Goal: Task Accomplishment & Management: Manage account settings

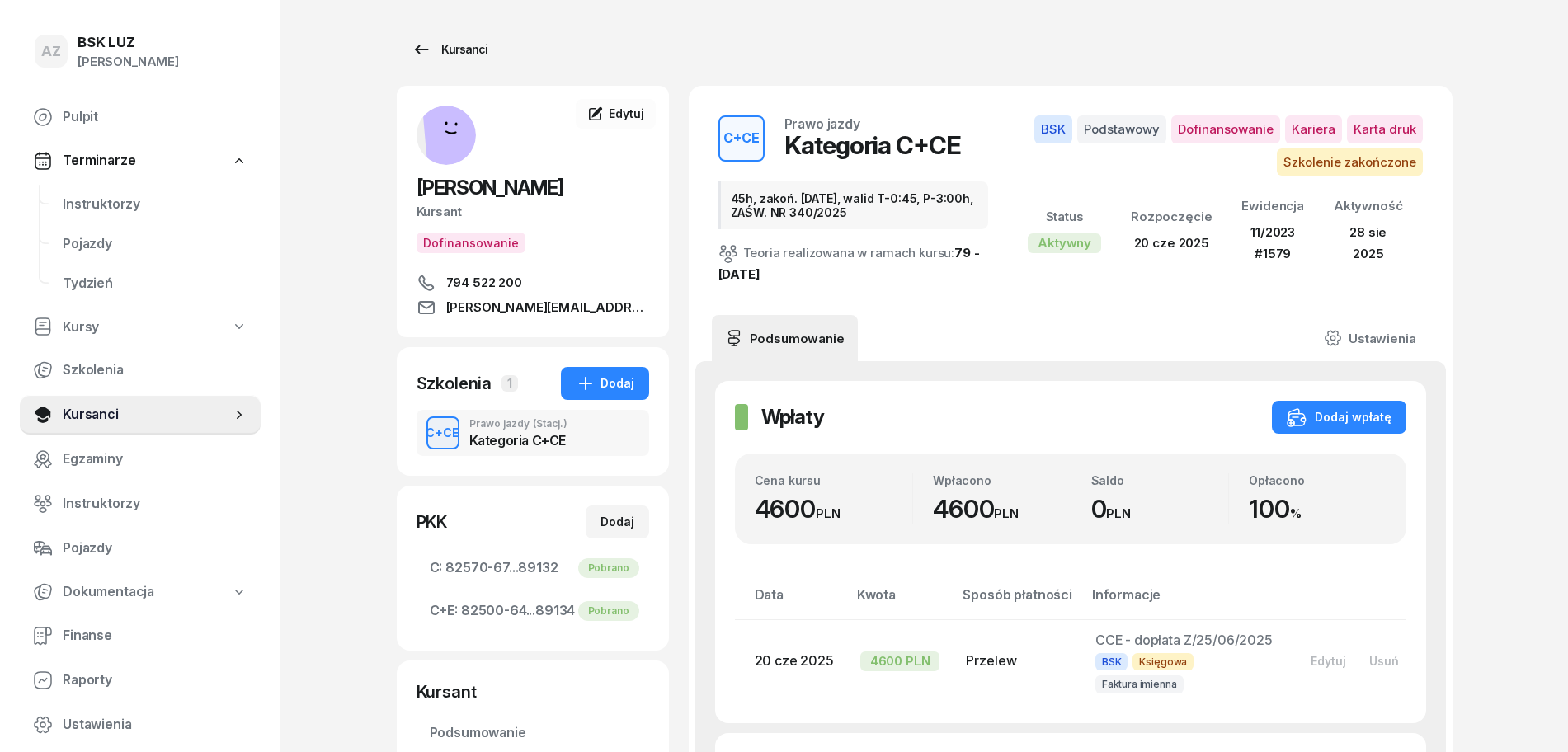
click at [472, 44] on div "Kursanci" at bounding box center [449, 50] width 75 height 20
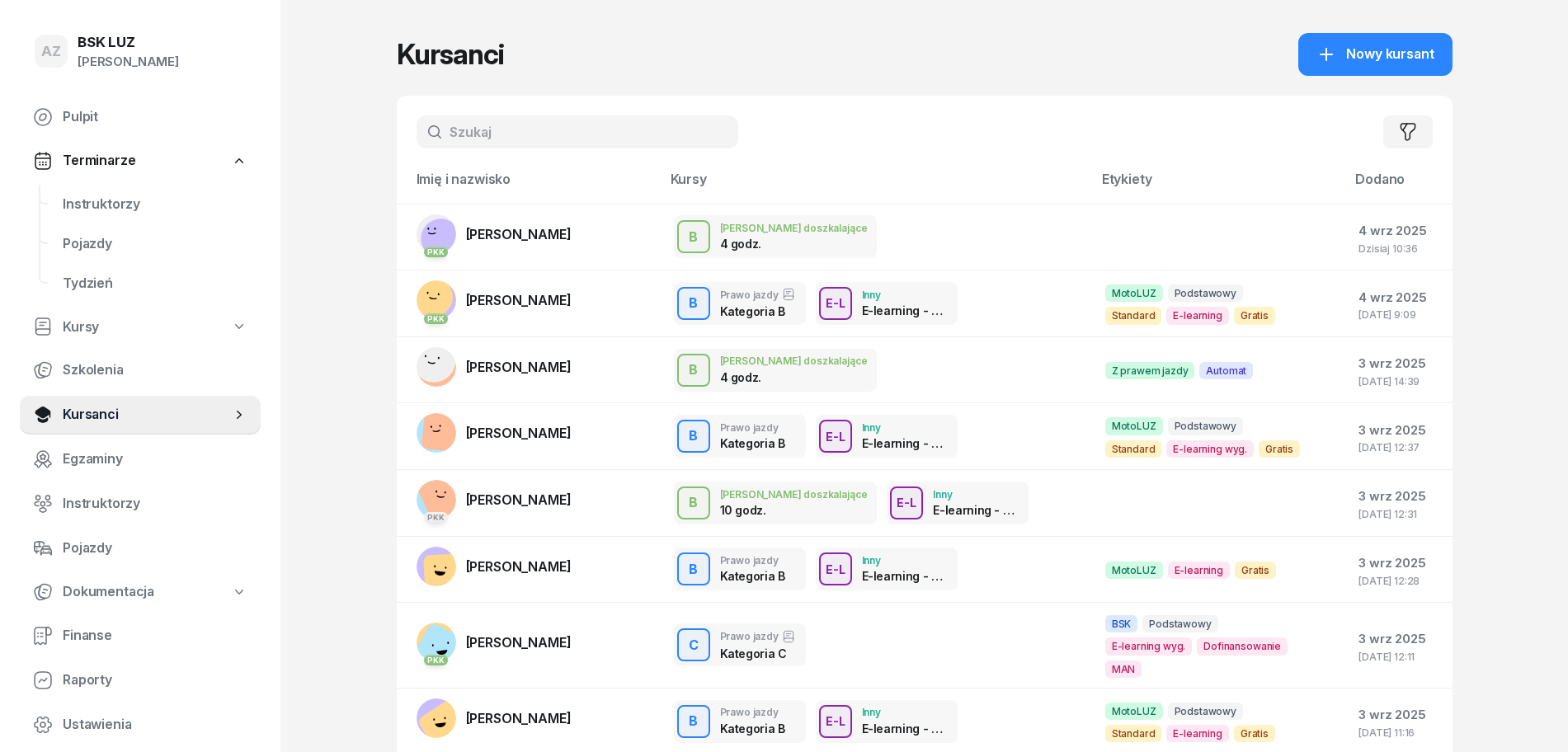
click at [537, 137] on input "text" at bounding box center [577, 132] width 322 height 33
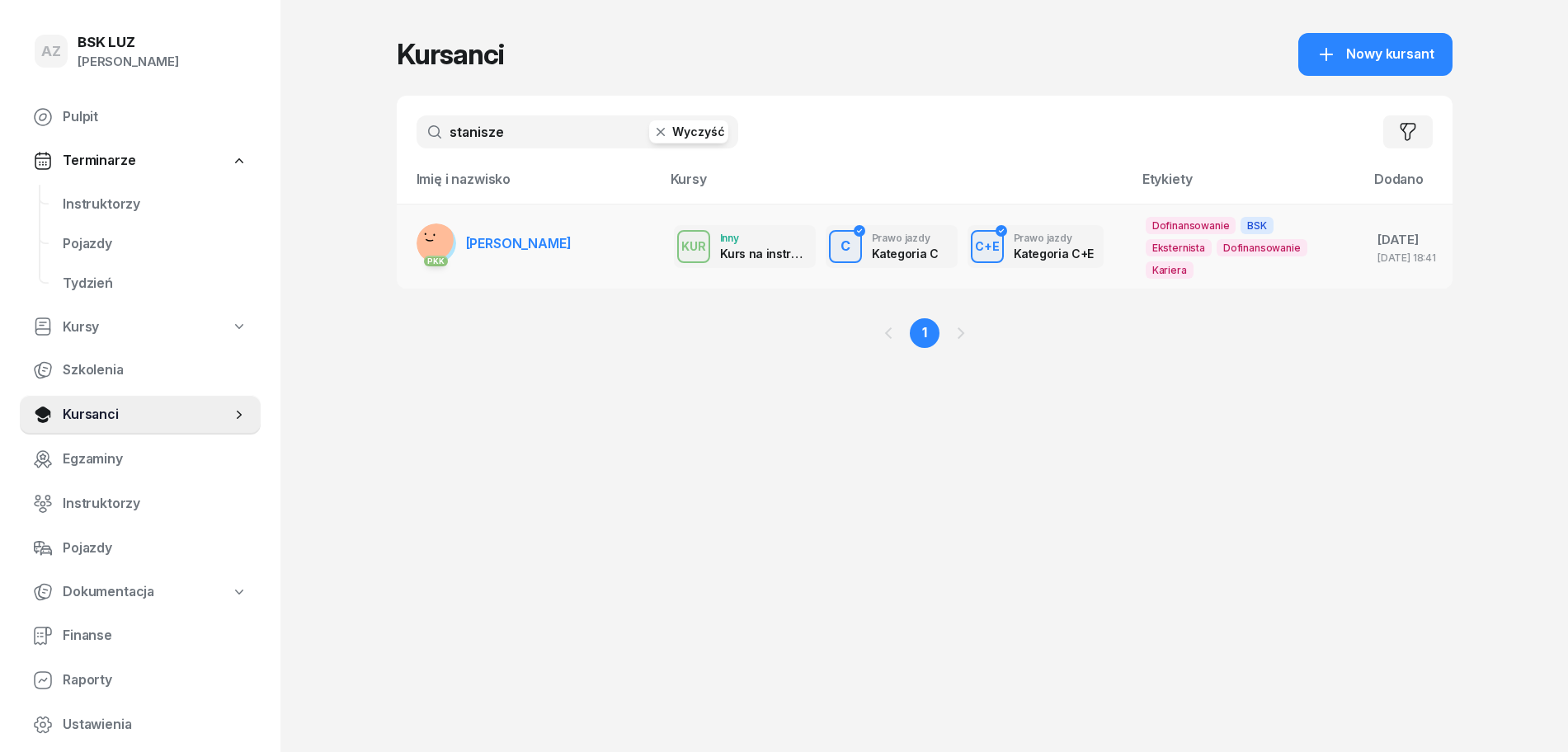
type input "stanisze"
click at [563, 240] on span "[PERSON_NAME]" at bounding box center [519, 243] width 105 height 17
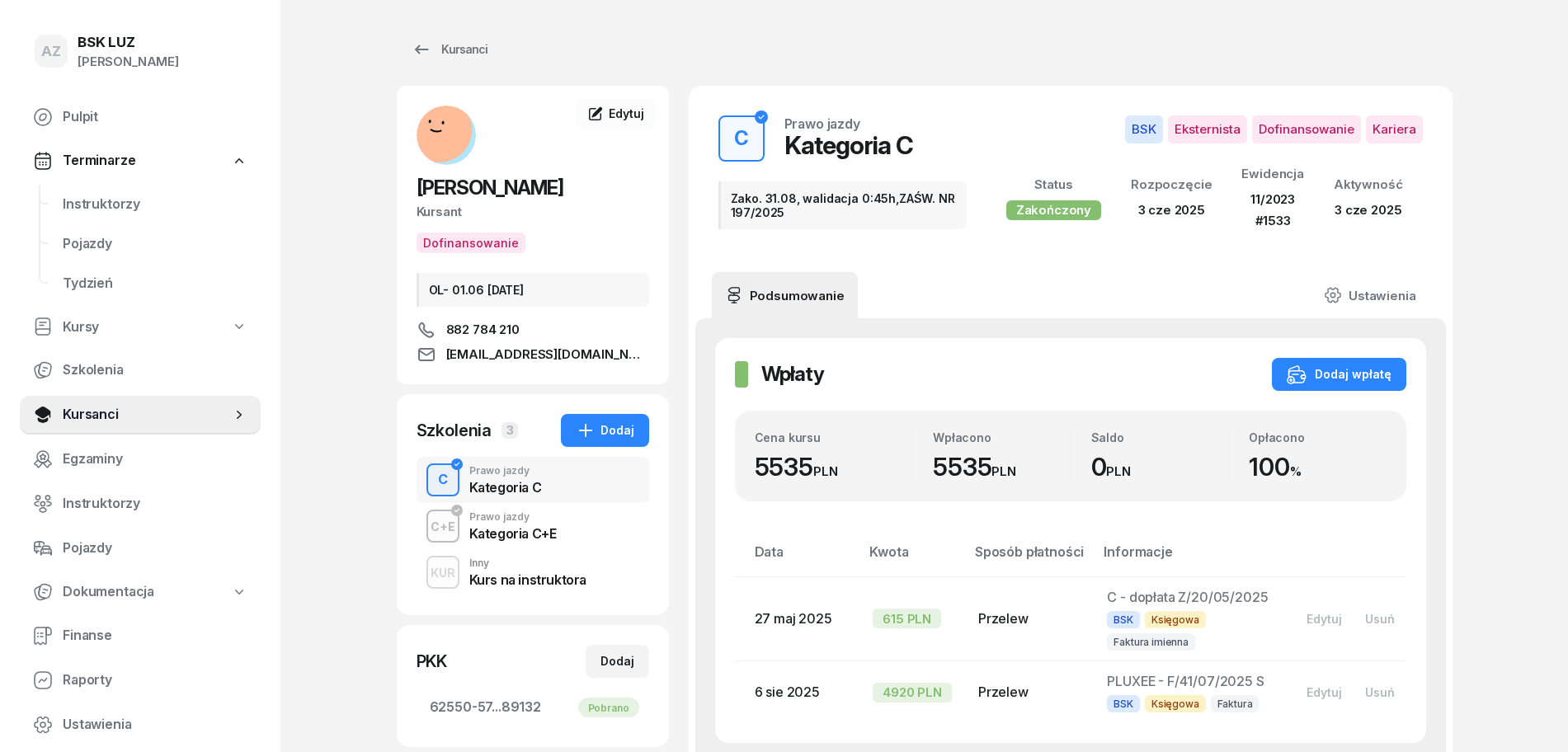
click at [489, 527] on div "Kategoria C+E" at bounding box center [513, 533] width 87 height 13
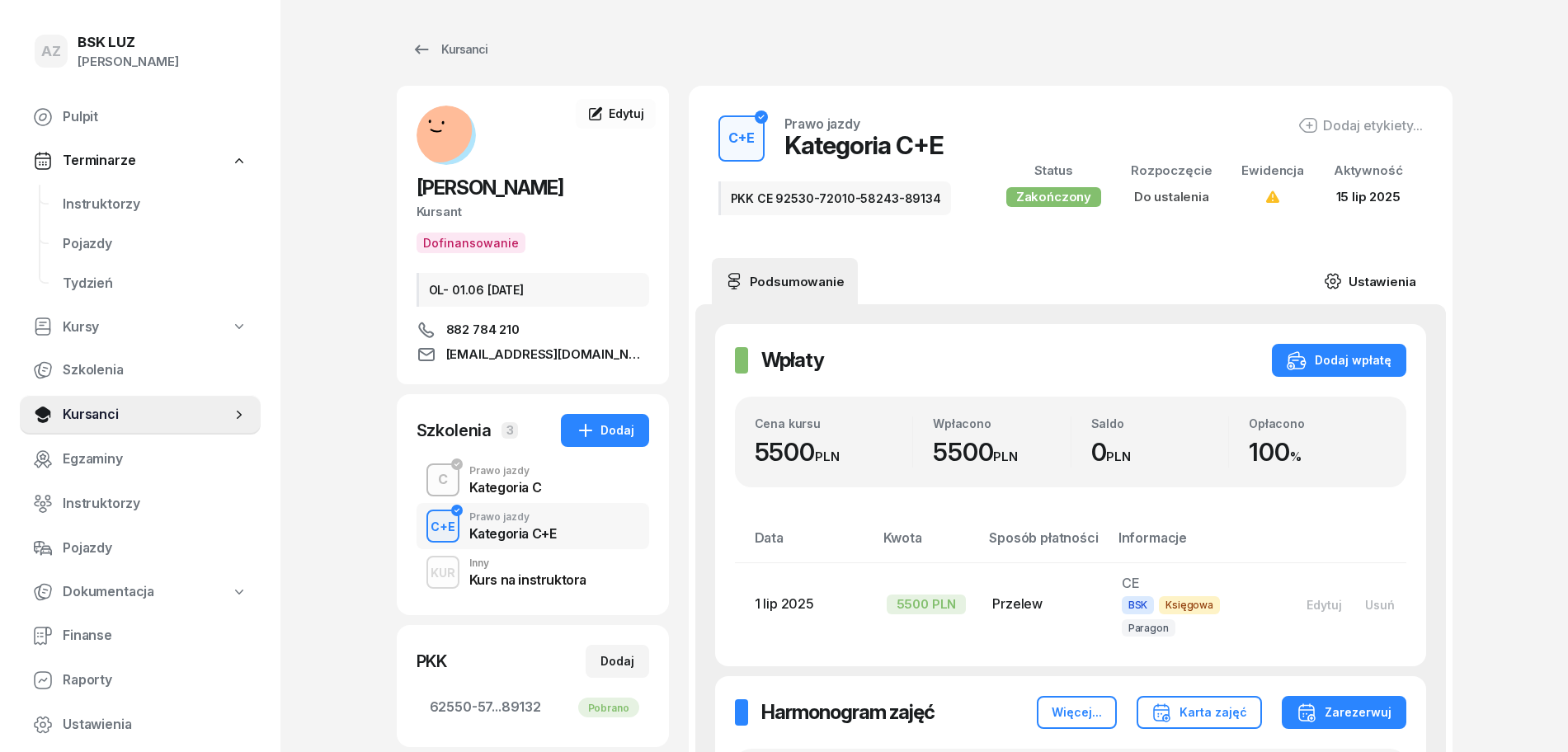
click at [1380, 279] on link "Ustawienia" at bounding box center [1370, 281] width 118 height 46
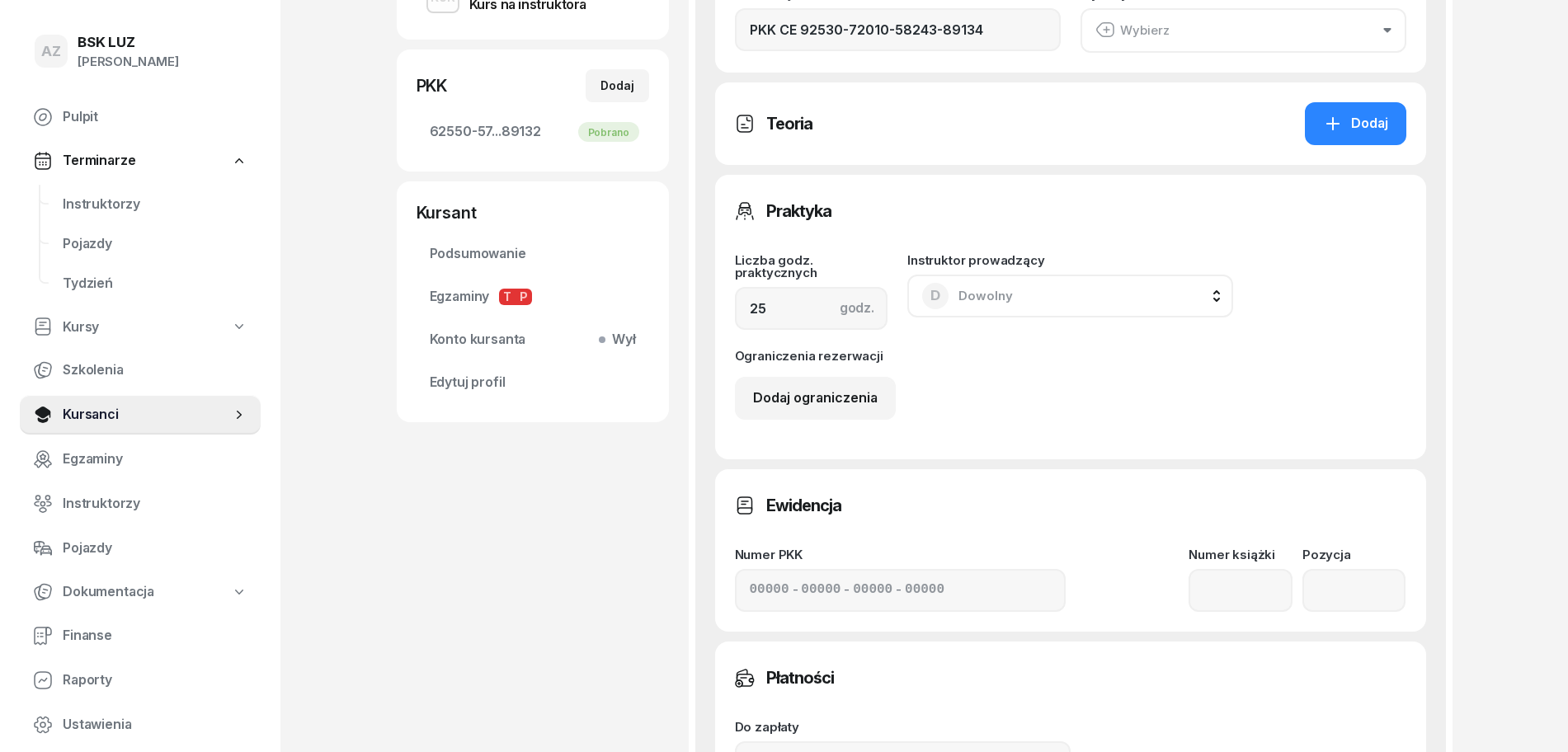
scroll to position [619, 0]
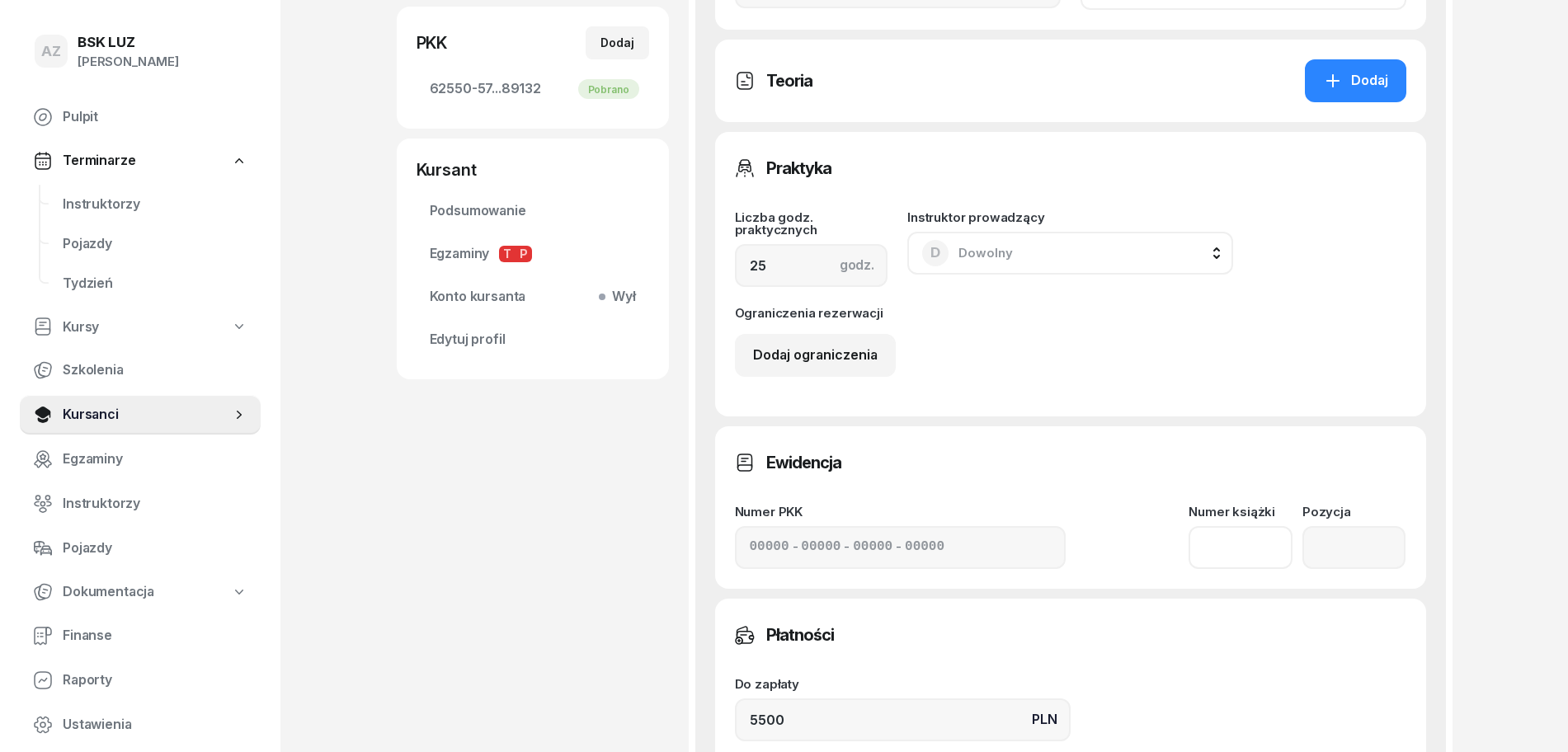
click at [1203, 552] on input at bounding box center [1240, 547] width 104 height 43
type input "12/2025"
click at [1348, 541] on input "number" at bounding box center [1354, 547] width 104 height 43
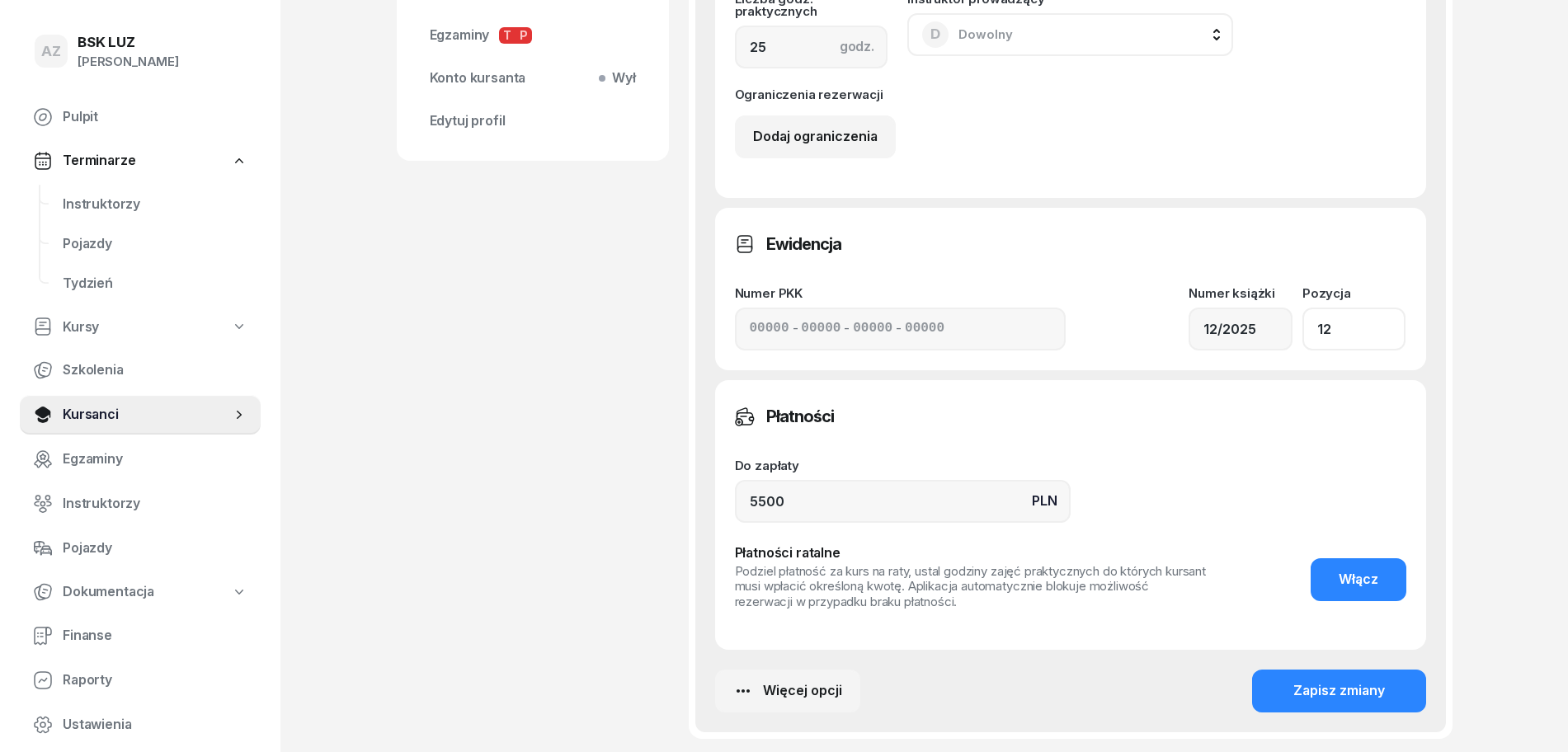
scroll to position [928, 0]
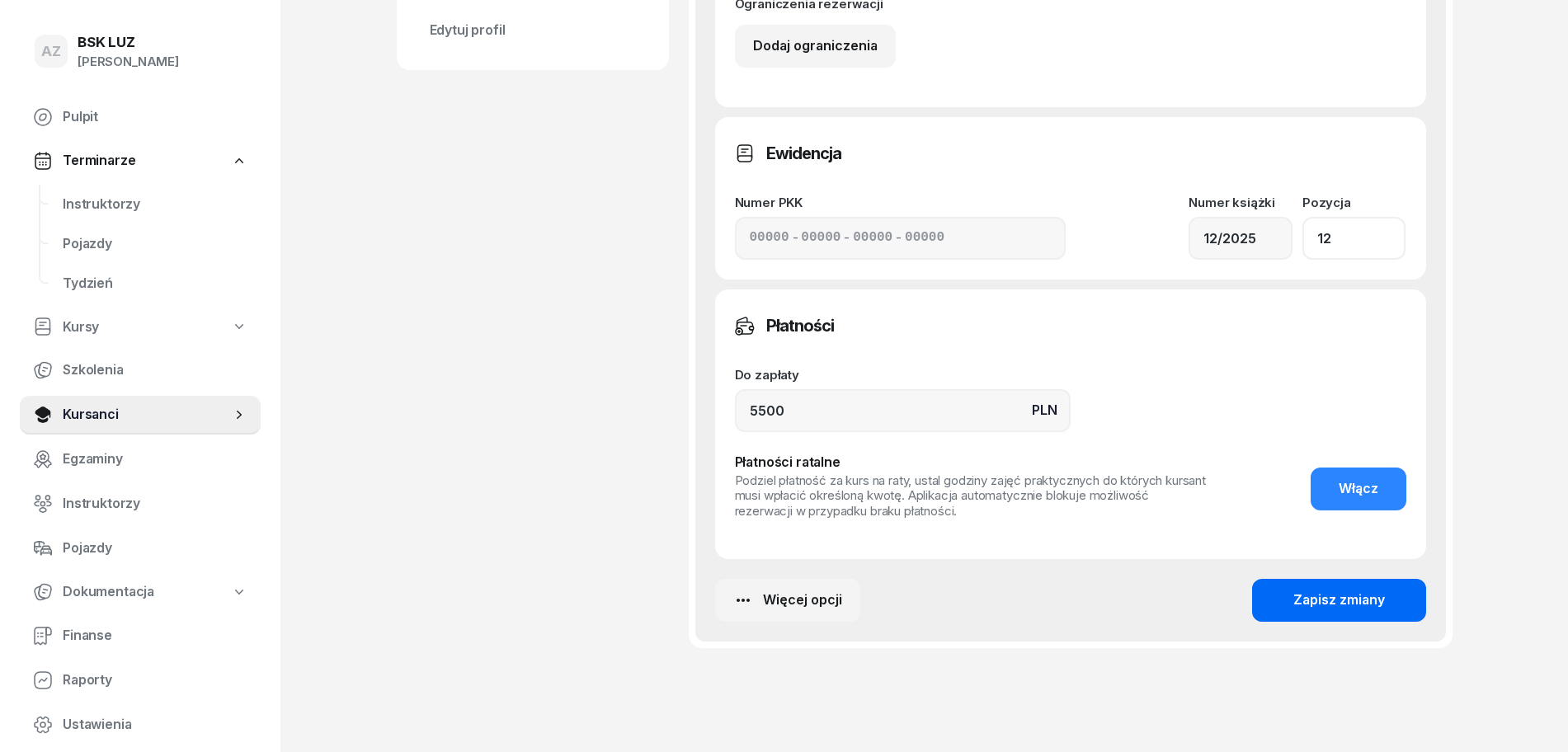
type input "12"
click at [1359, 599] on div "Zapisz zmiany" at bounding box center [1339, 600] width 91 height 22
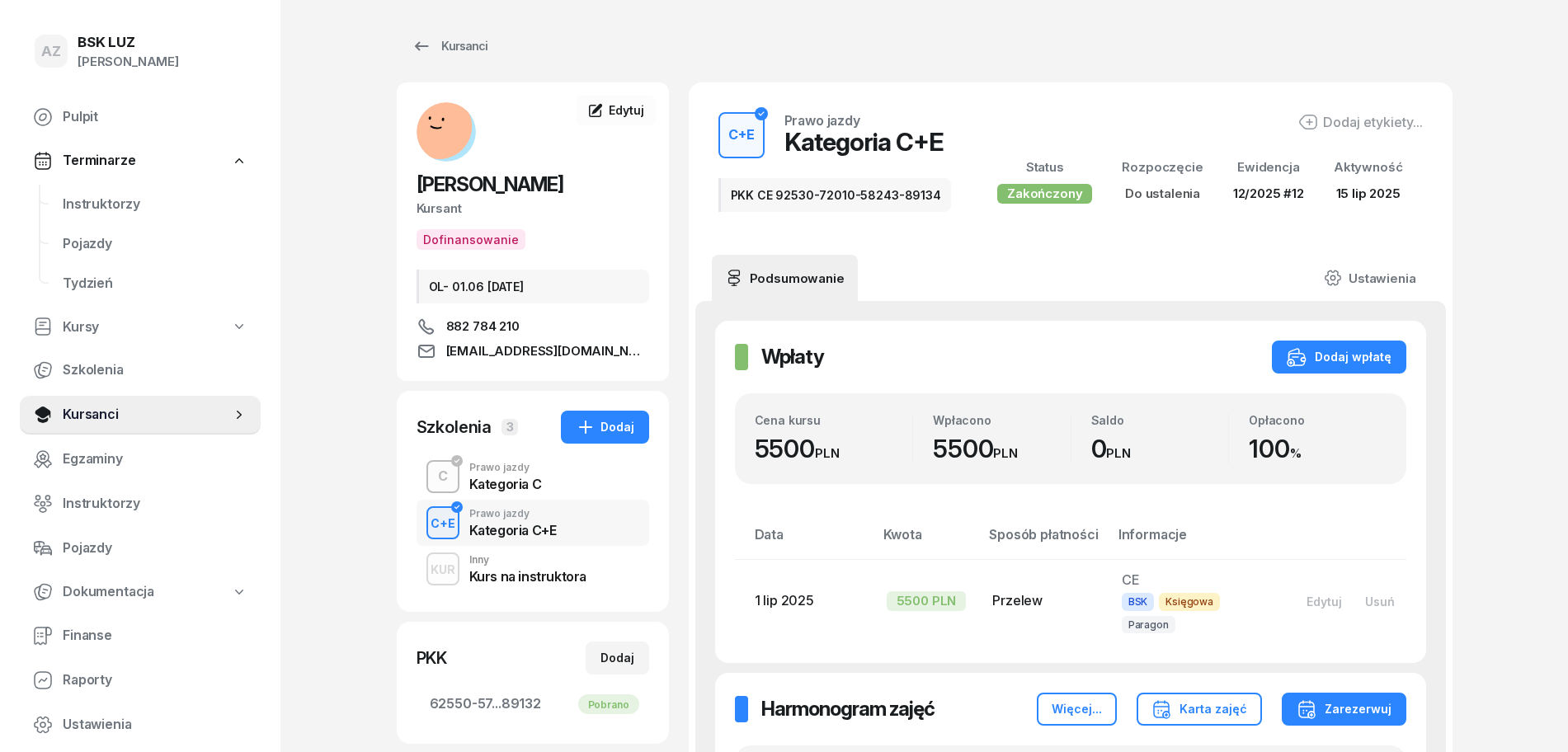
scroll to position [0, 0]
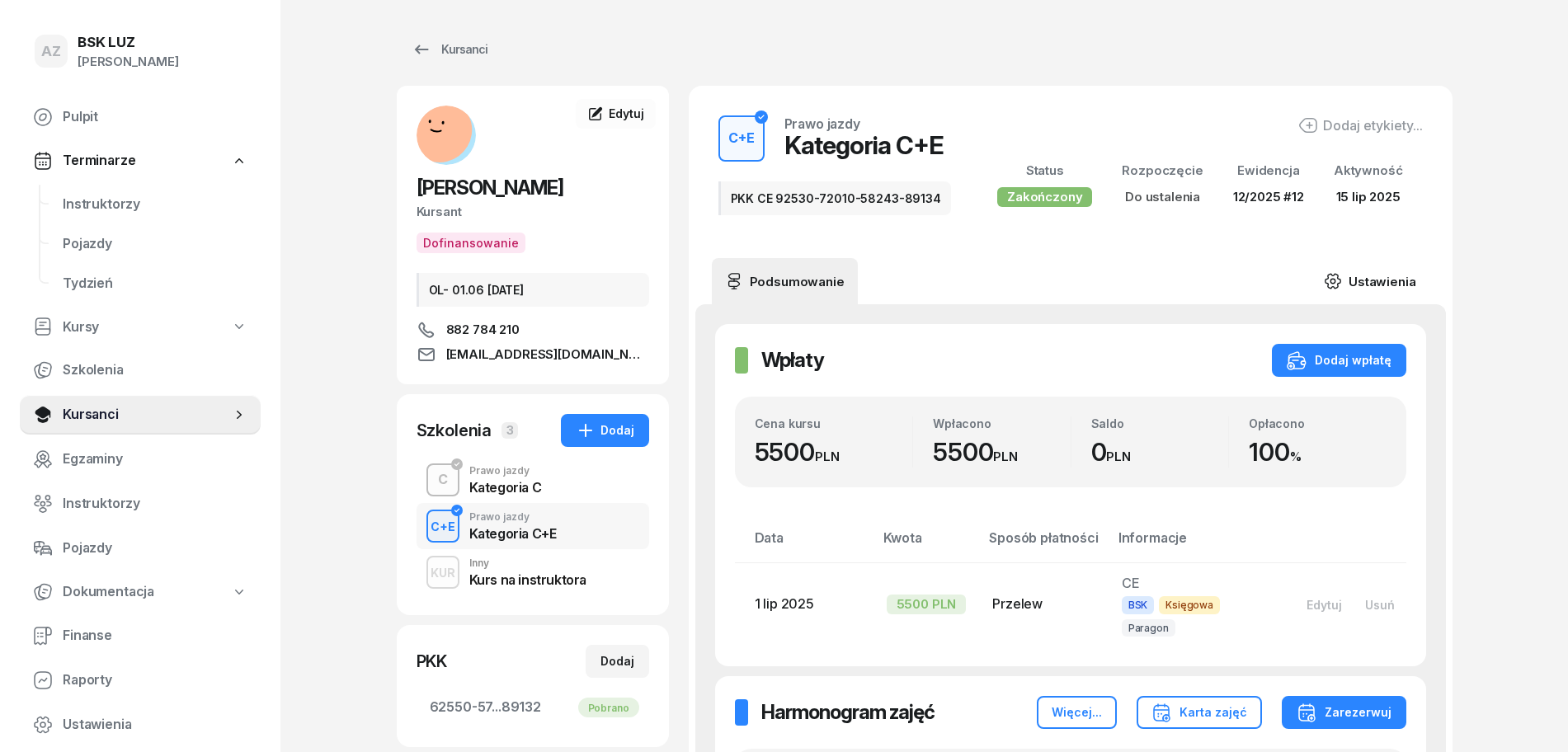
click at [1392, 272] on link "Ustawienia" at bounding box center [1370, 281] width 118 height 46
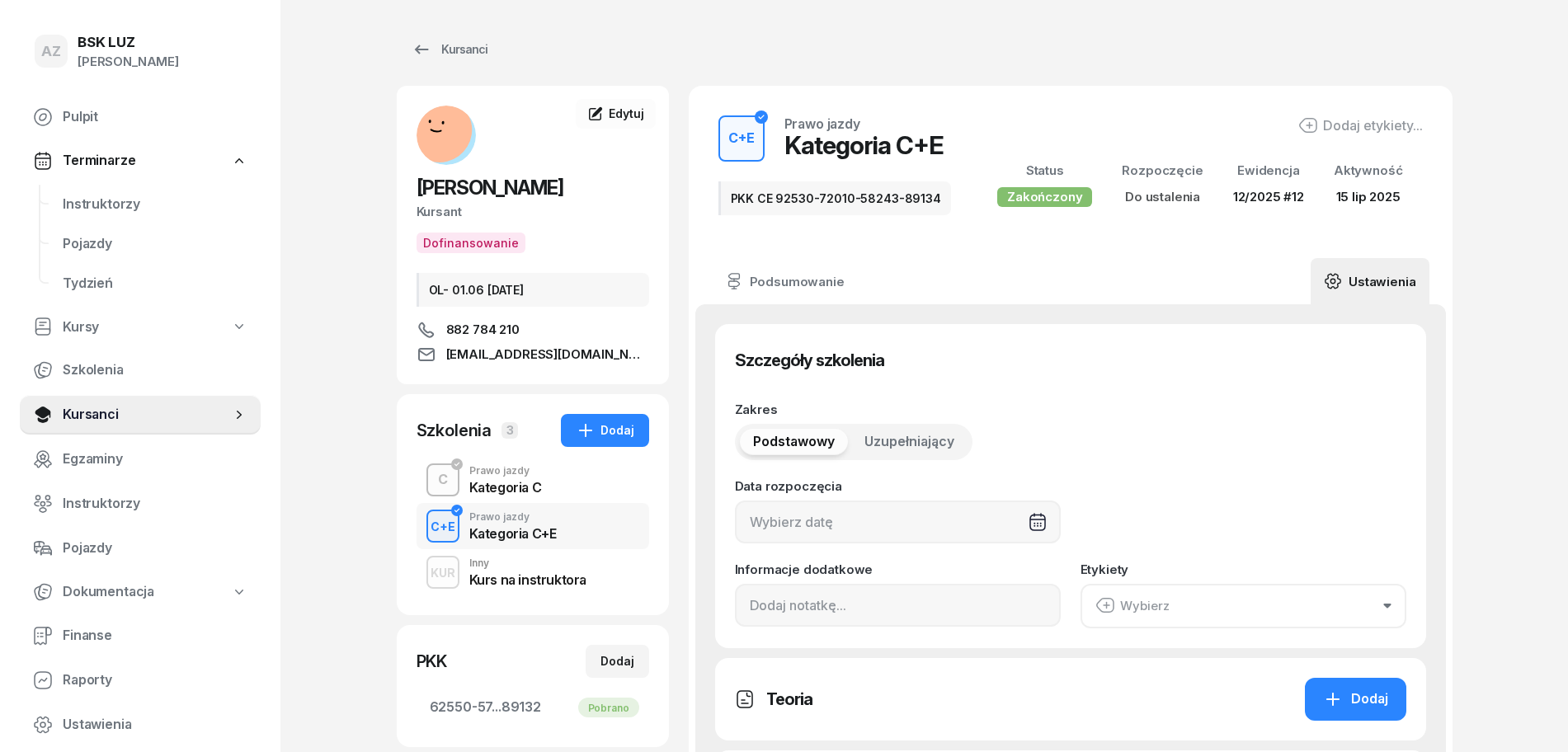
type input "PKK CE 92530-72010-58243-89134"
type input "25"
type input "12/2025"
type input "12"
click at [991, 614] on input "PKK CE 92530-72010-58243-89134" at bounding box center [898, 605] width 326 height 43
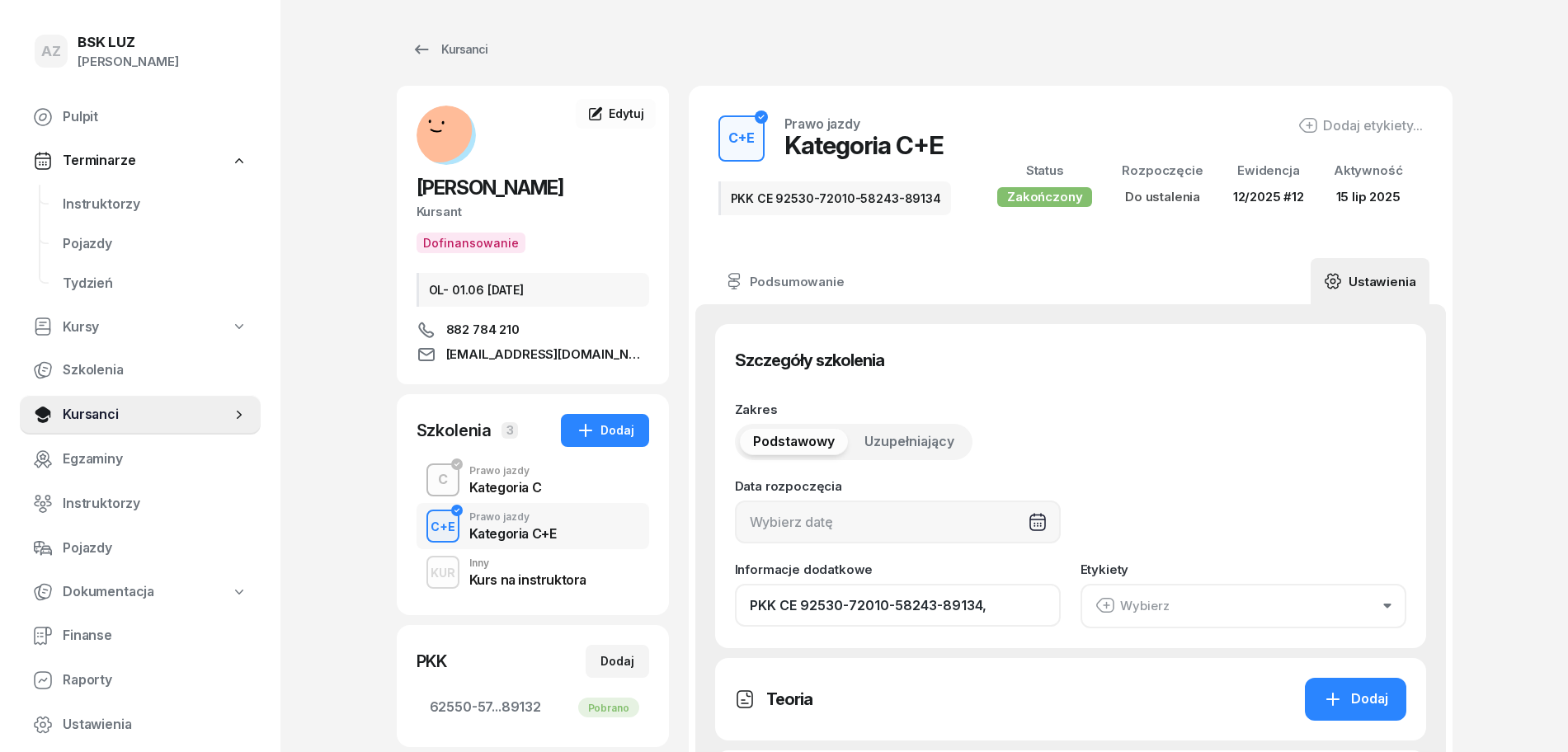
paste input "Z"
drag, startPoint x: 1048, startPoint y: 608, endPoint x: 975, endPoint y: 623, distance: 74.5
click at [978, 624] on input "PKK CE 92530-72010-58243-89134, ZAŚW. NR" at bounding box center [898, 605] width 326 height 43
click at [1059, 611] on input "PKK CE 92530-72010-58243-89134, ZAŚW. NR" at bounding box center [898, 605] width 326 height 43
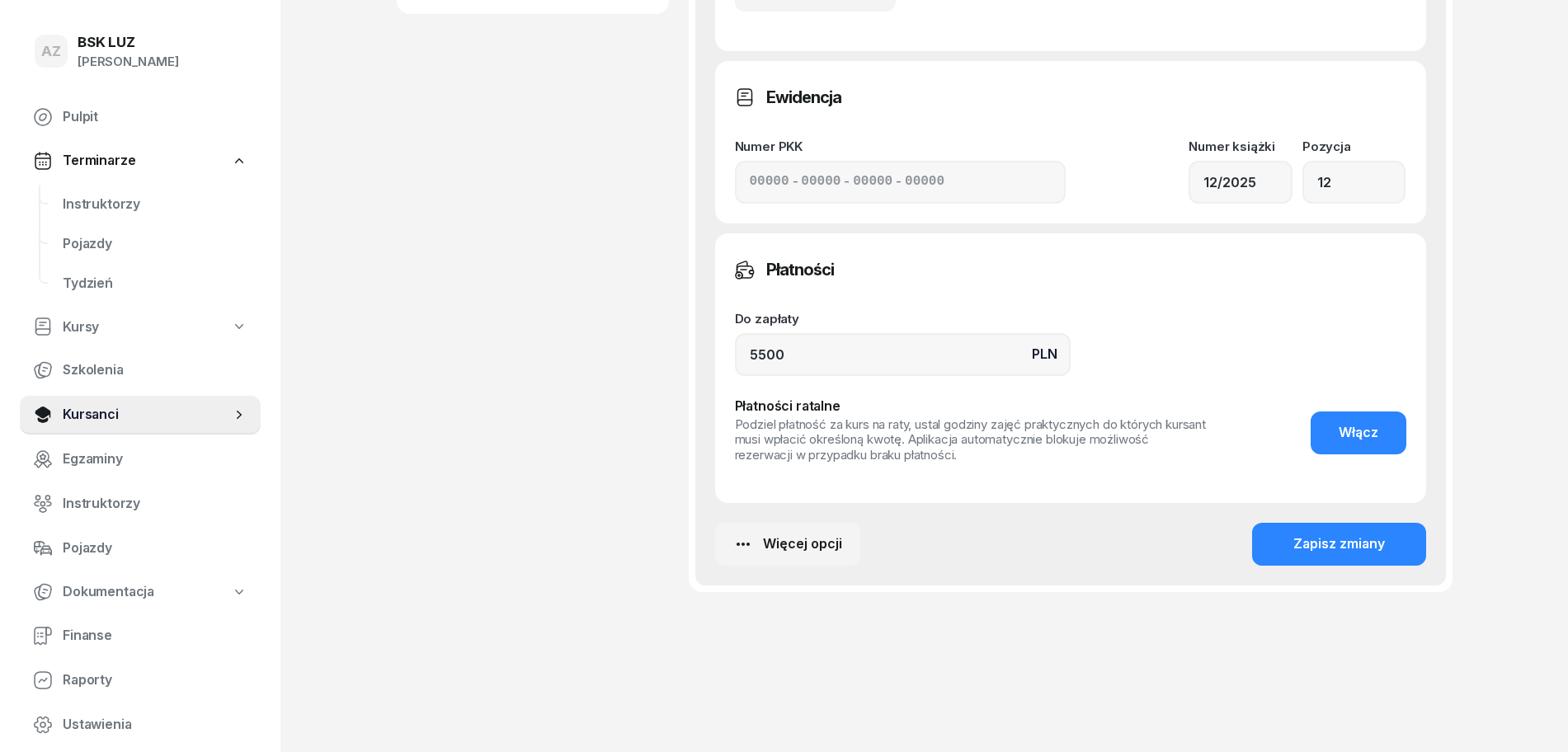
scroll to position [985, 0]
type input "PKK CE 92530-72010-58243-89134, ZAŚW. NR 349/2025"
click at [1339, 535] on div "Zapisz zmiany" at bounding box center [1339, 542] width 91 height 22
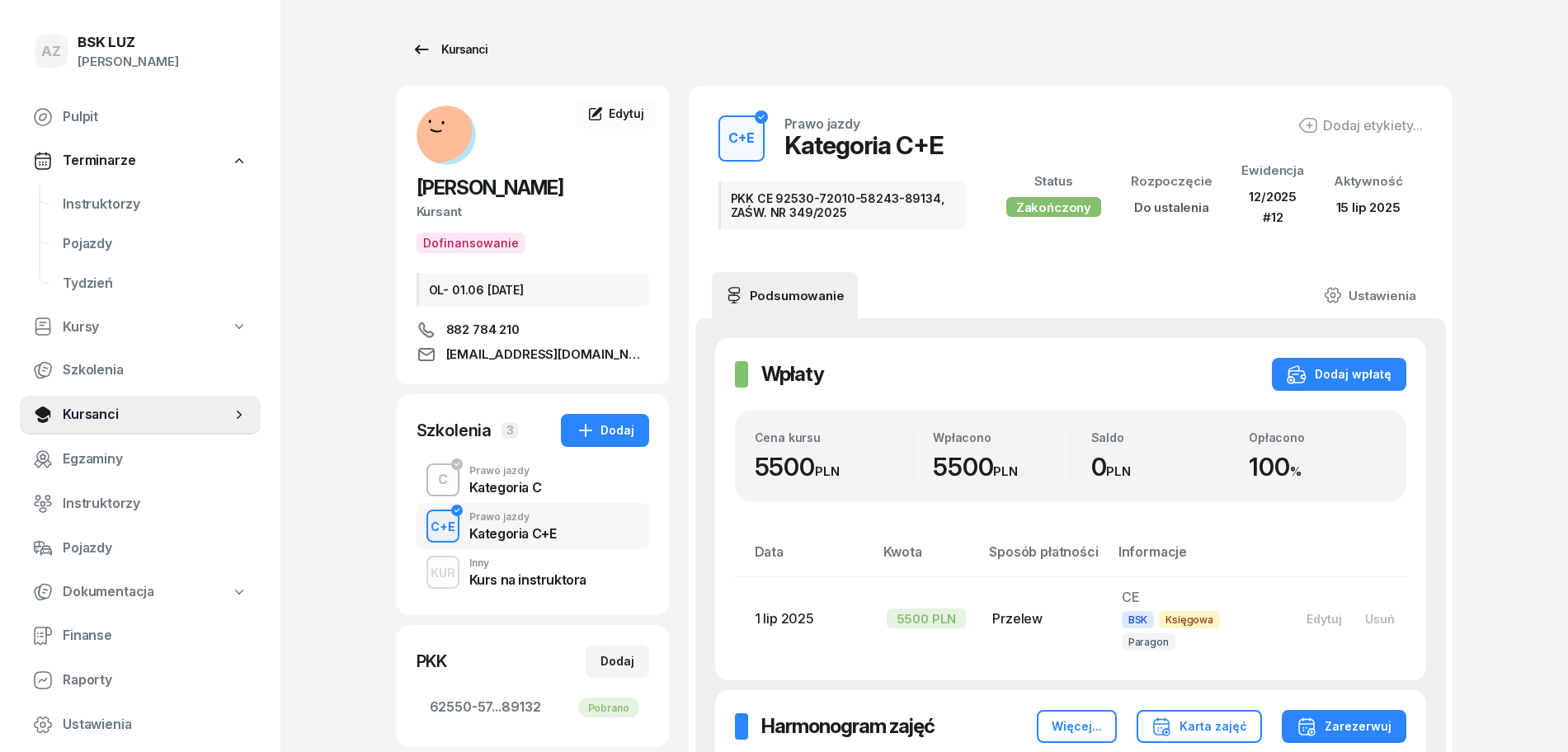
click at [473, 45] on div "Kursanci" at bounding box center [449, 50] width 75 height 20
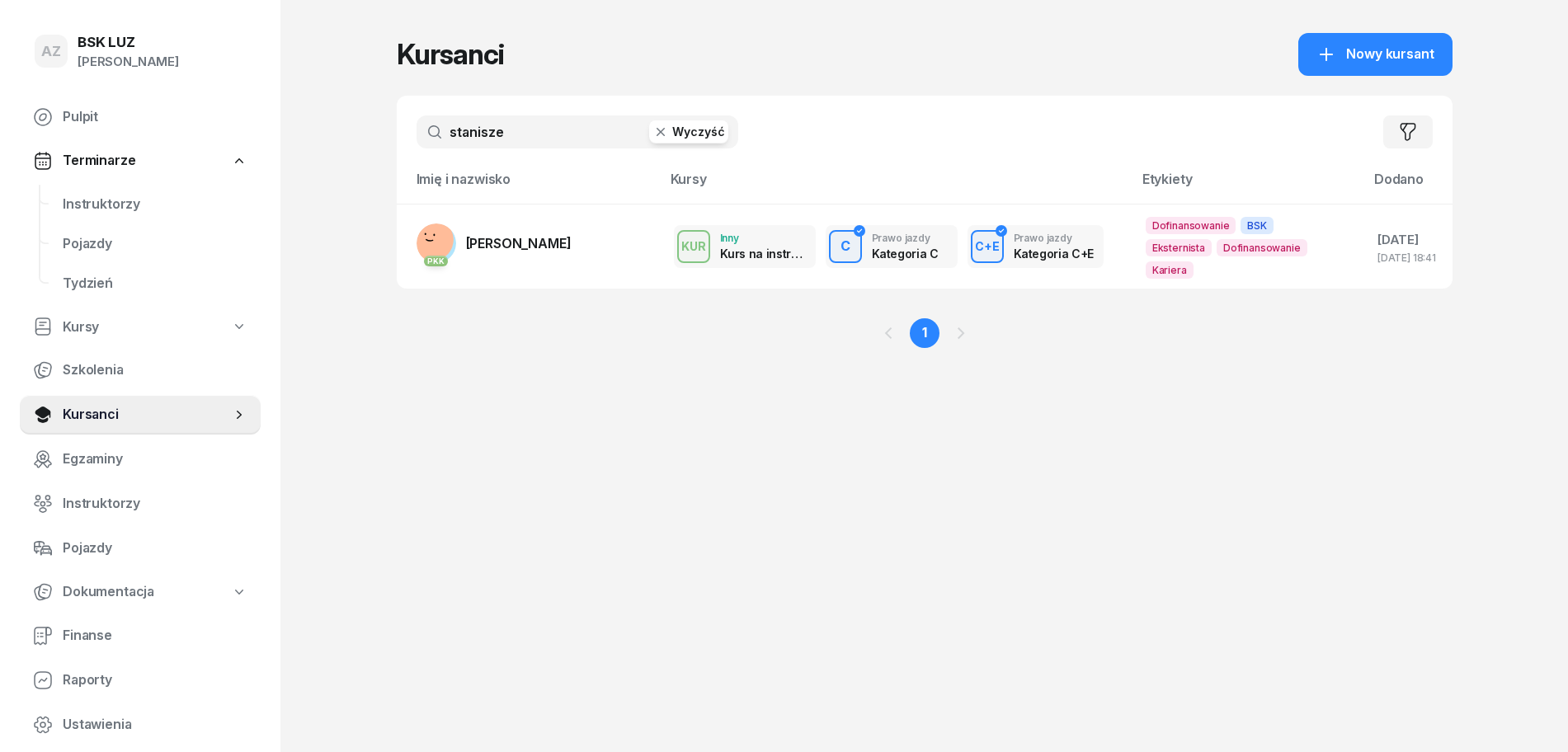
click at [694, 130] on button "Wyczyść" at bounding box center [689, 132] width 79 height 23
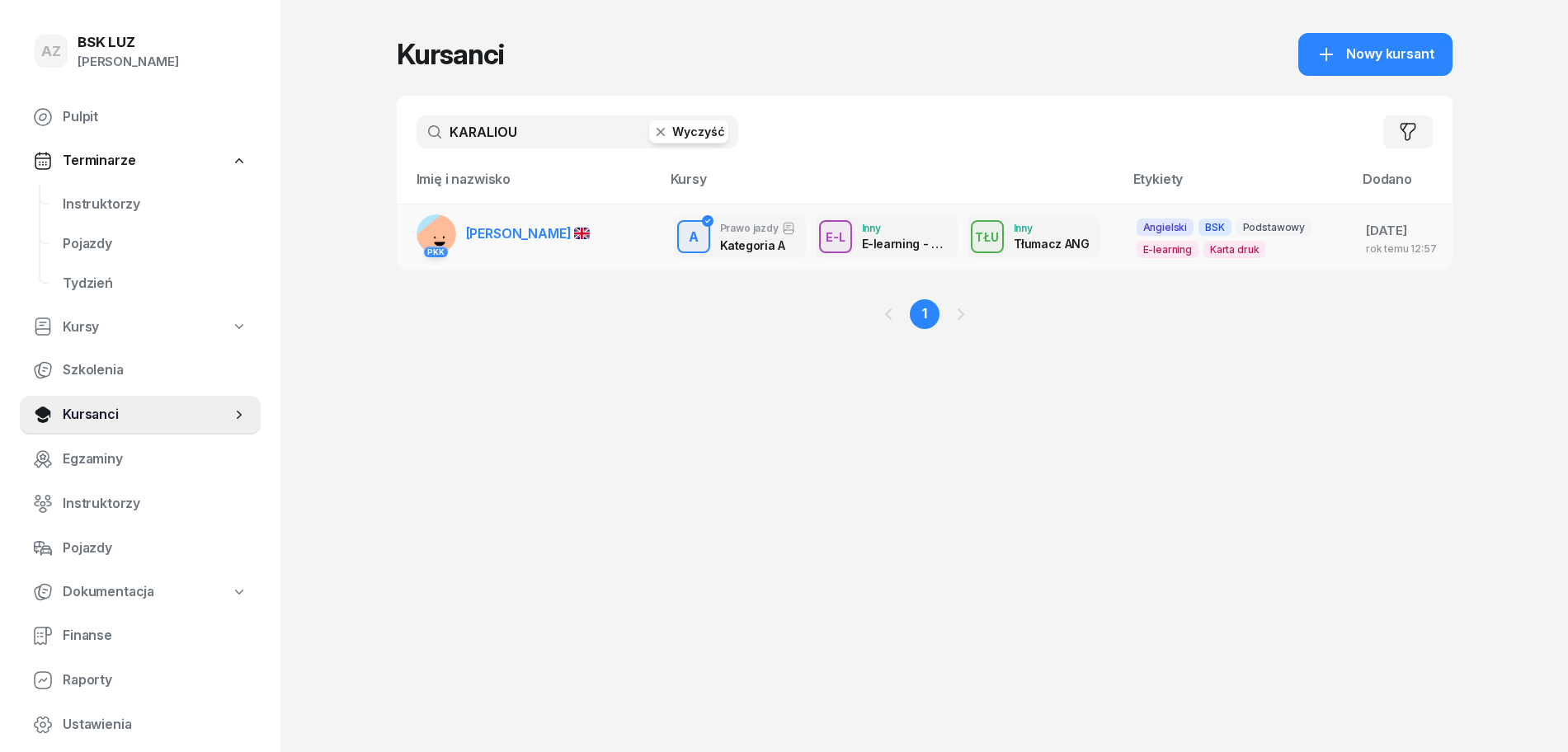
type input "KARALIOU"
click at [578, 231] on span "[PERSON_NAME]" at bounding box center [528, 233] width 124 height 17
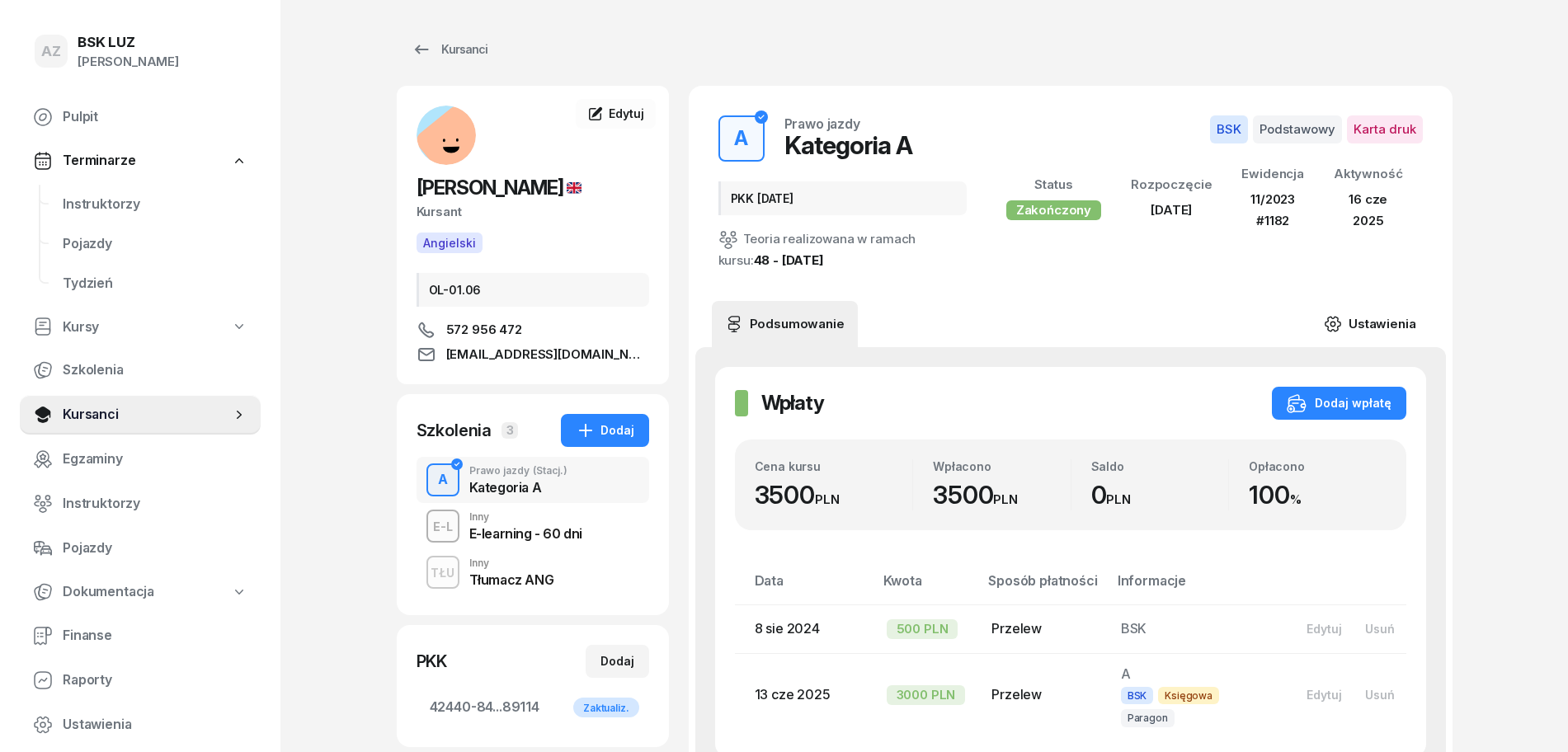
click at [1372, 330] on link "Ustawienia" at bounding box center [1370, 324] width 118 height 46
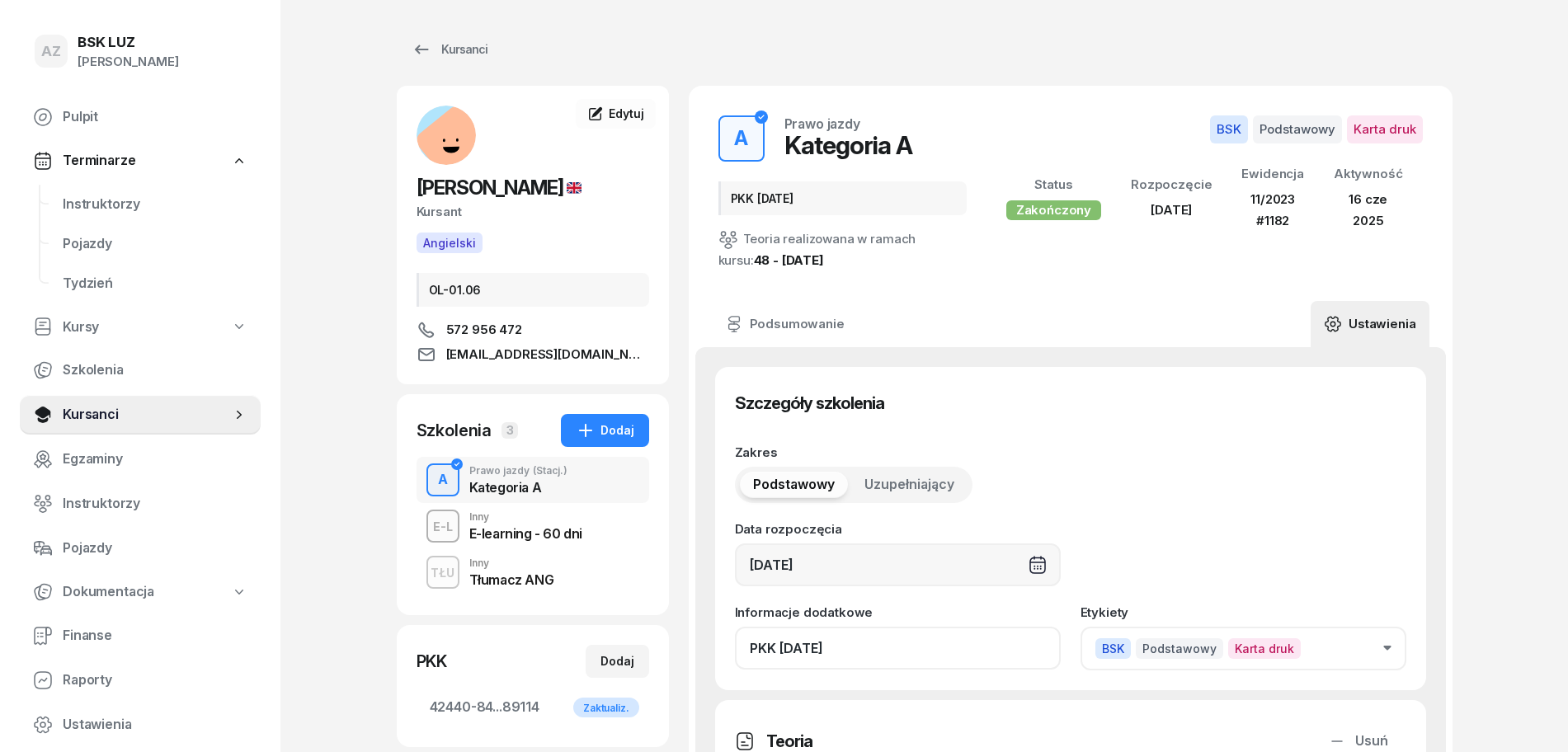
click at [883, 661] on input "PKK [DATE]" at bounding box center [898, 648] width 326 height 43
paste input "ZAŚW. NR"
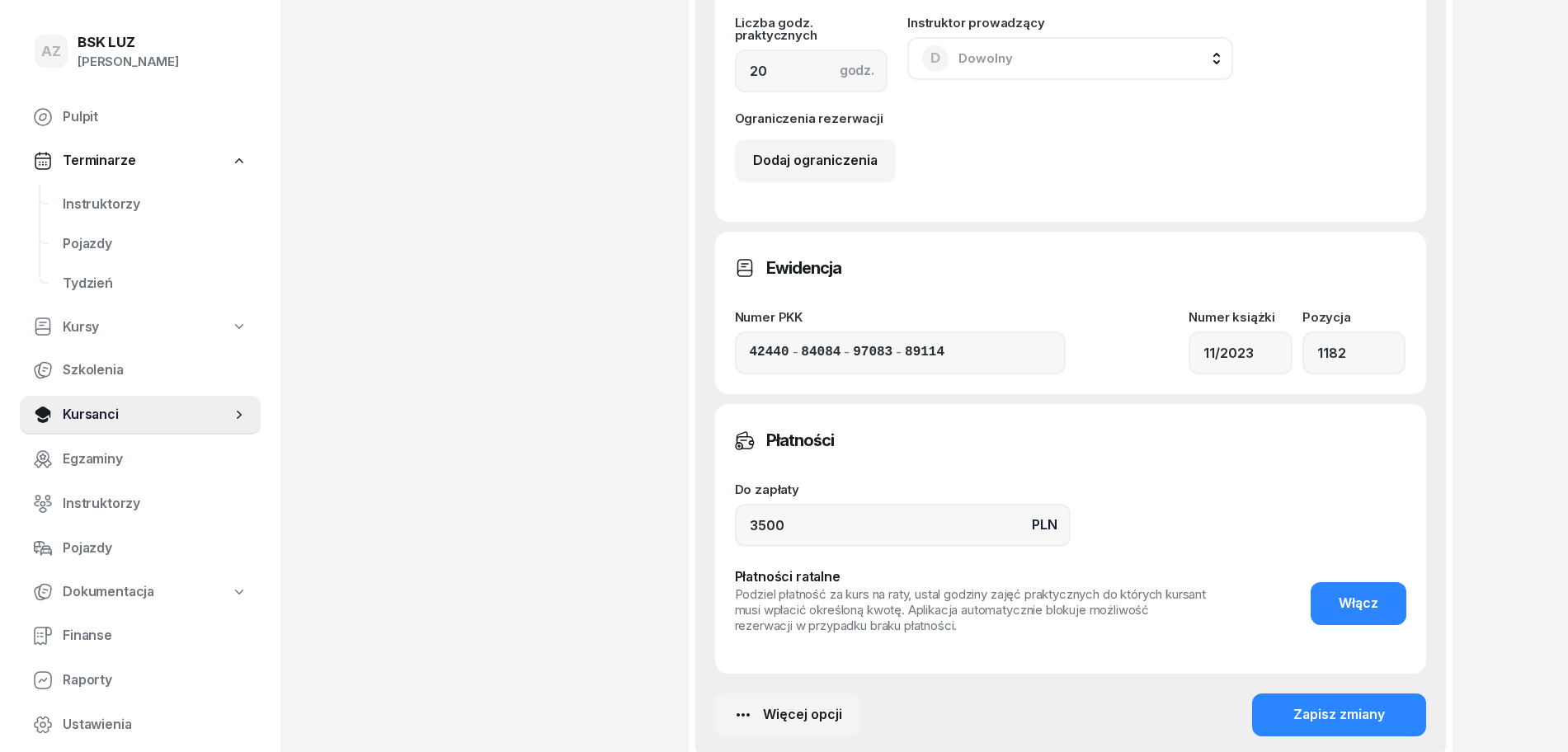
scroll to position [1231, 0]
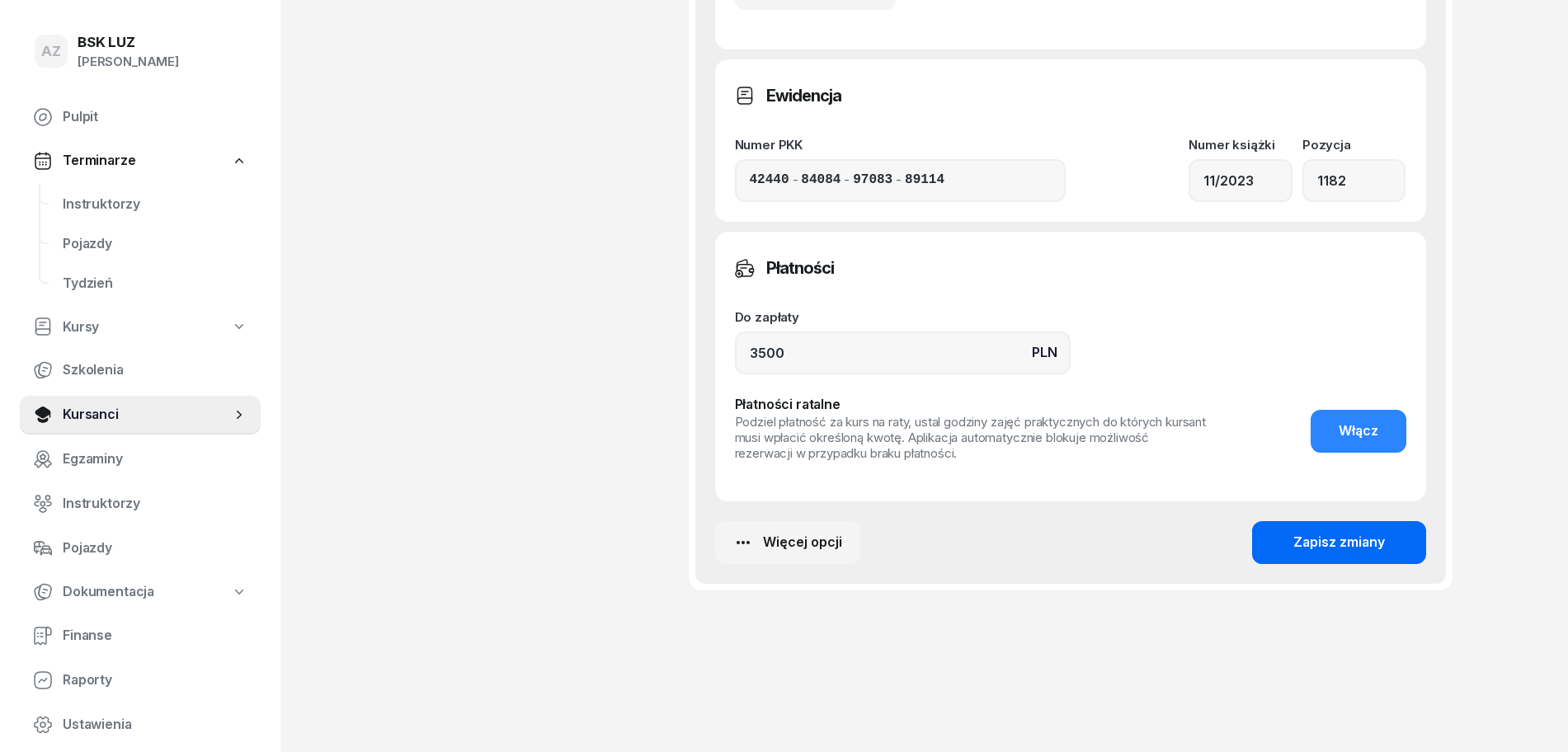
type input "PKK [DATE], ZAŚW. NR 323/2025"
click at [1346, 535] on div "Zapisz zmiany" at bounding box center [1339, 542] width 91 height 22
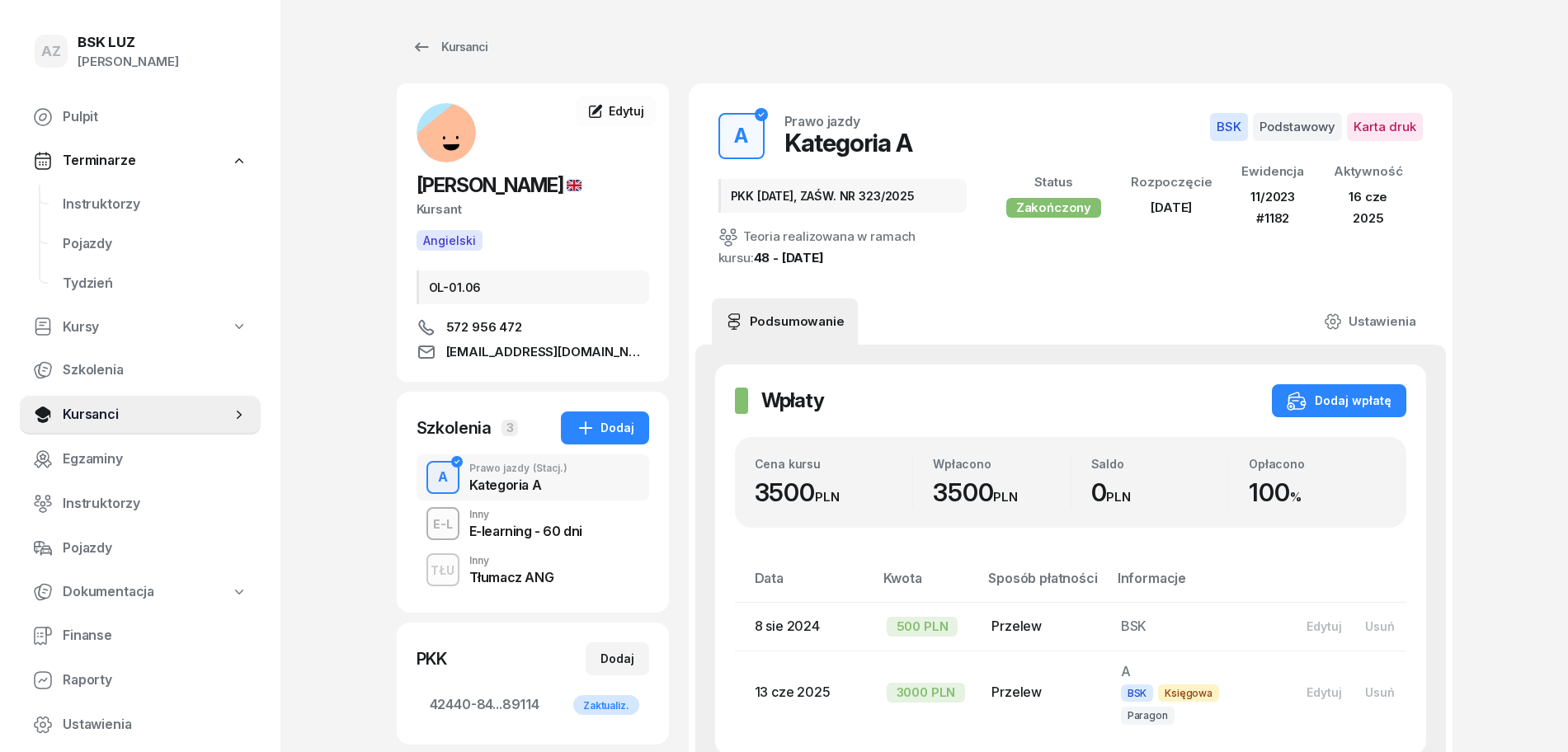
scroll to position [0, 0]
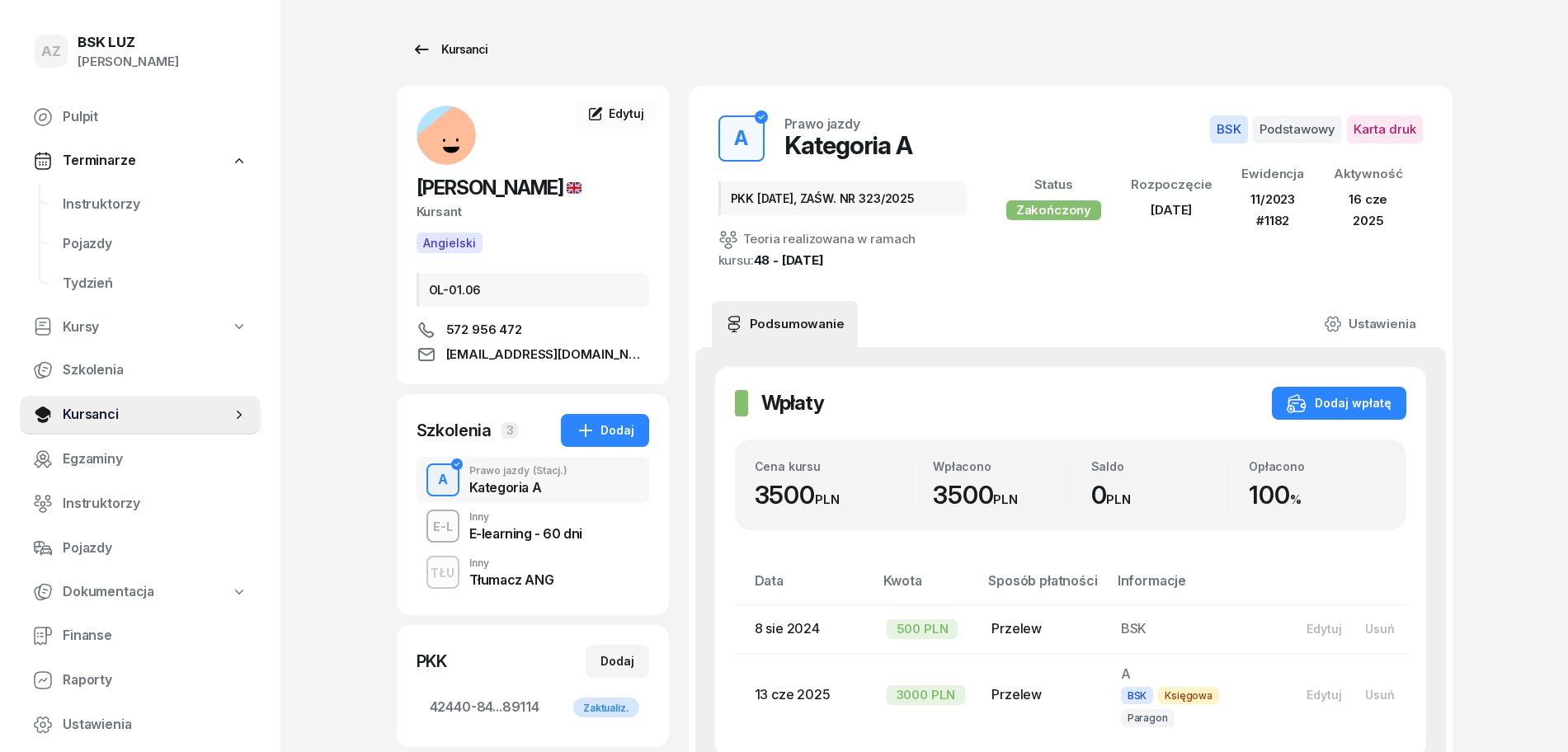
click at [453, 41] on div "Kursanci" at bounding box center [449, 50] width 75 height 20
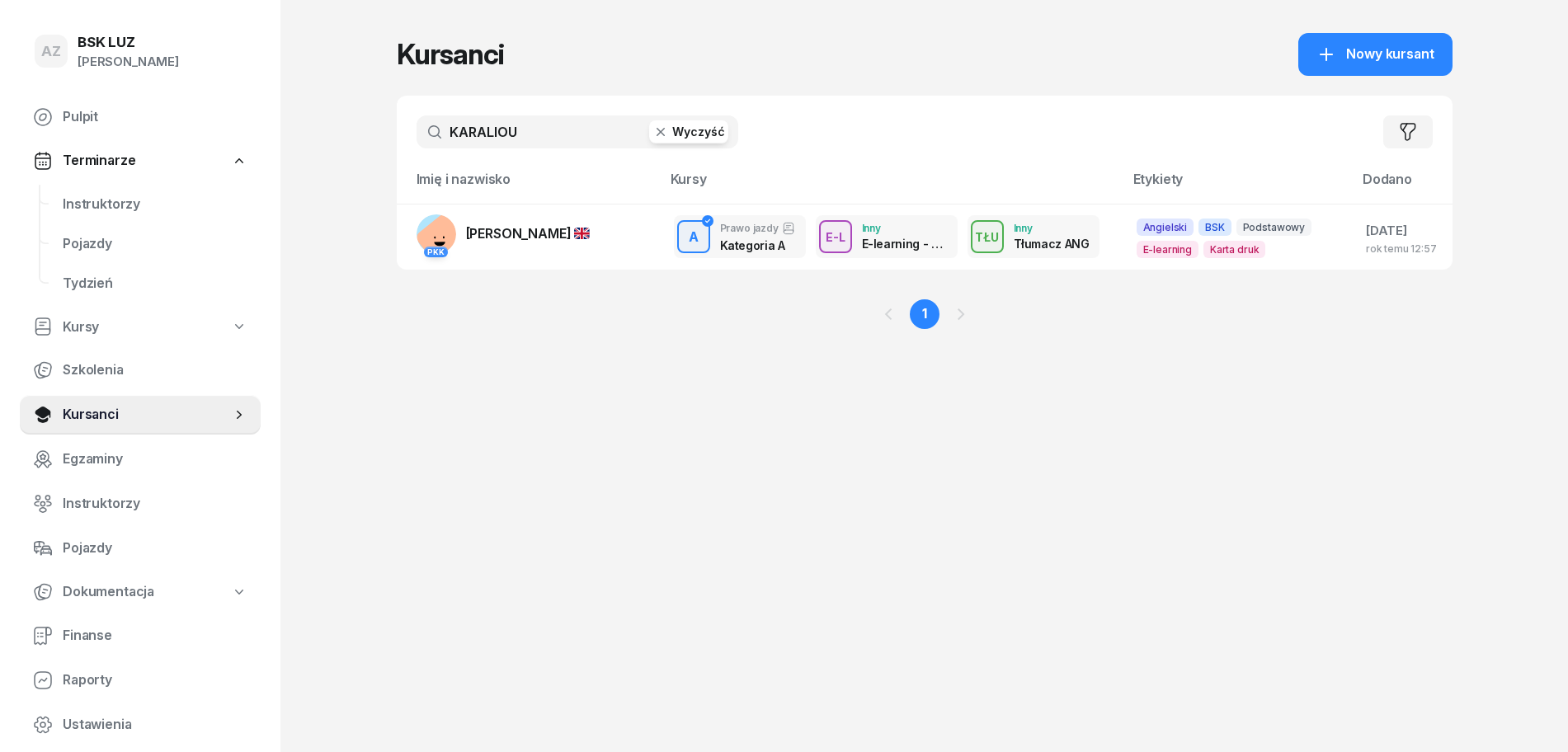
click at [699, 129] on button "Wyczyść" at bounding box center [689, 132] width 79 height 23
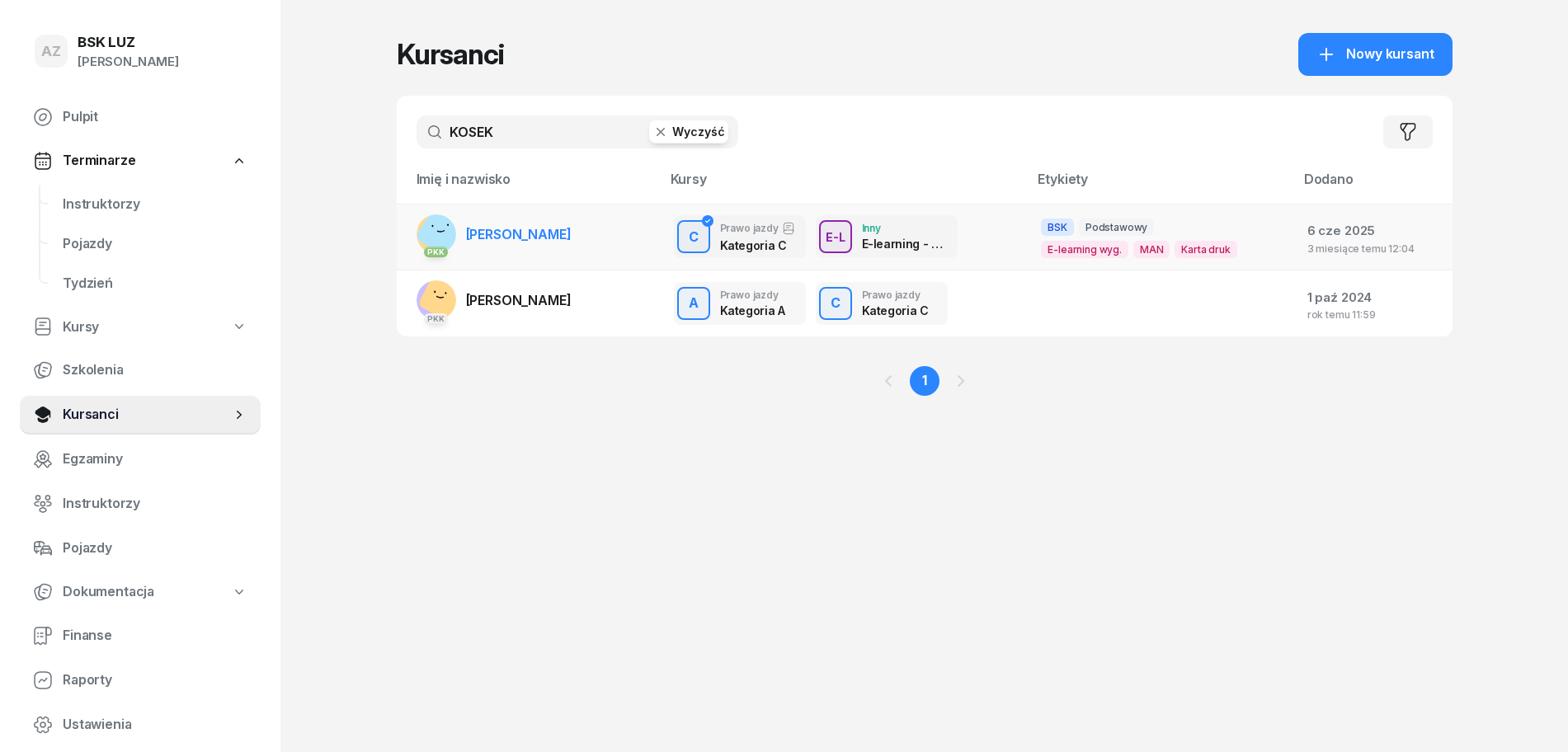
type input "KOSEK"
click at [572, 238] on span "[PERSON_NAME]" at bounding box center [519, 234] width 105 height 17
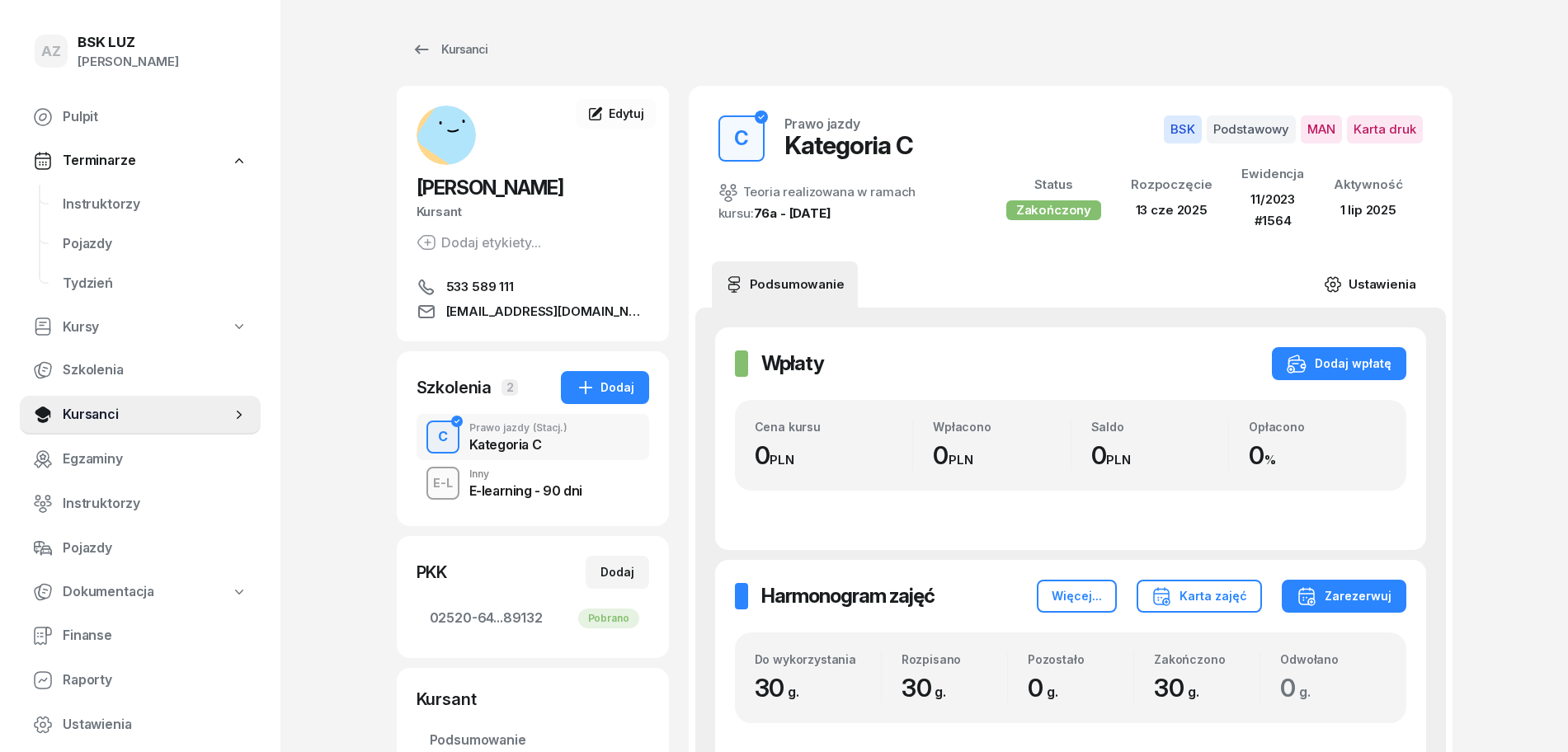
click at [1381, 286] on link "Ustawienia" at bounding box center [1370, 284] width 118 height 46
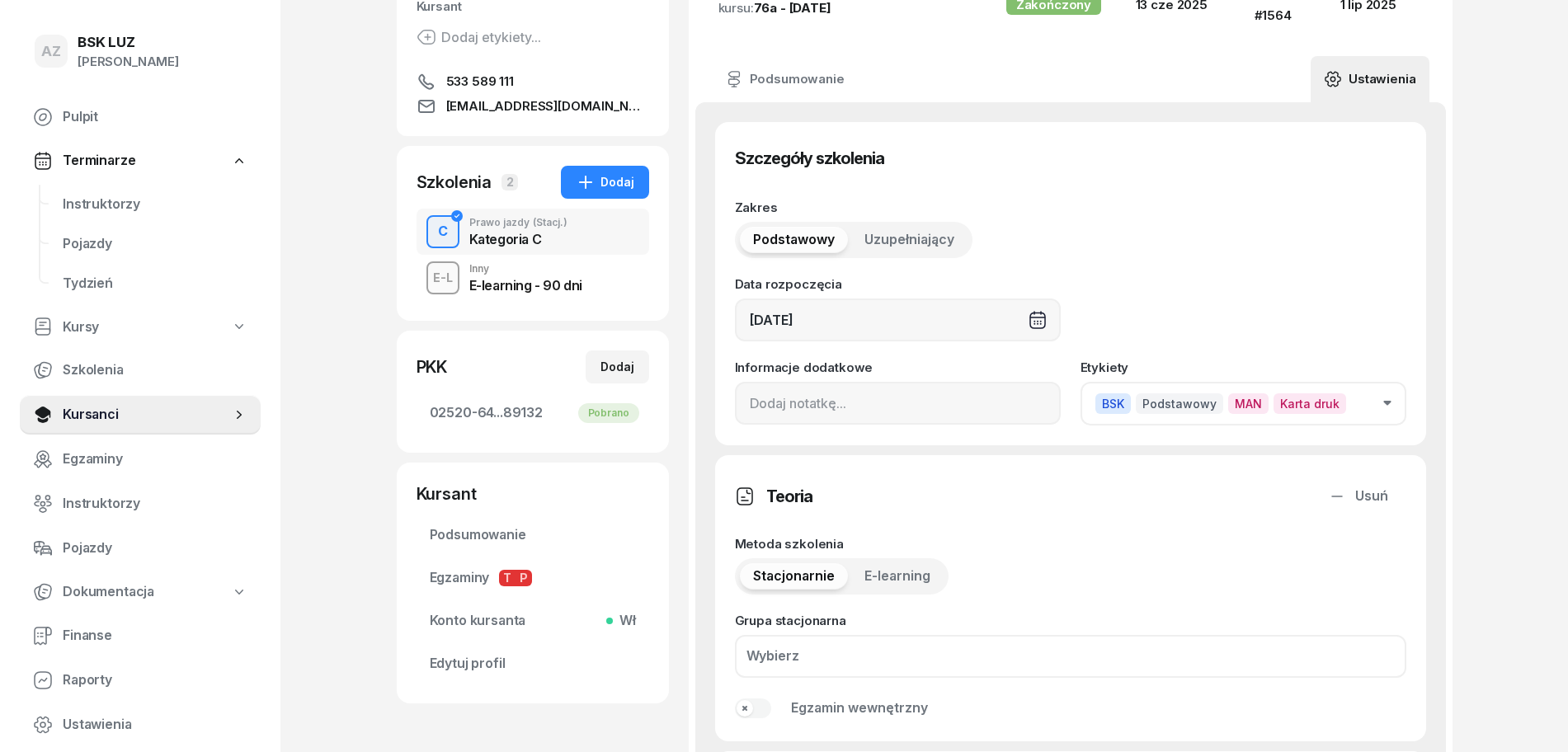
scroll to position [206, 0]
click at [743, 407] on input at bounding box center [898, 402] width 326 height 43
paste input "ZAŚW. NR"
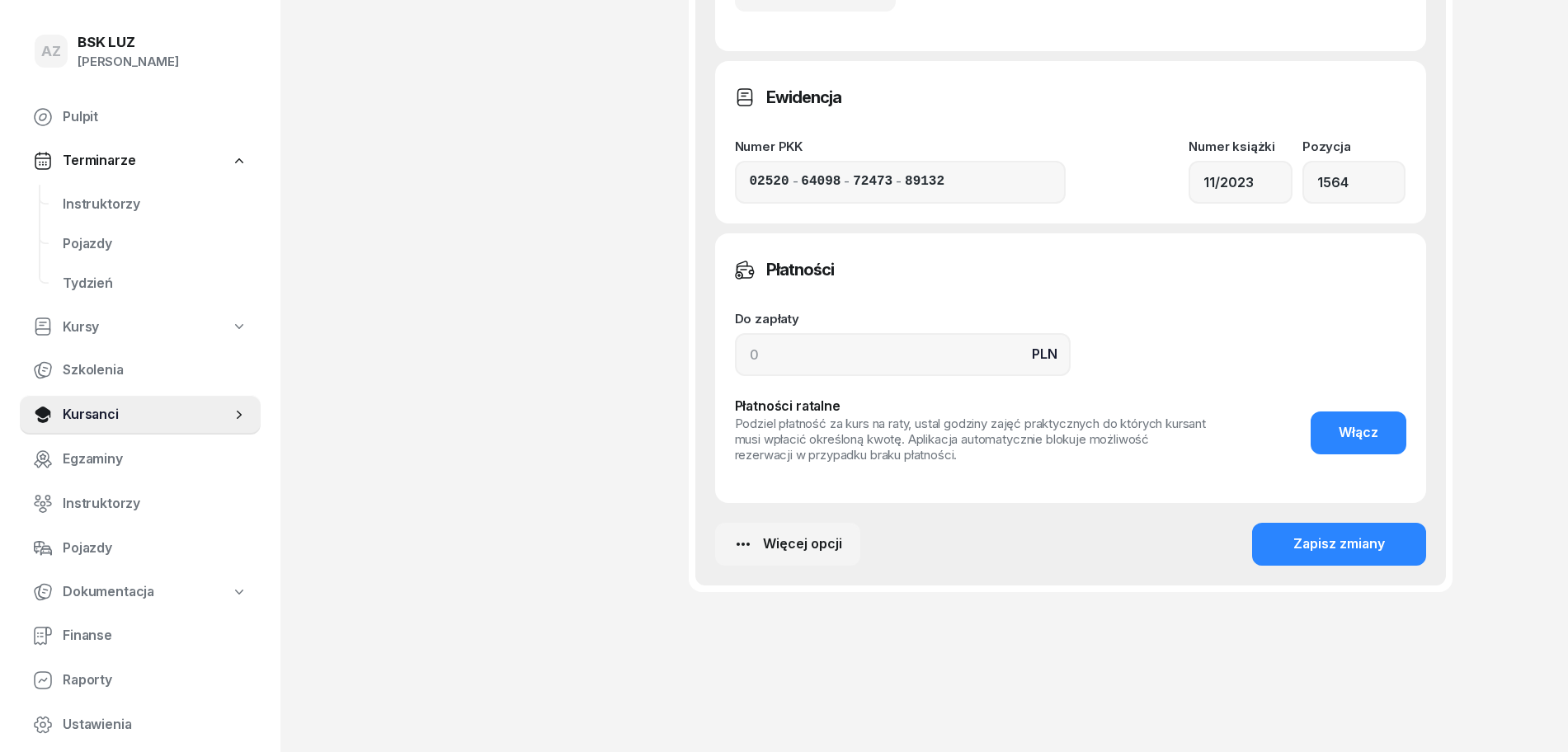
scroll to position [1191, 0]
type input "ZAŚW. NR 278/2025"
click at [1350, 545] on div "Zapisz zmiany" at bounding box center [1339, 542] width 91 height 22
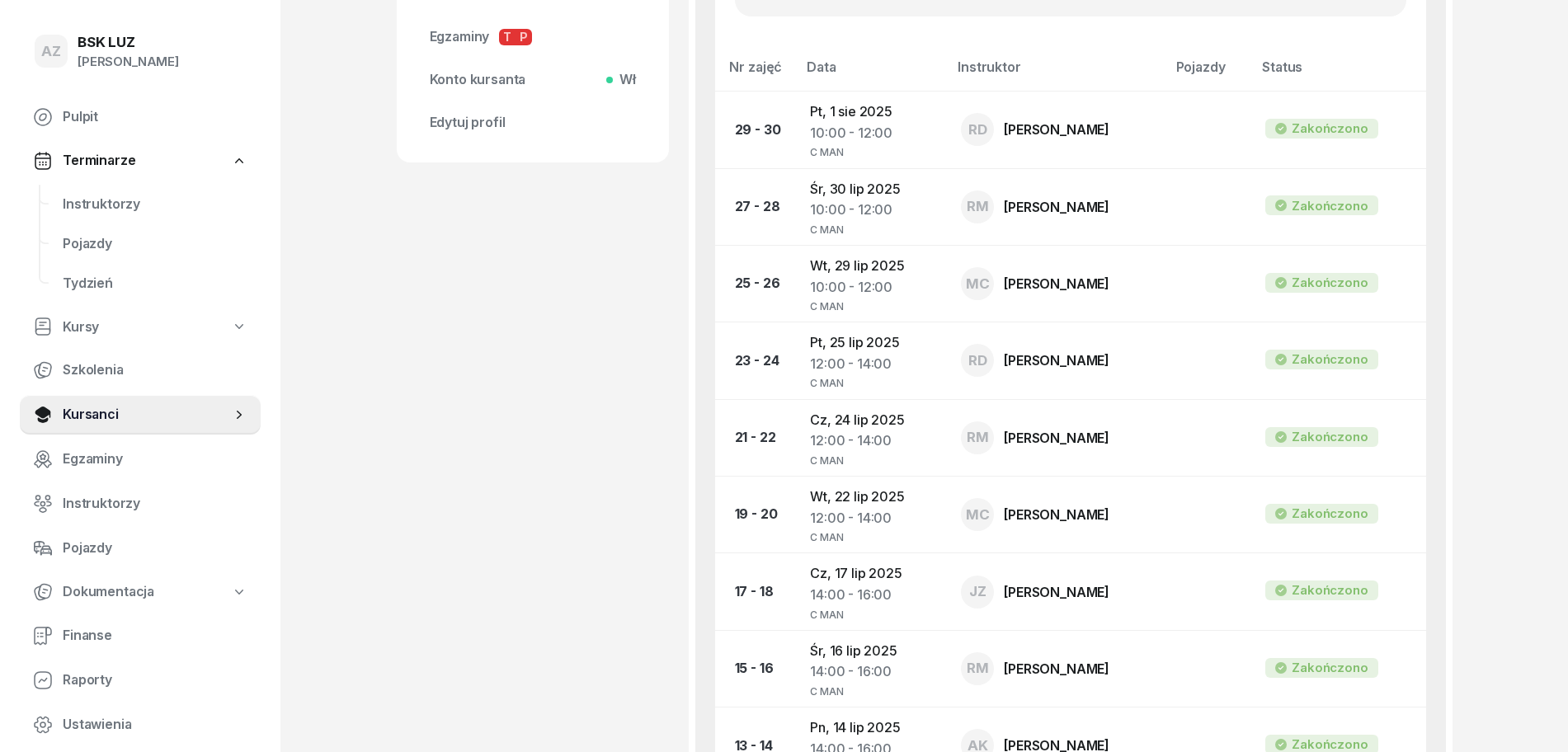
scroll to position [0, 0]
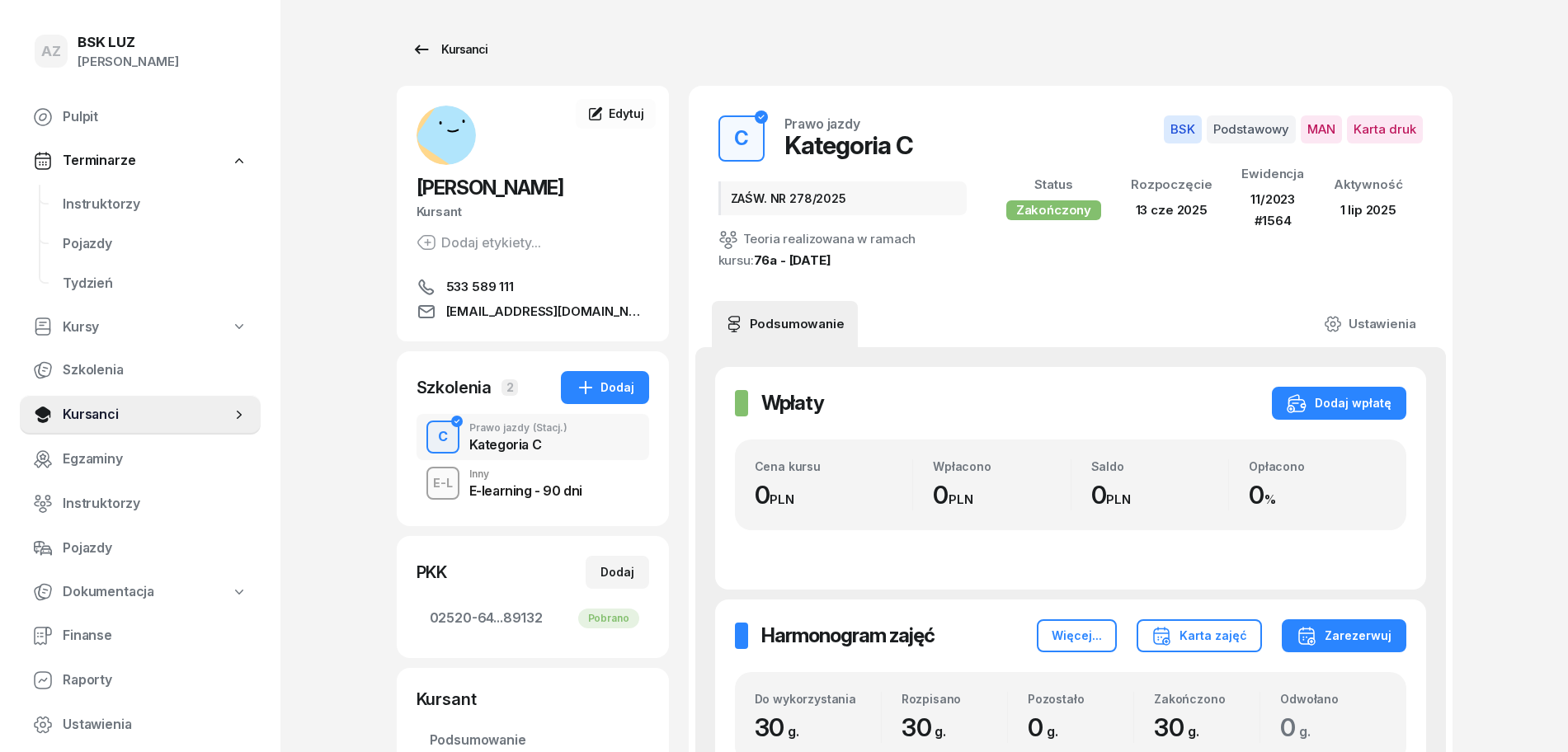
click at [468, 45] on div "Kursanci" at bounding box center [449, 50] width 75 height 20
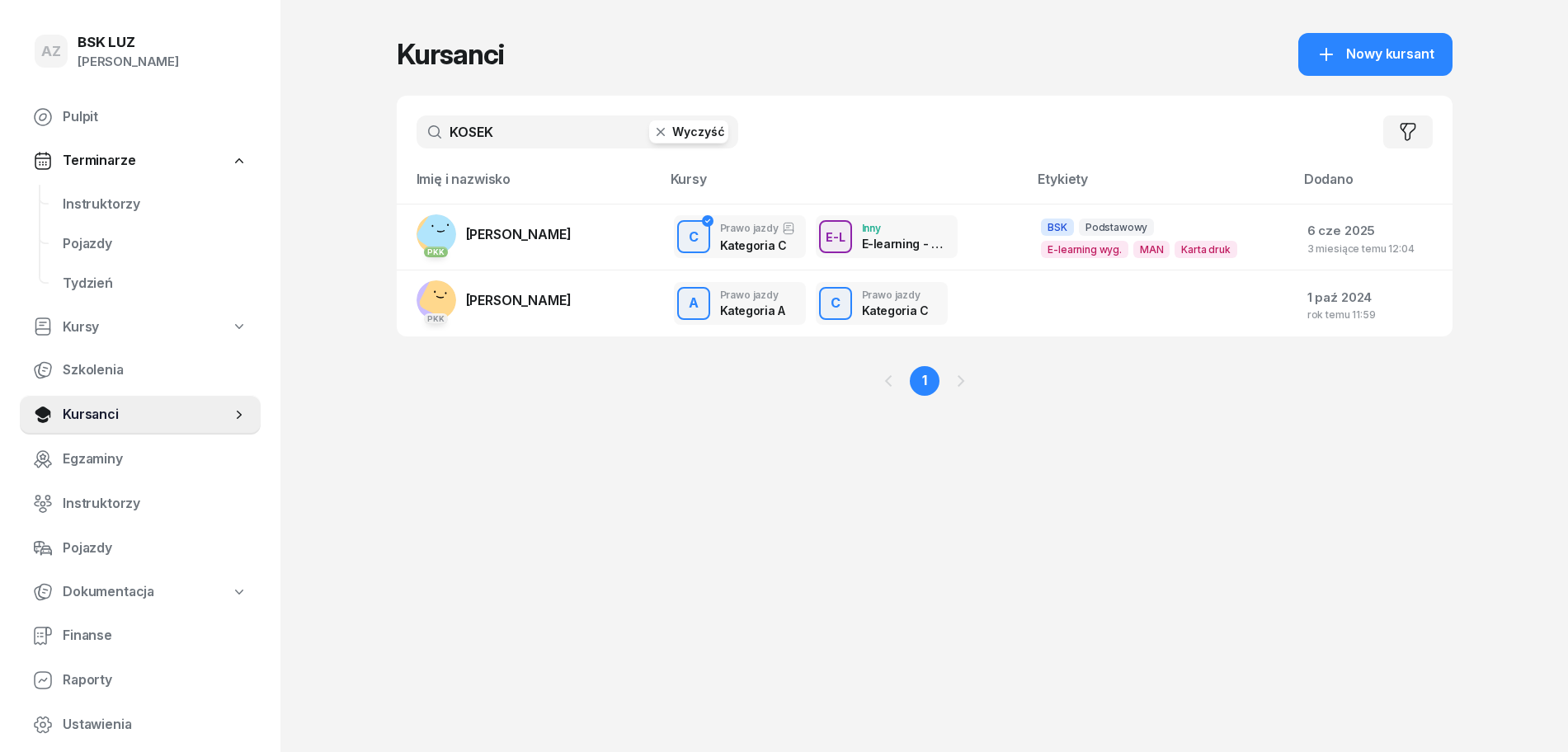
click at [688, 135] on button "Wyczyść" at bounding box center [689, 132] width 79 height 23
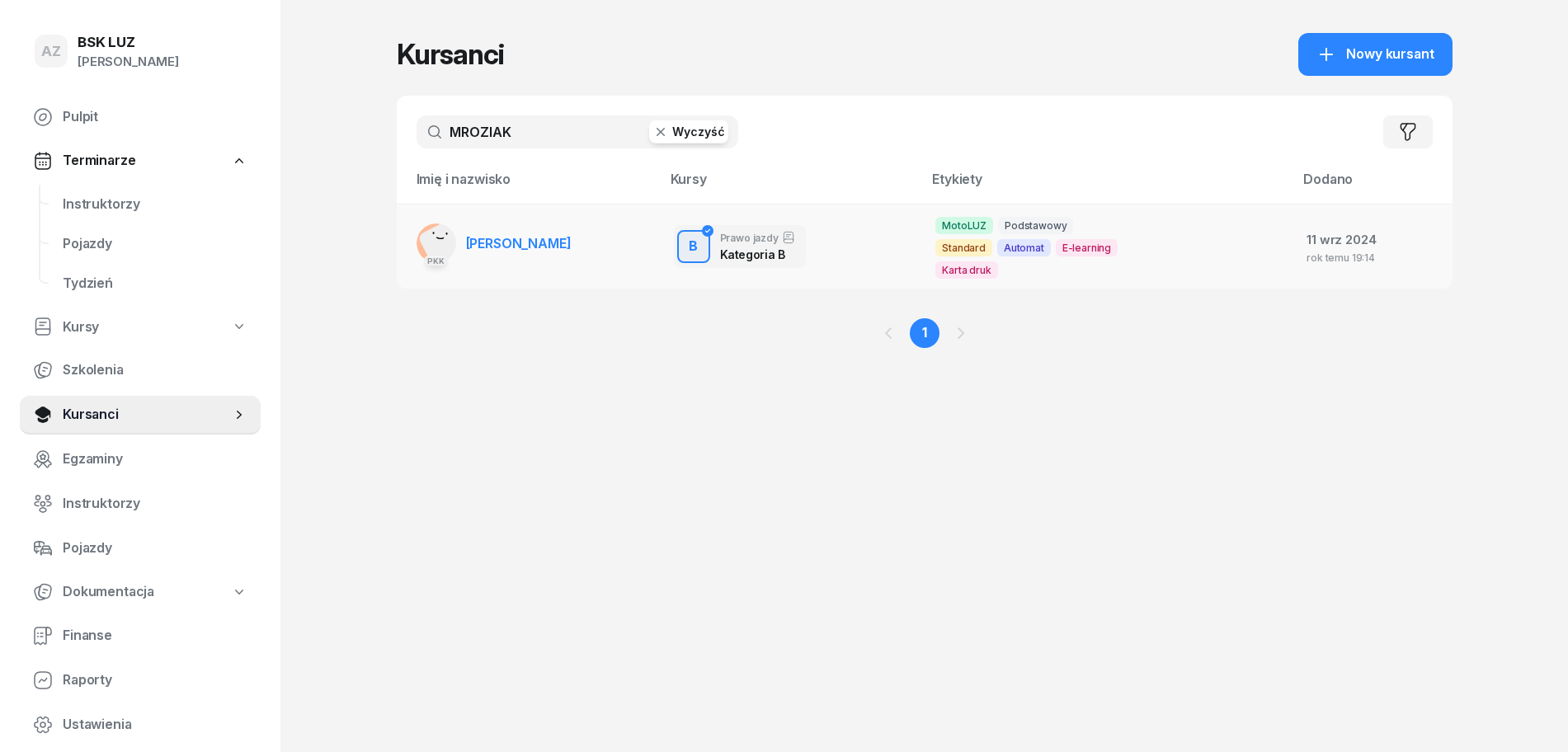
type input "MROZIAK"
click at [558, 235] on span "[PERSON_NAME]" at bounding box center [519, 243] width 105 height 17
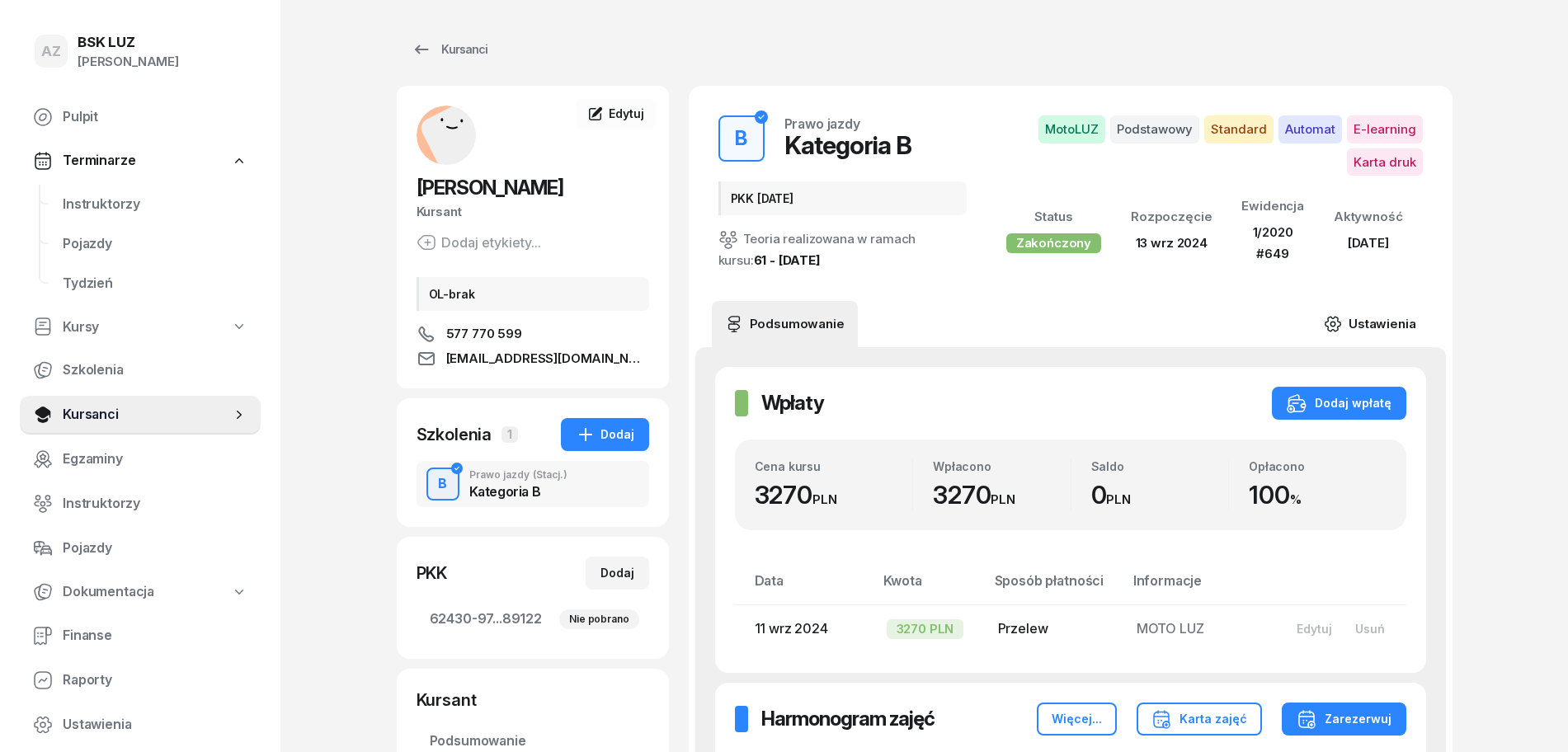
click at [1386, 320] on link "Ustawienia" at bounding box center [1370, 324] width 118 height 46
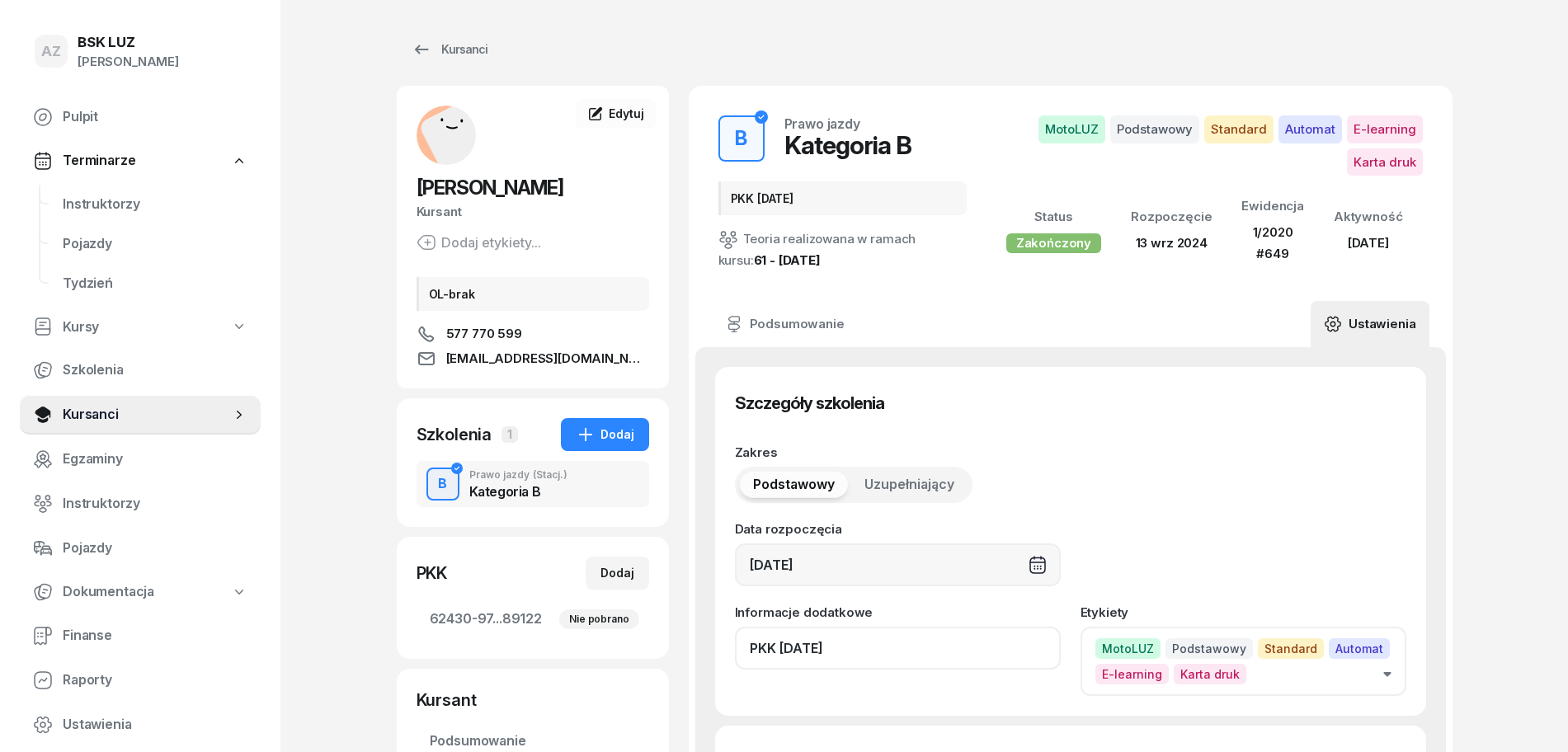
click at [889, 656] on input "PKK [DATE]" at bounding box center [898, 648] width 326 height 43
paste input "ZAŚW. NR"
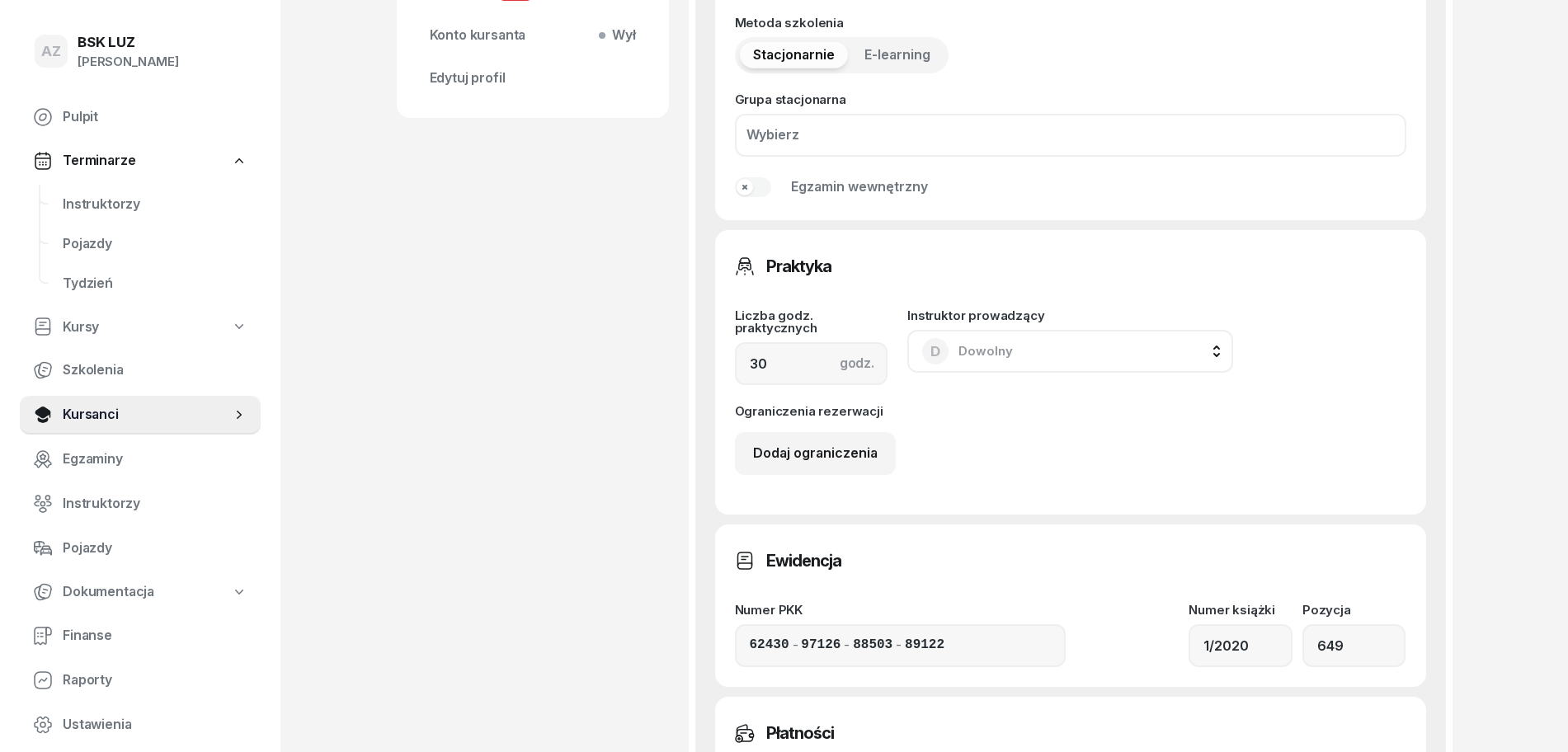
scroll to position [1133, 0]
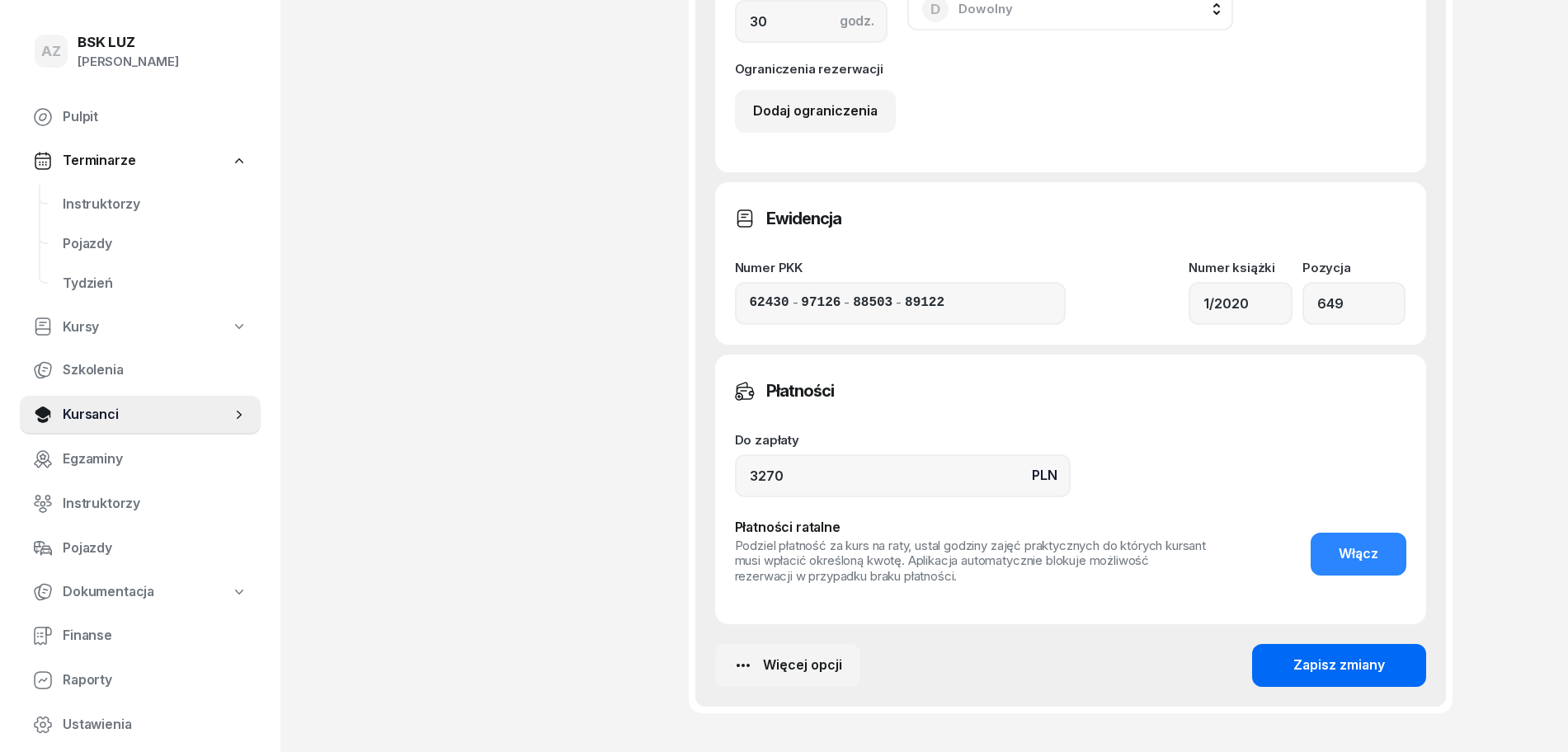
type input "PKK [DATE], ZAŚW. NR 179/2025"
click at [1352, 664] on div "Zapisz zmiany" at bounding box center [1339, 666] width 91 height 22
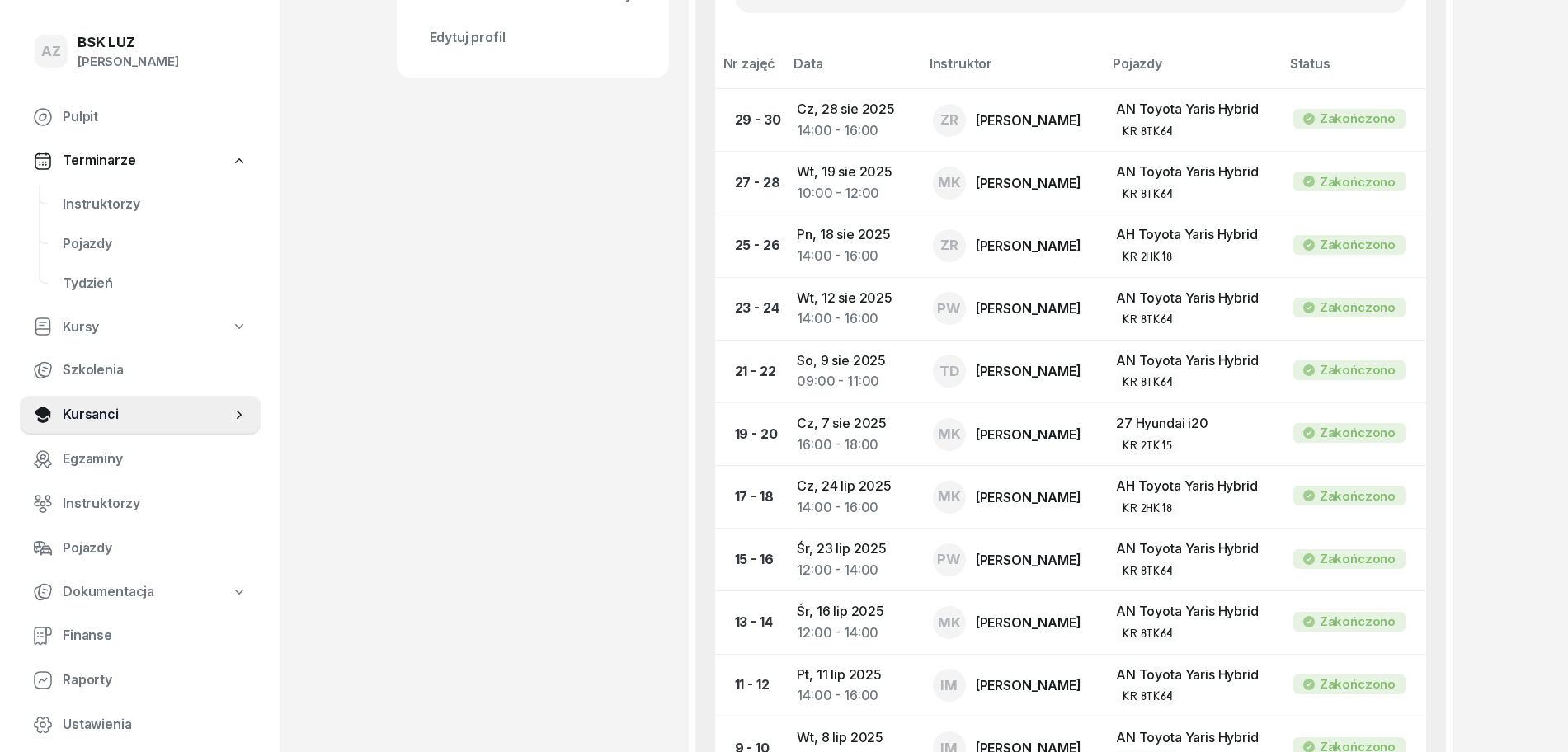
scroll to position [0, 0]
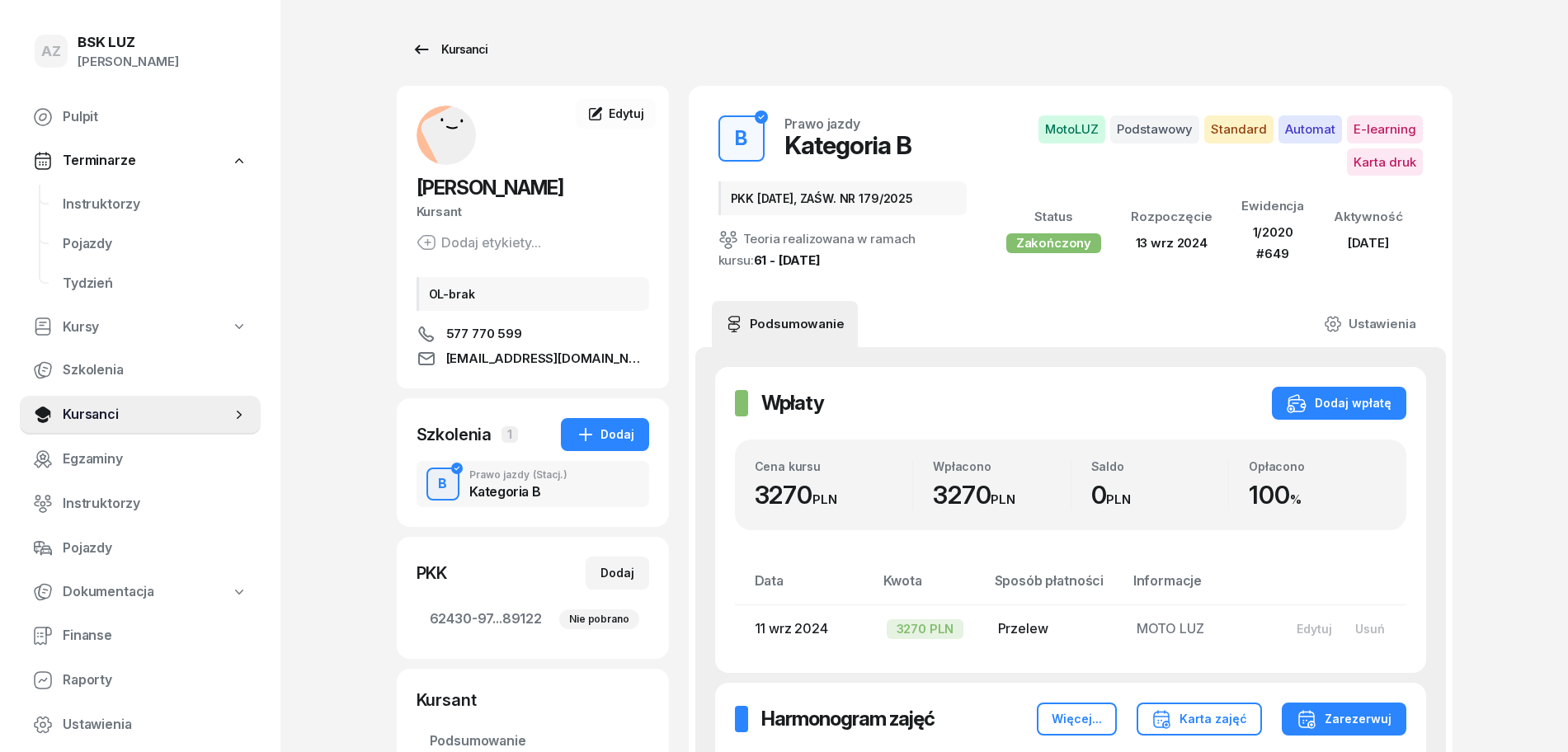
click at [464, 49] on div "Kursanci" at bounding box center [449, 50] width 75 height 20
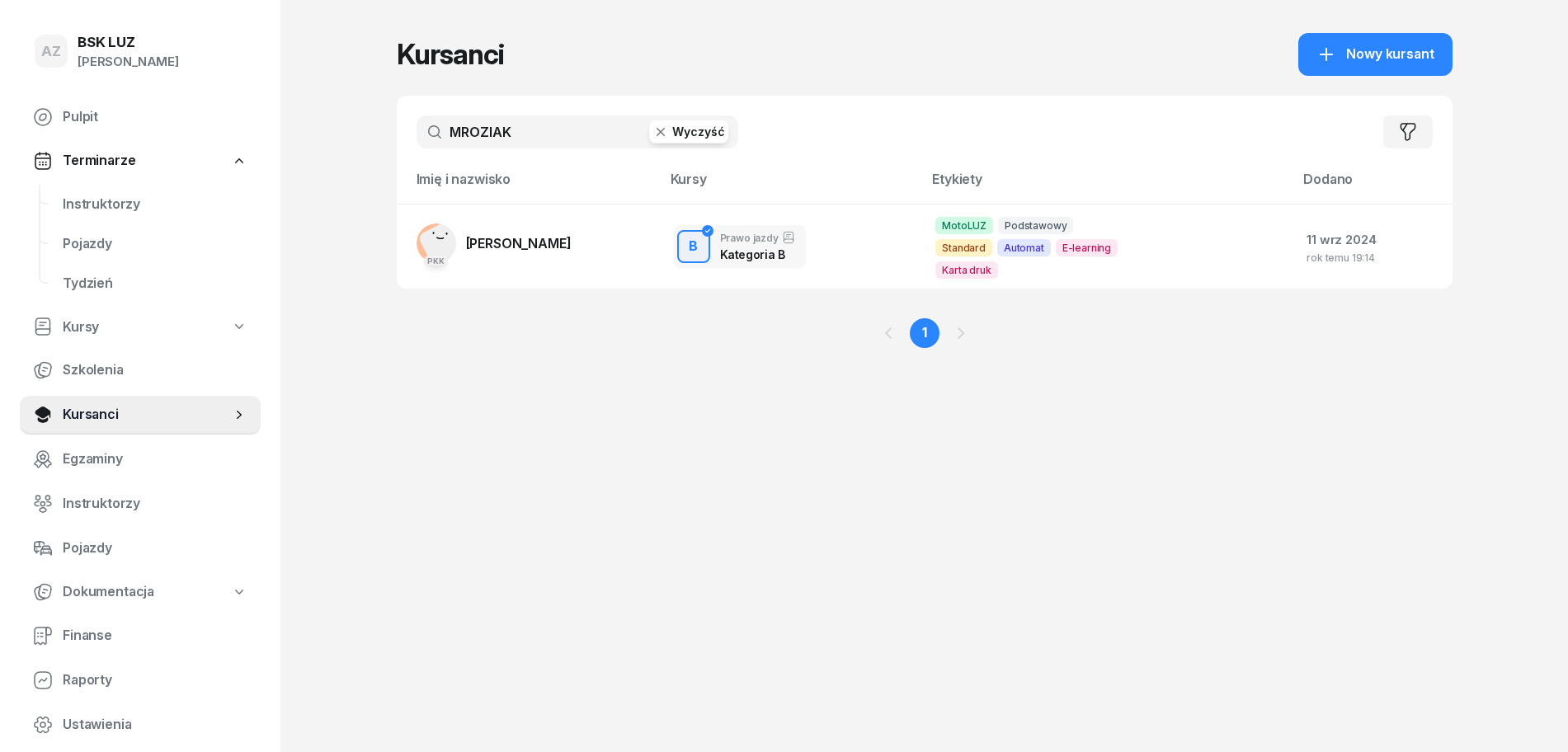
click at [687, 126] on button "Wyczyść" at bounding box center [689, 132] width 79 height 23
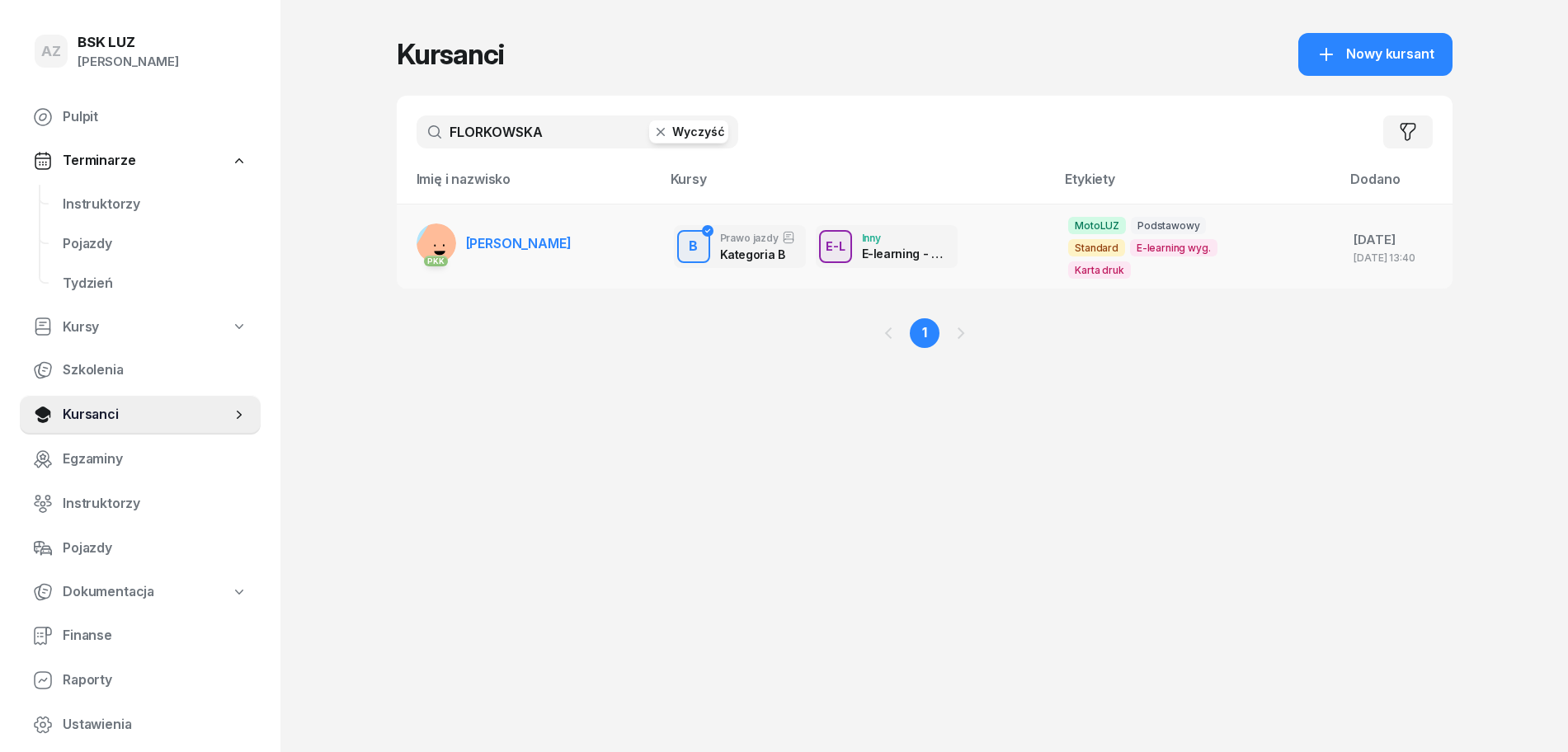
type input "FLORKOWSKA"
click at [568, 235] on span "[PERSON_NAME]" at bounding box center [519, 243] width 105 height 17
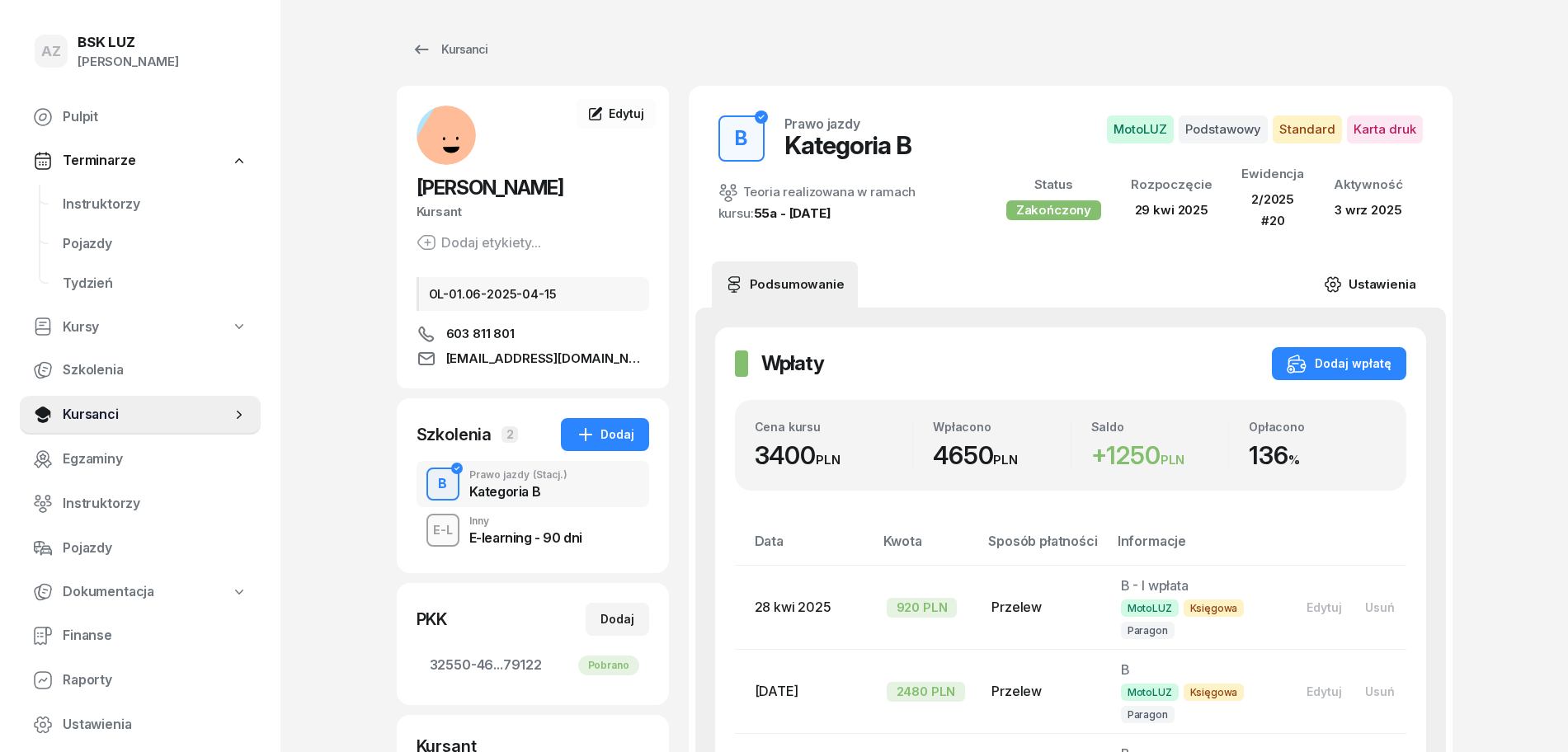
click at [1385, 279] on link "Ustawienia" at bounding box center [1370, 284] width 118 height 46
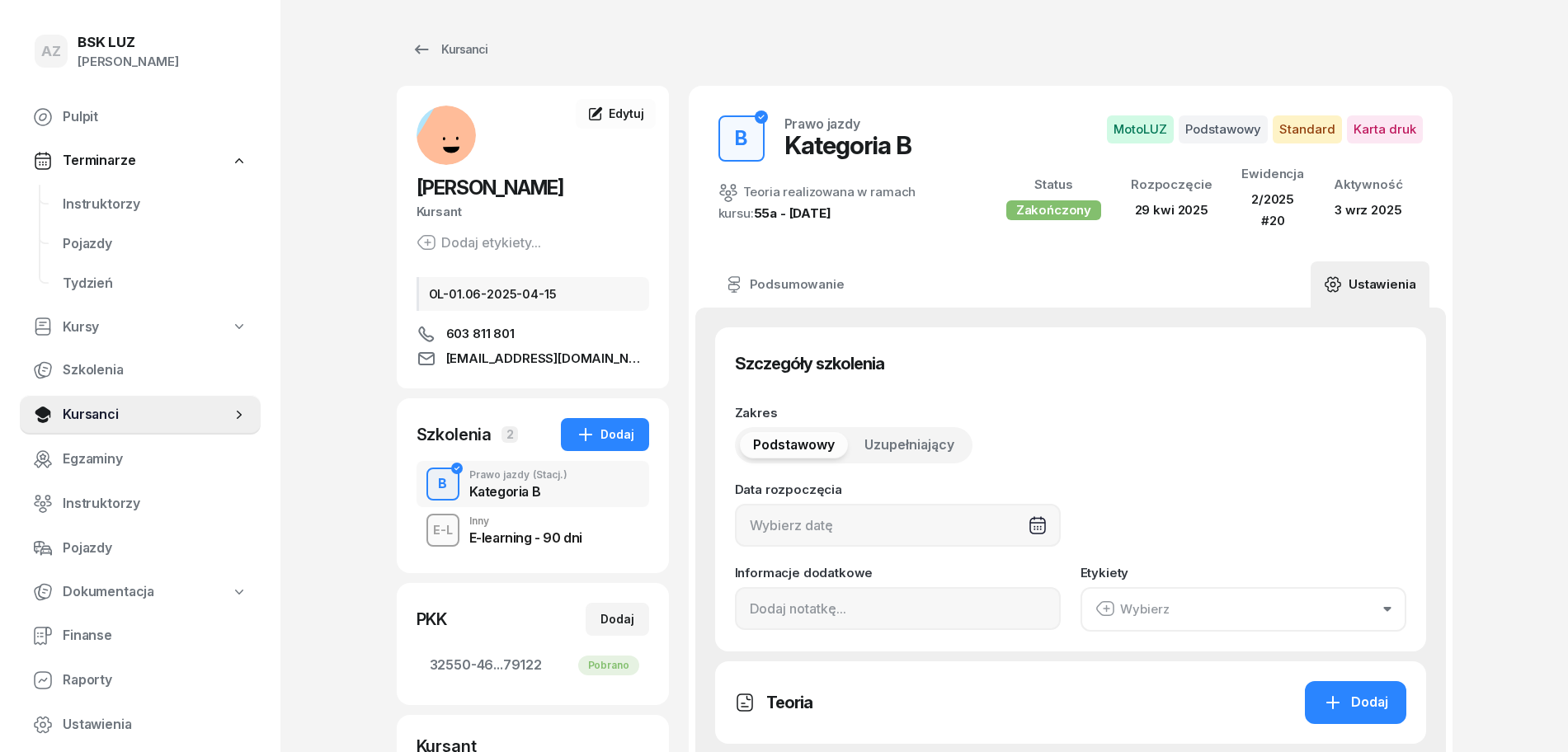
type input "[DATE]"
type input "32550"
type input "46281"
type input "08053"
type input "79122"
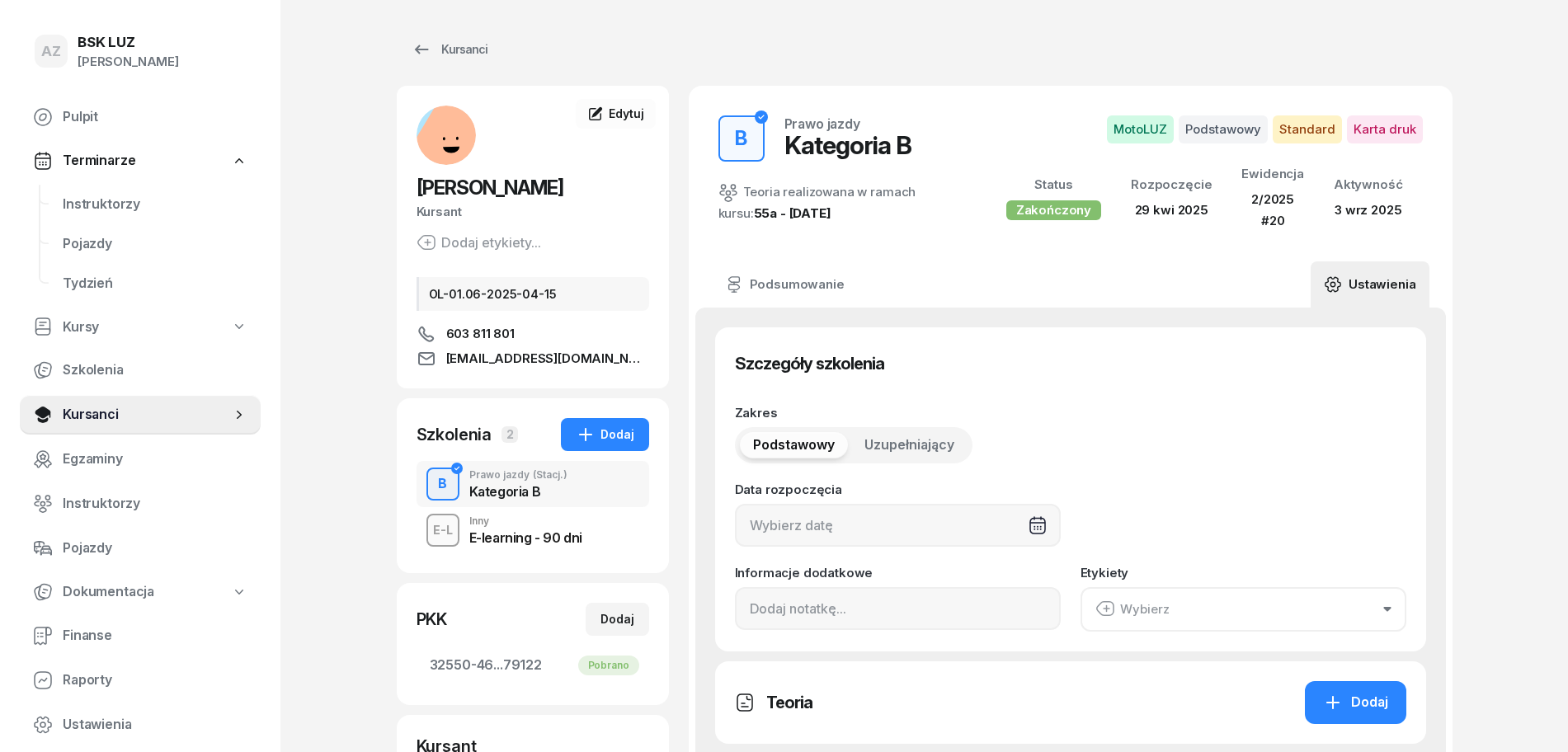
type input "2/2025"
type input "20"
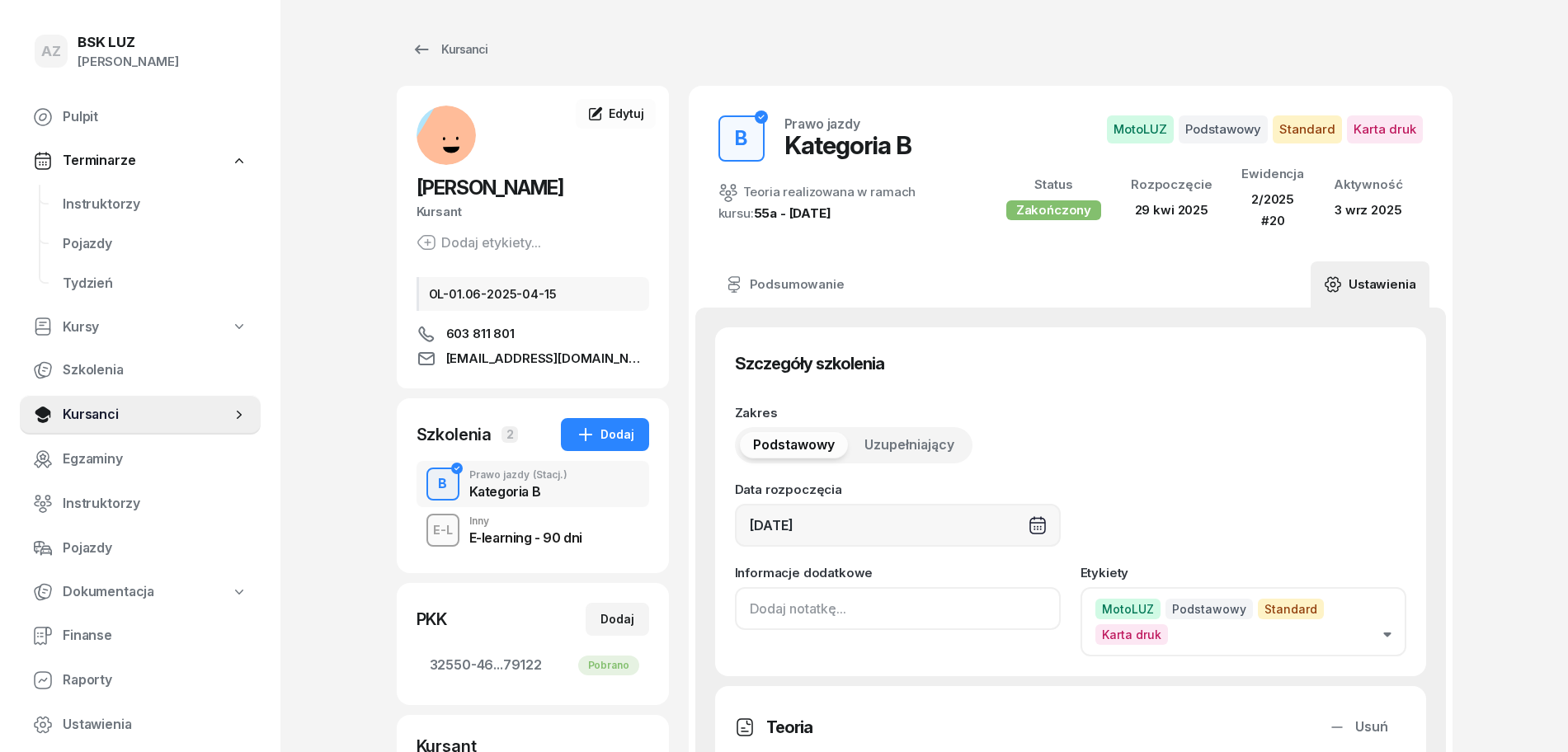
click at [748, 608] on input at bounding box center [898, 609] width 326 height 43
paste input "ZAŚW. NR"
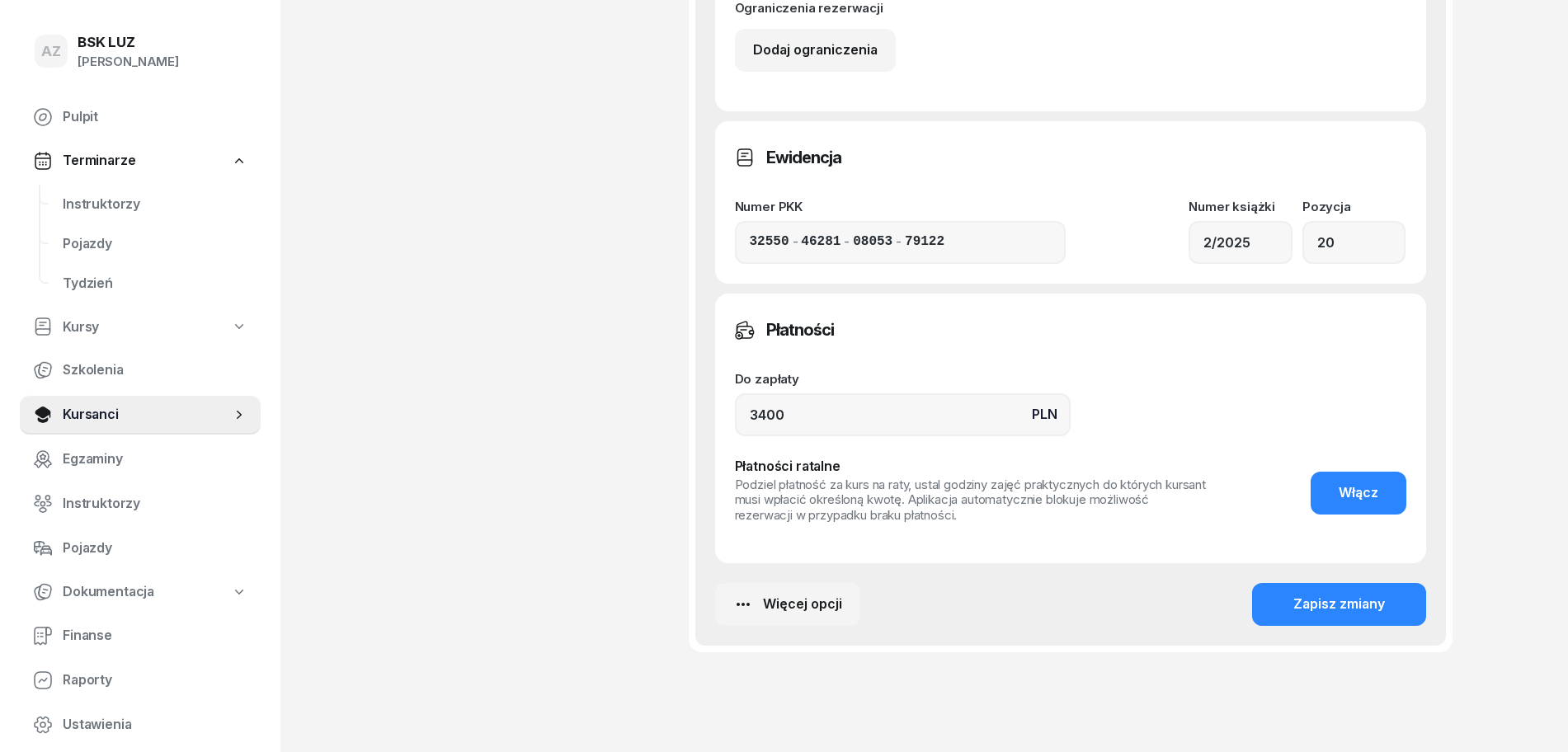
scroll to position [1217, 0]
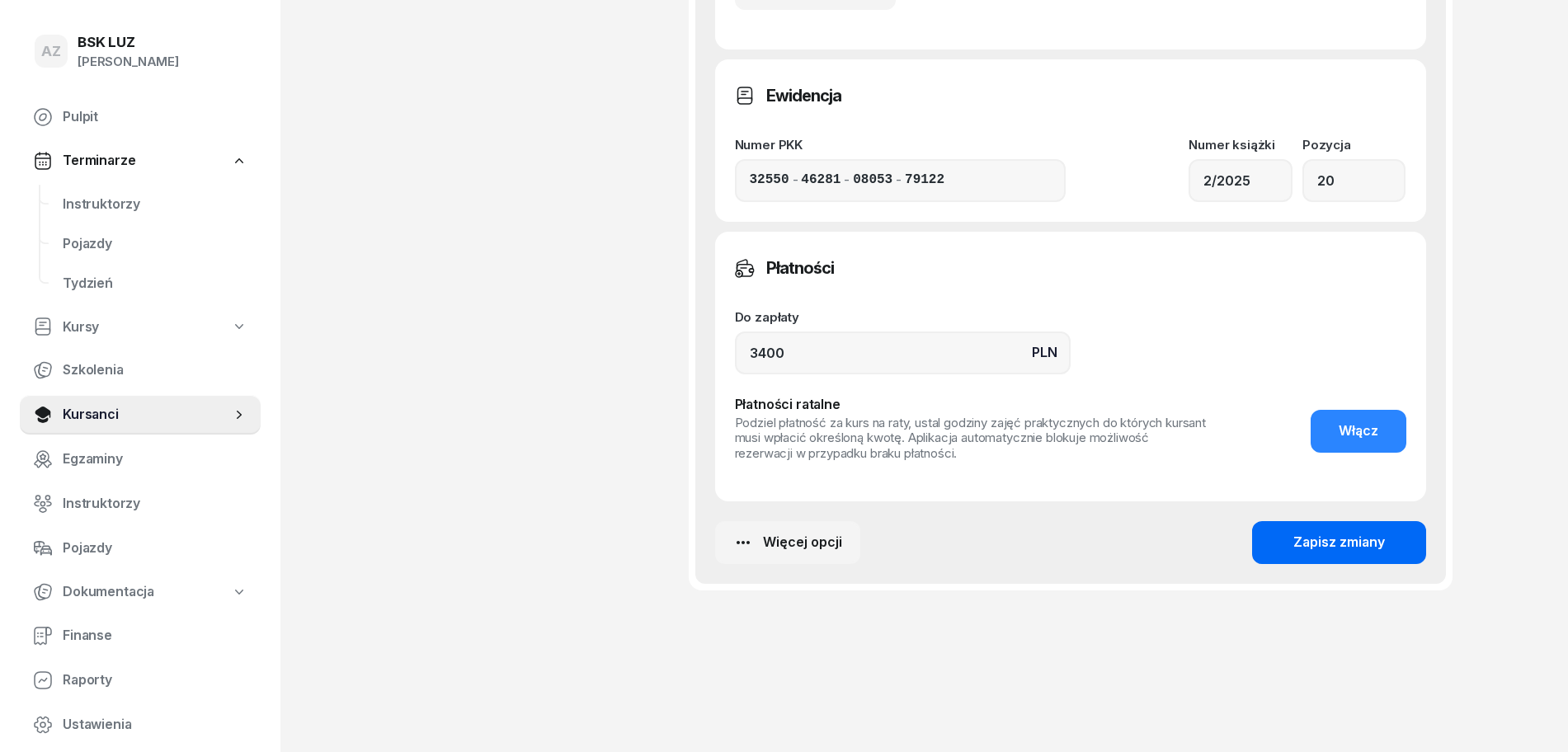
type input "ZAŚW. NR 180/2025"
click at [1343, 540] on div "Zapisz zmiany" at bounding box center [1339, 542] width 91 height 22
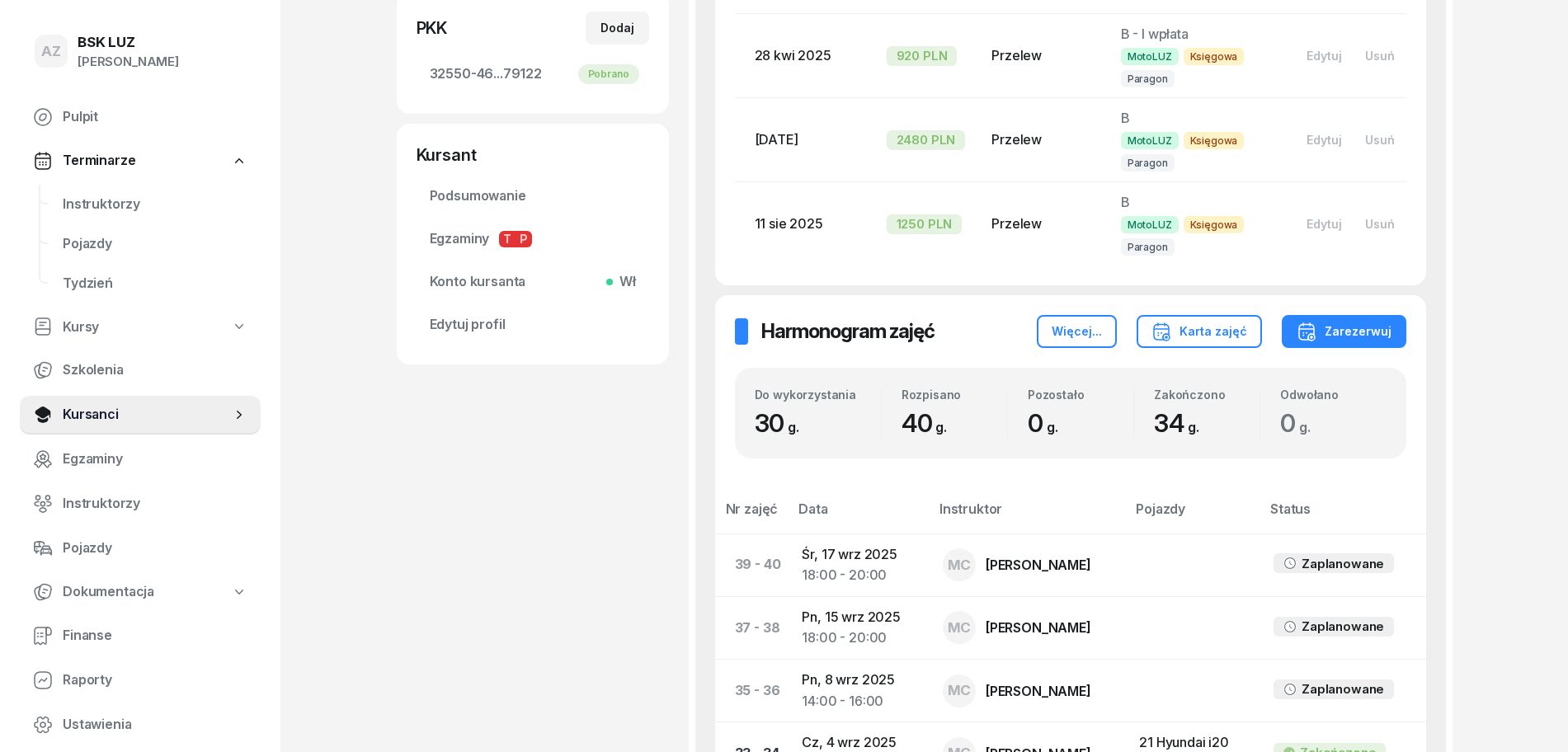
scroll to position [0, 0]
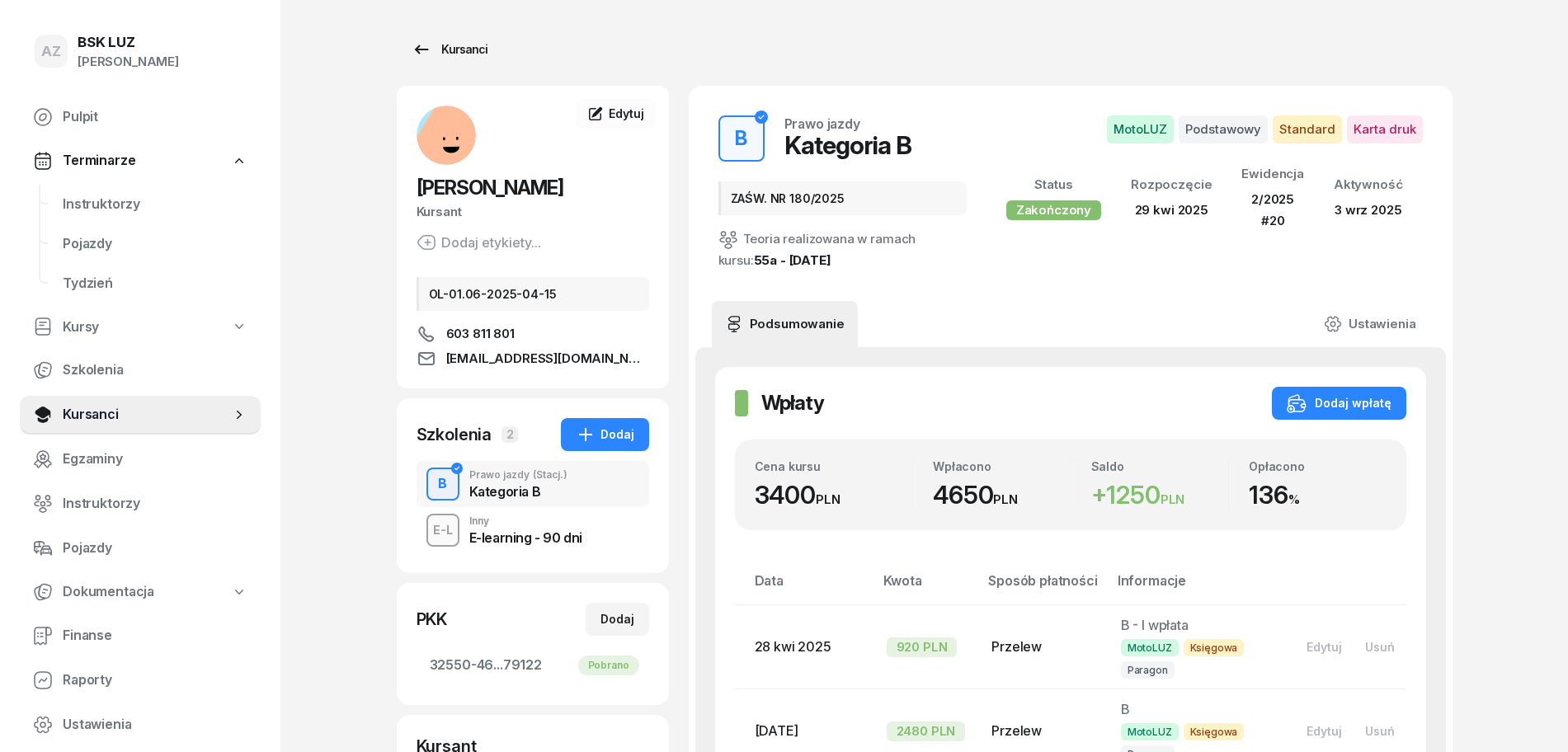
click at [460, 51] on div "Kursanci" at bounding box center [449, 50] width 75 height 20
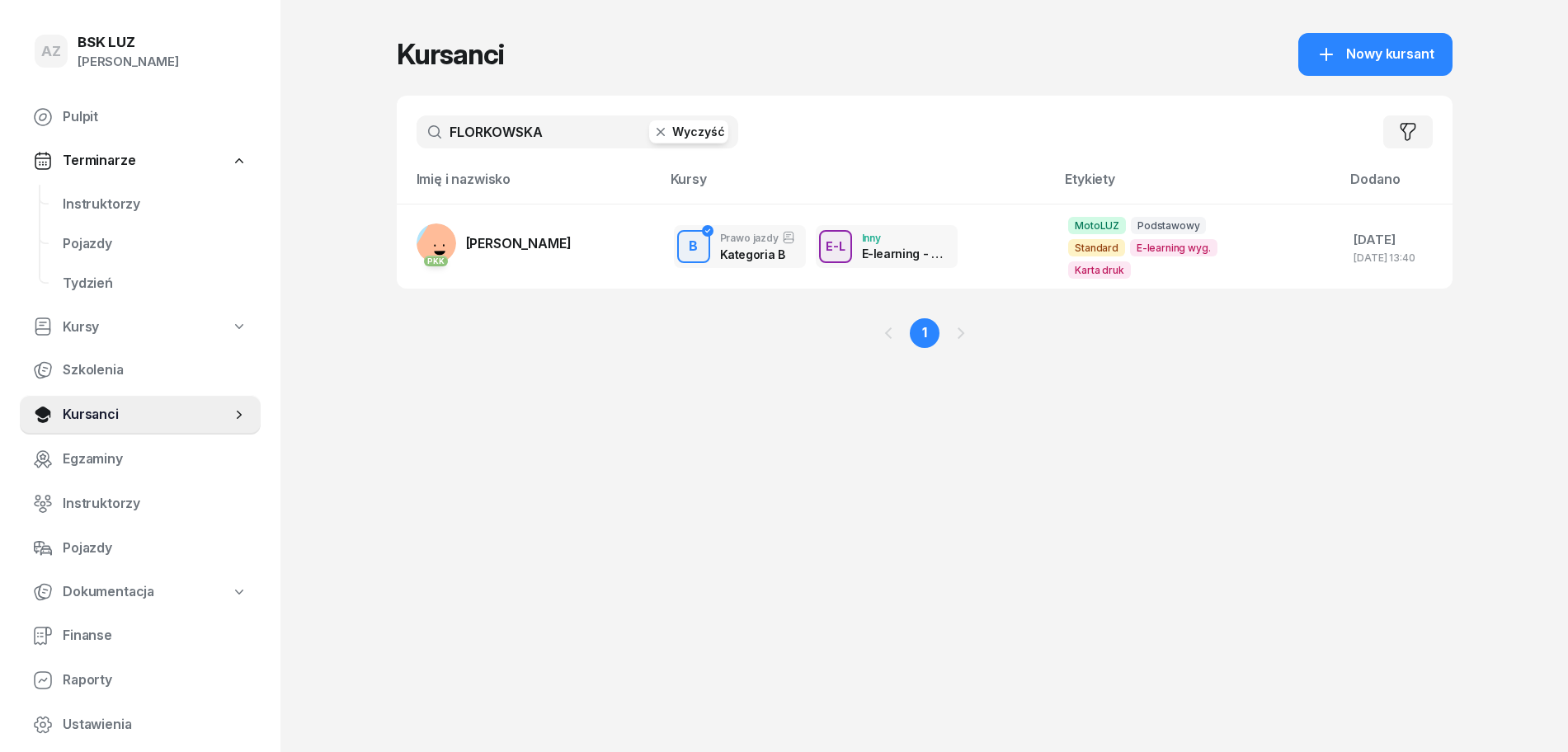
click at [686, 133] on button "Wyczyść" at bounding box center [689, 132] width 79 height 23
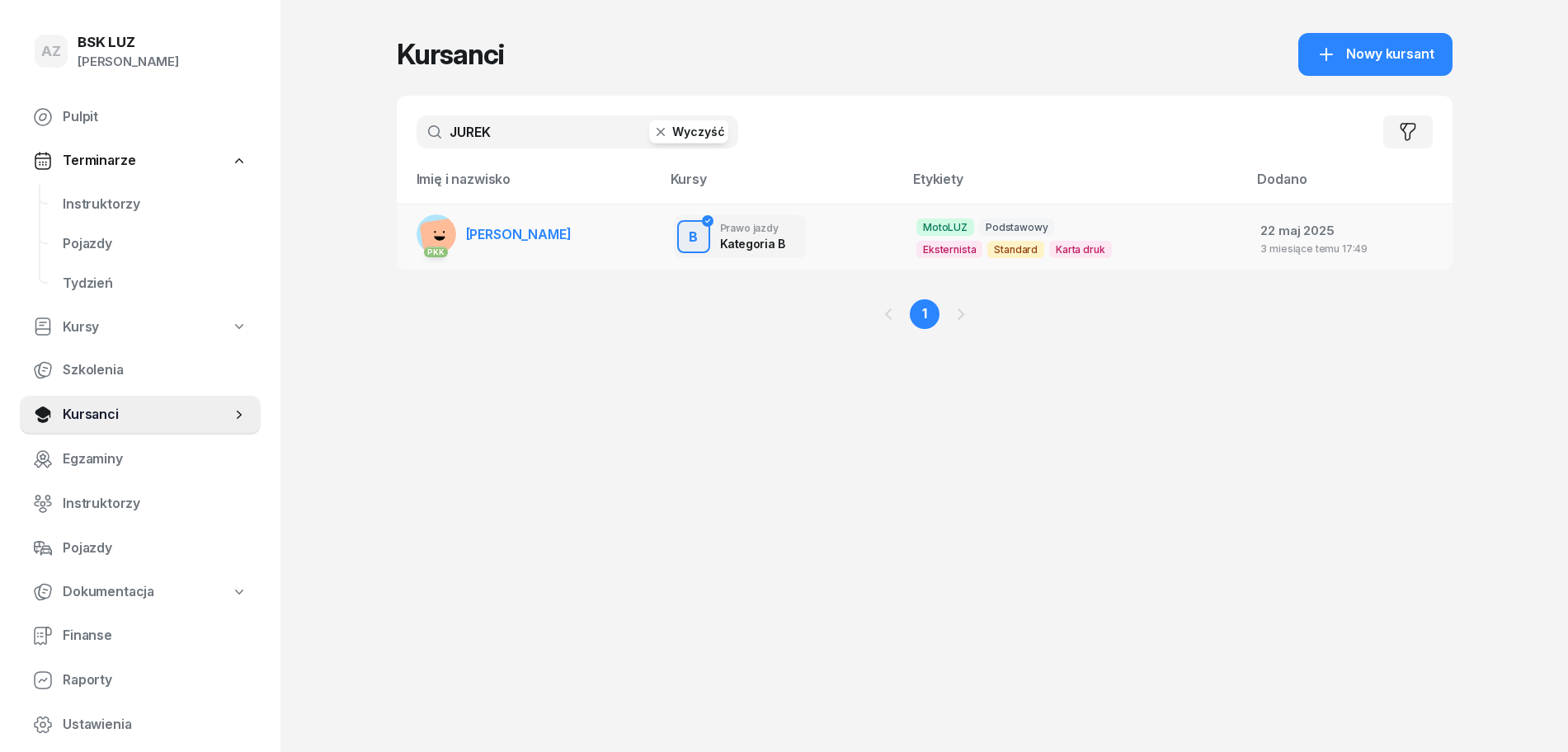
type input "JUREK"
click at [540, 233] on span "[PERSON_NAME]" at bounding box center [519, 234] width 105 height 17
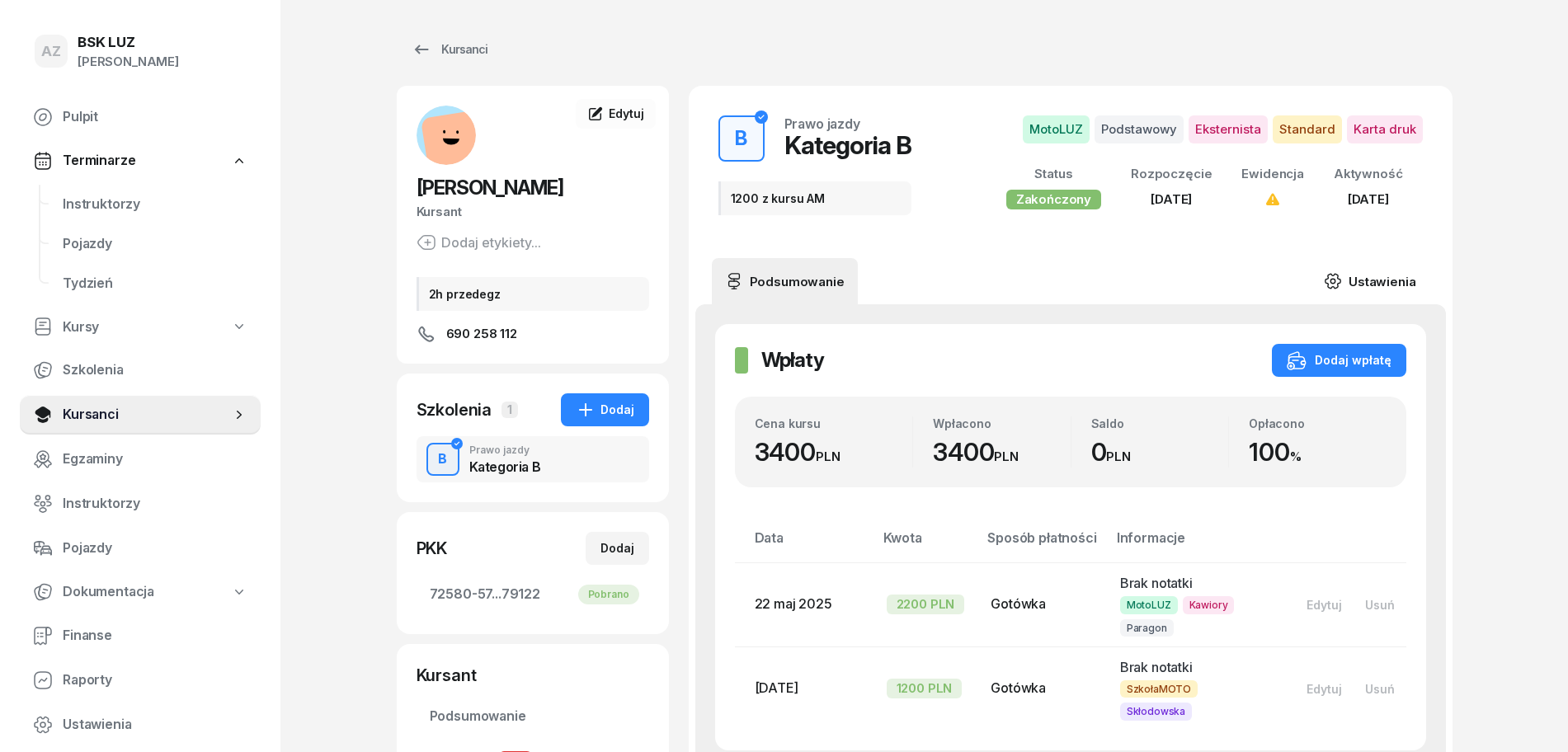
click at [1383, 273] on link "Ustawienia" at bounding box center [1370, 281] width 118 height 46
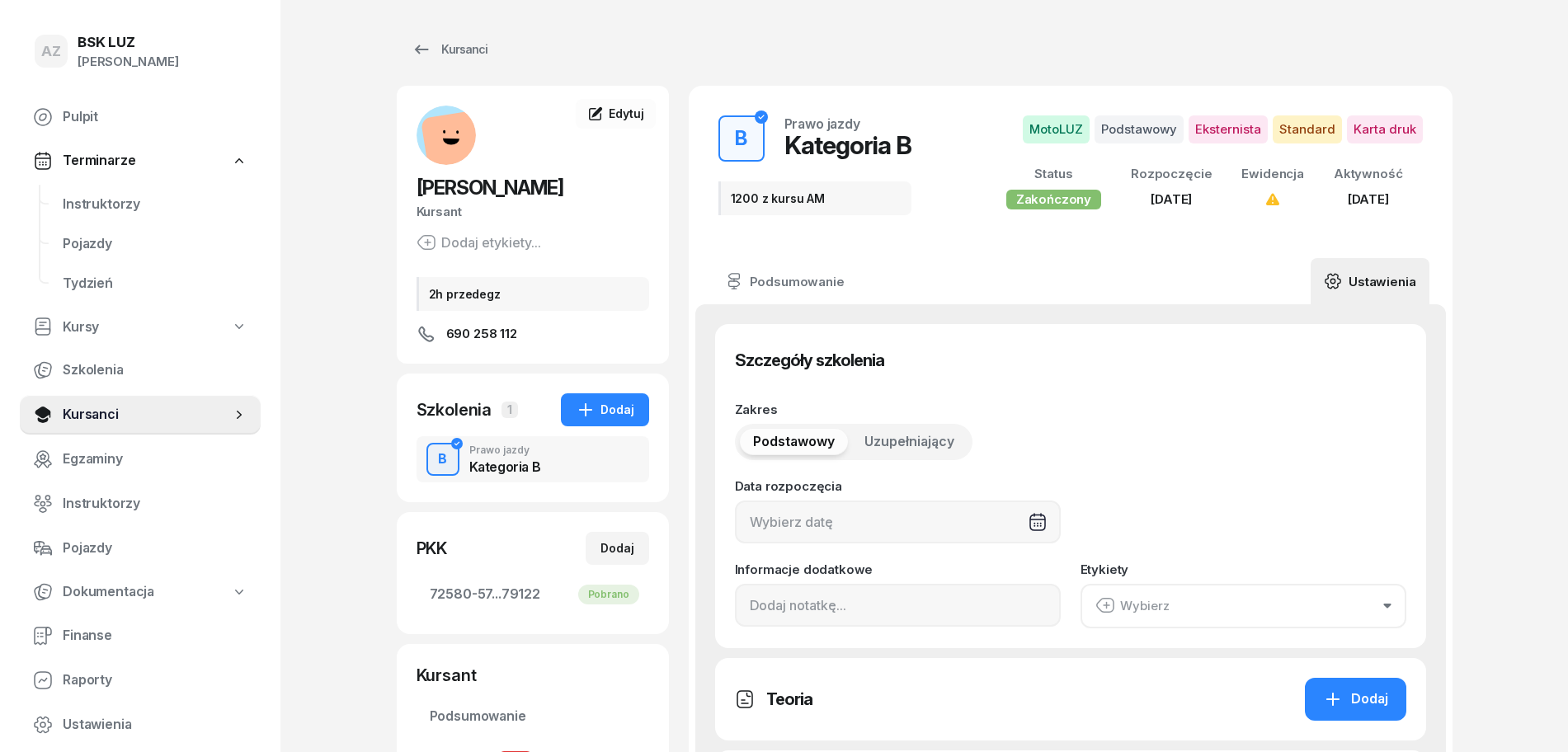
type input "[DATE]"
type input "1200 z kursu AM"
type input "2/2025"
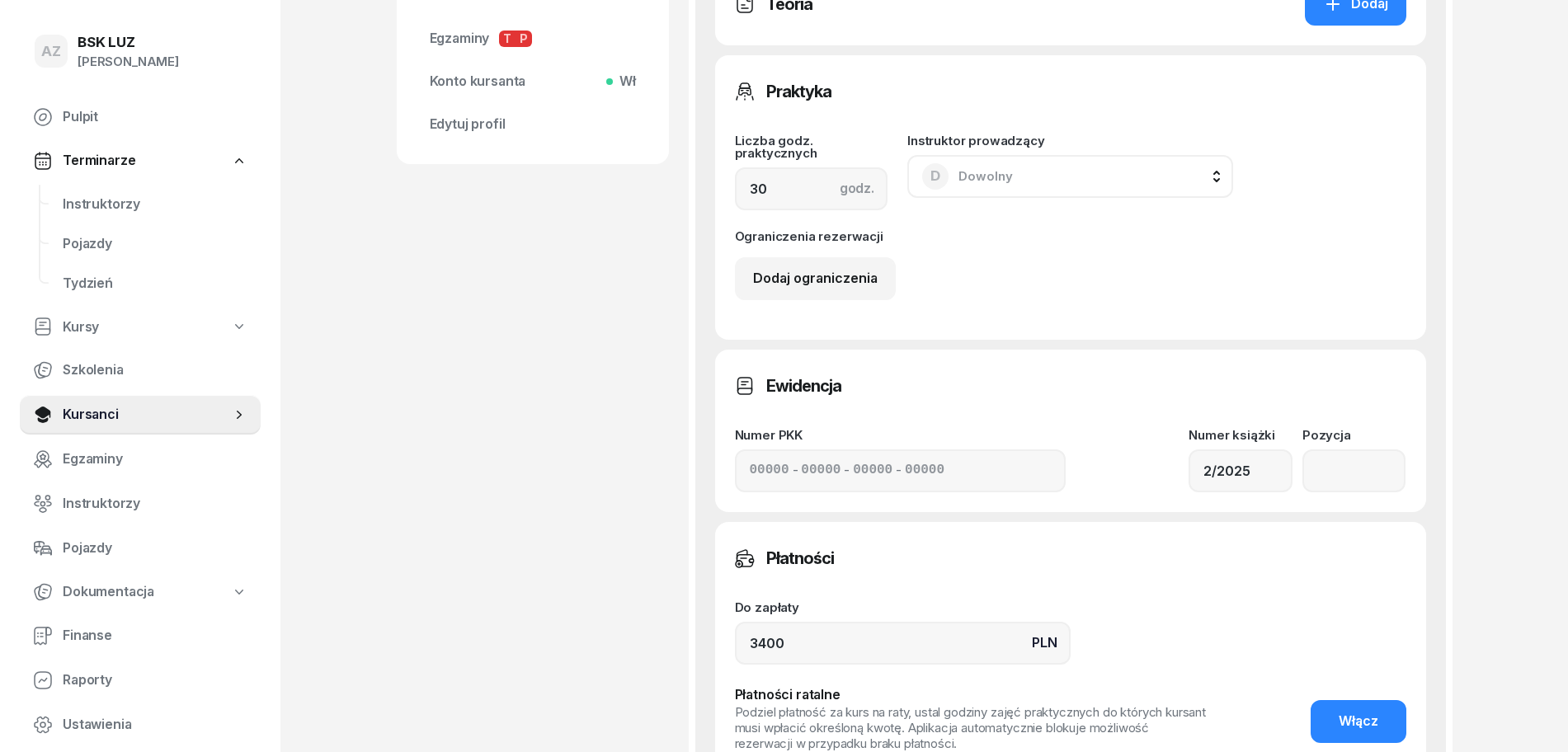
scroll to position [721, 0]
click at [1355, 471] on input "number" at bounding box center [1354, 470] width 104 height 43
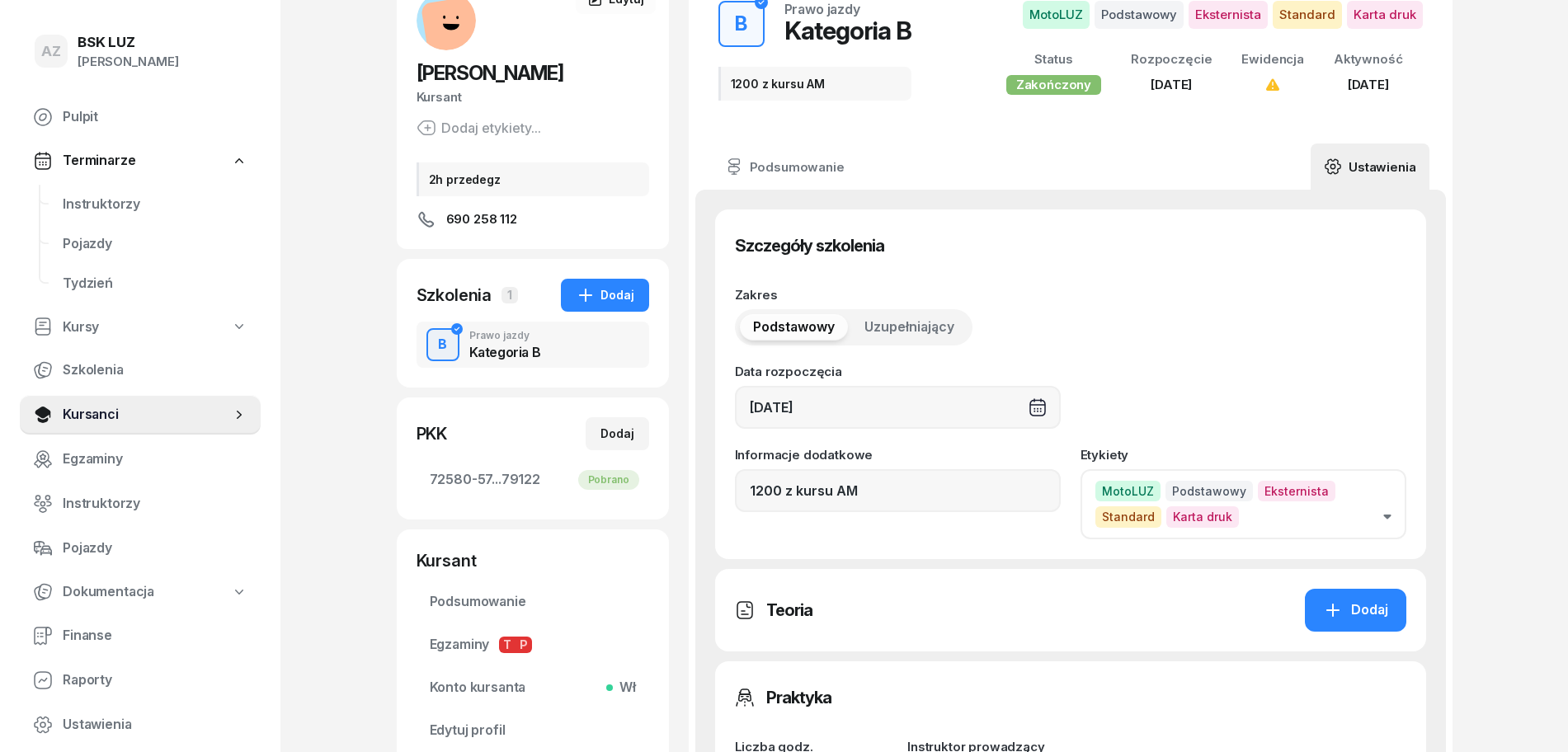
scroll to position [103, 0]
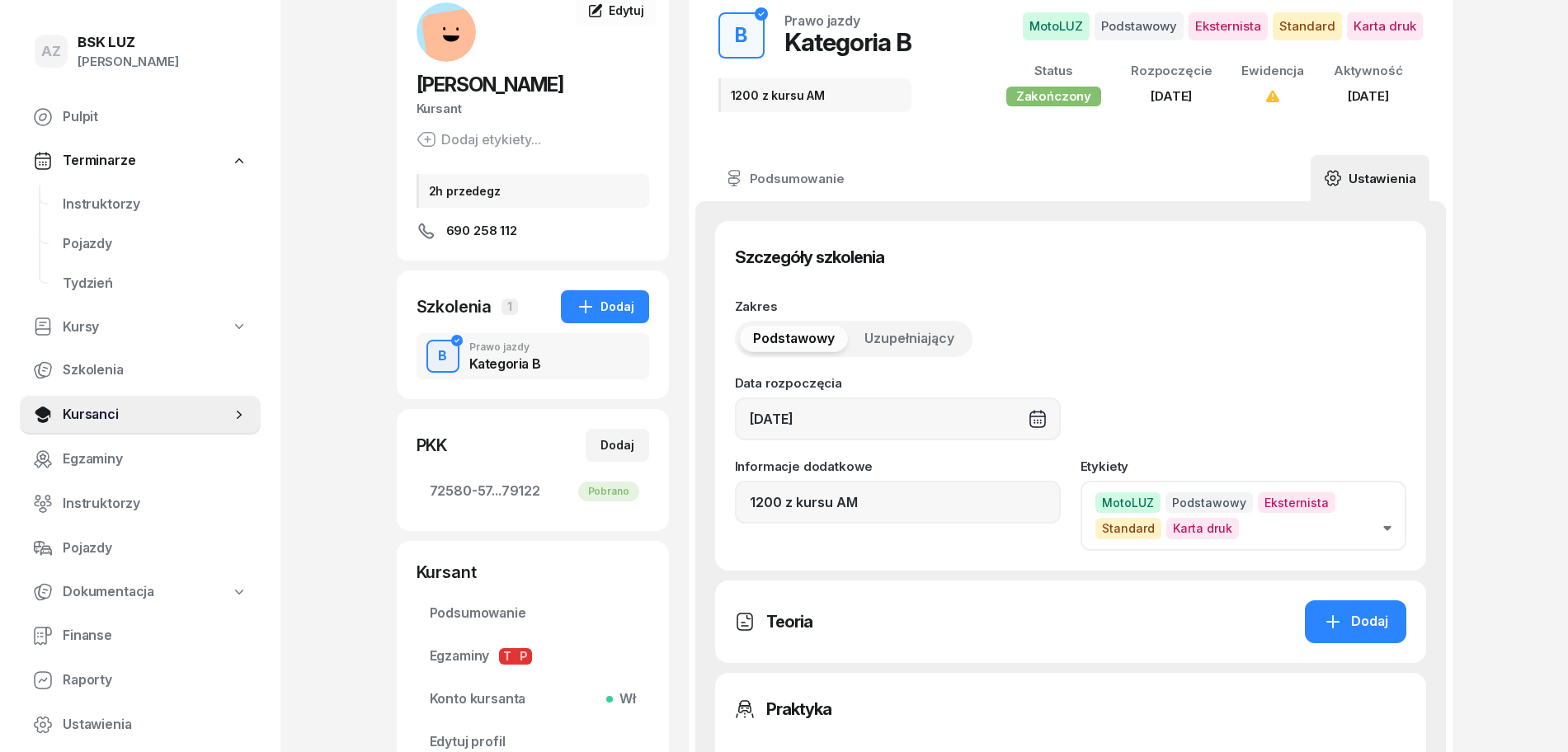
type input "181"
click at [875, 516] on input "1200 z kursu AM" at bounding box center [898, 502] width 326 height 43
paste input "ZAŚW. NR"
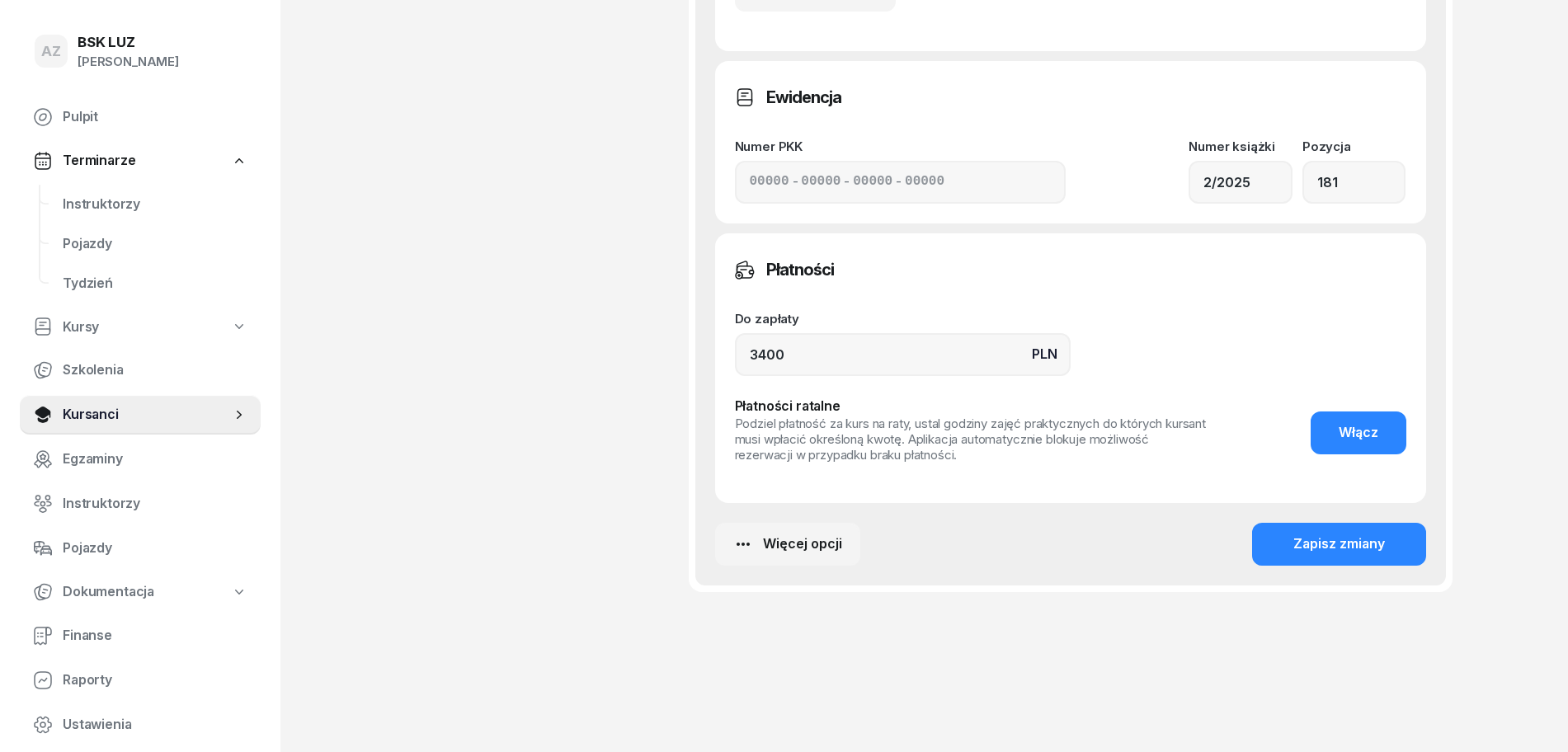
scroll to position [1011, 0]
type input "1200 z kursu AM, ZAŚW. NR 182/2025"
click at [1321, 541] on div "Zapisz zmiany" at bounding box center [1339, 542] width 91 height 22
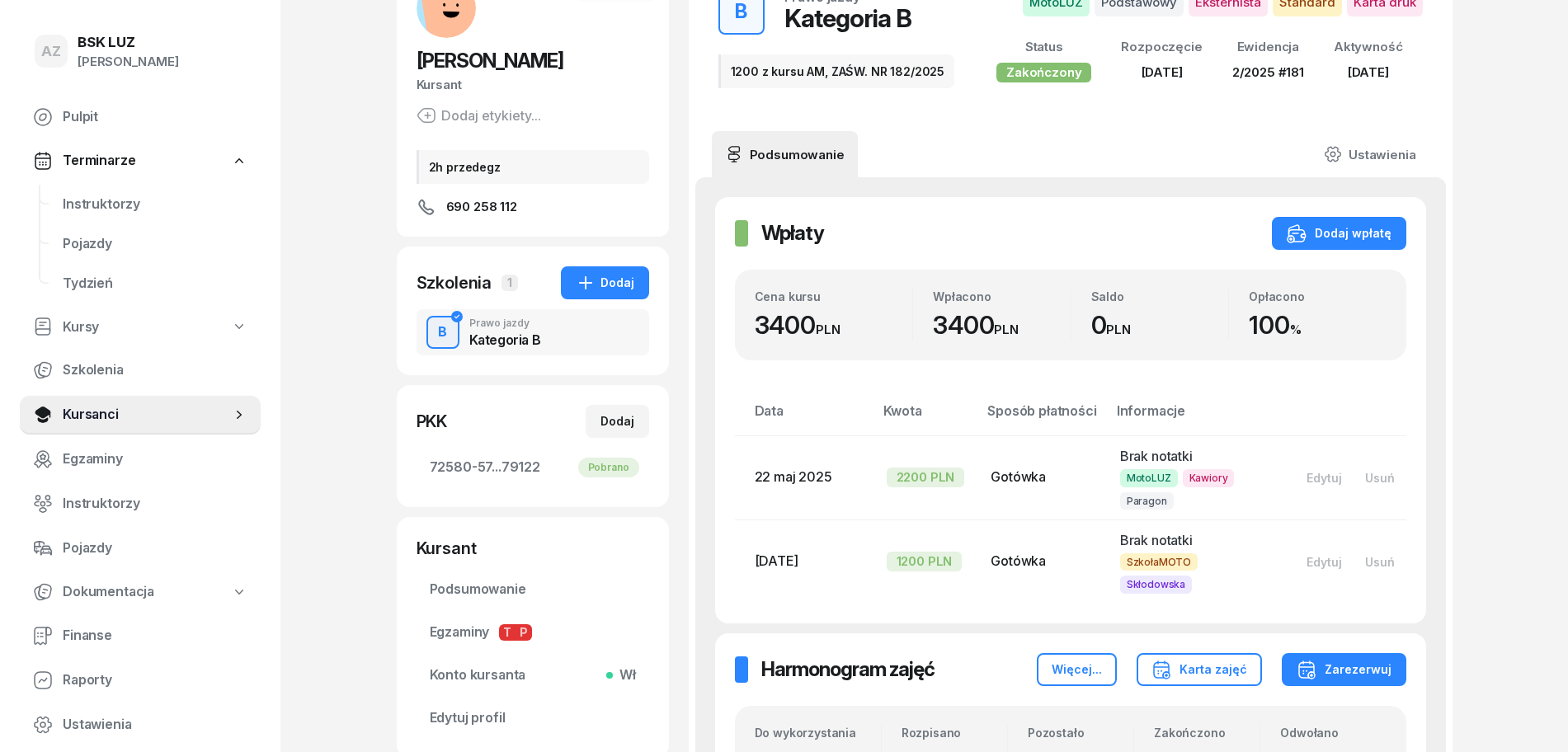
scroll to position [0, 0]
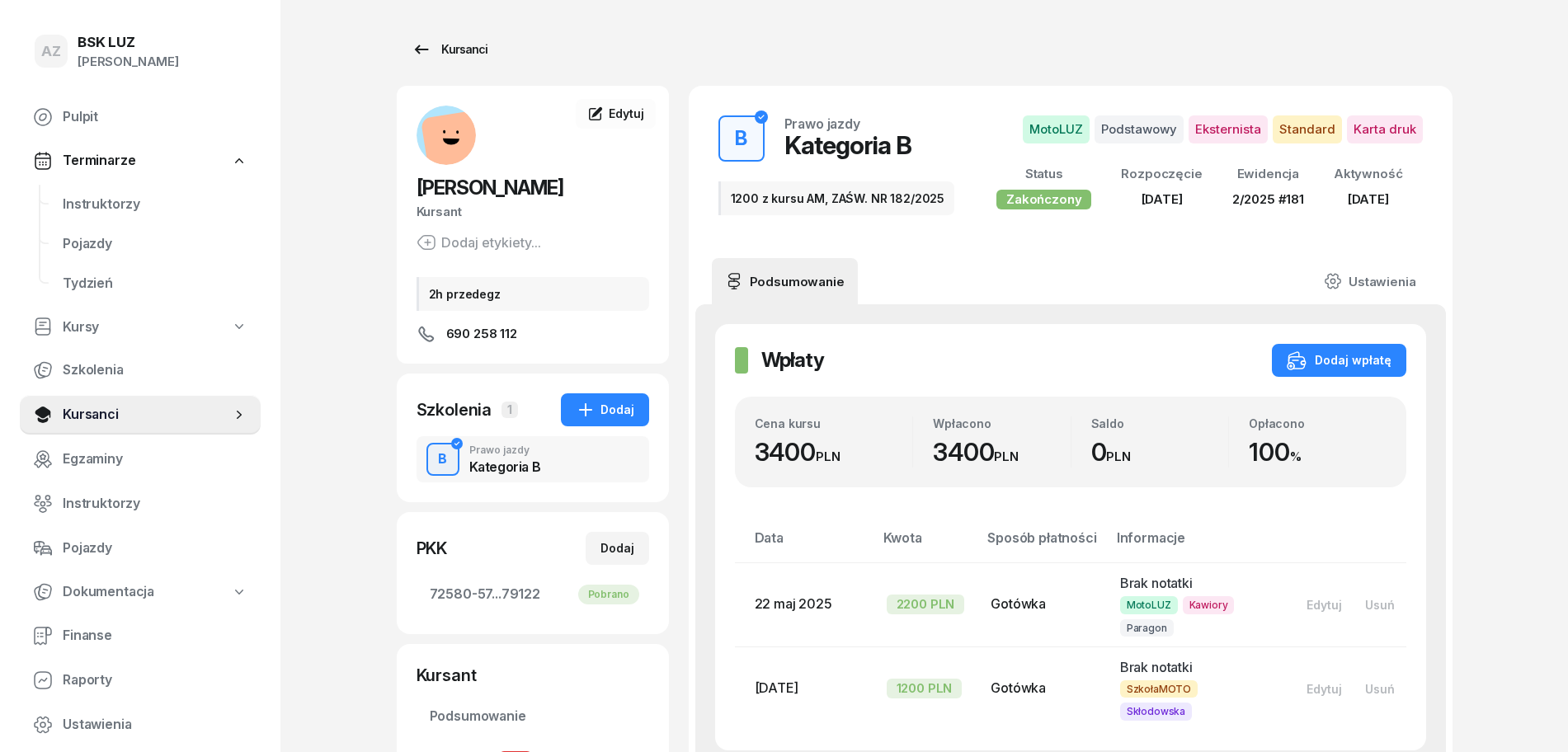
click at [470, 47] on div "Kursanci" at bounding box center [449, 50] width 75 height 20
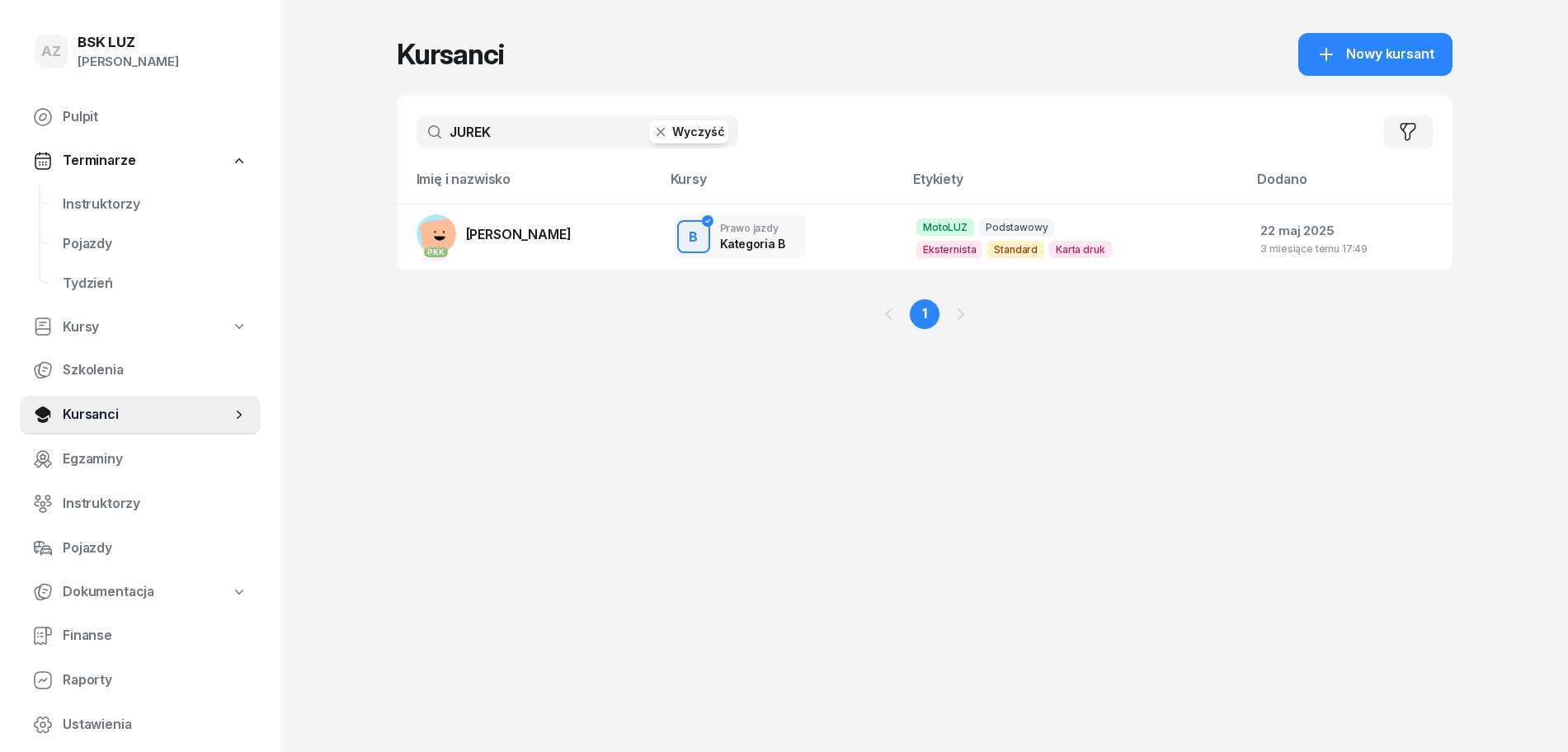
click at [709, 133] on button "Wyczyść" at bounding box center [689, 132] width 79 height 23
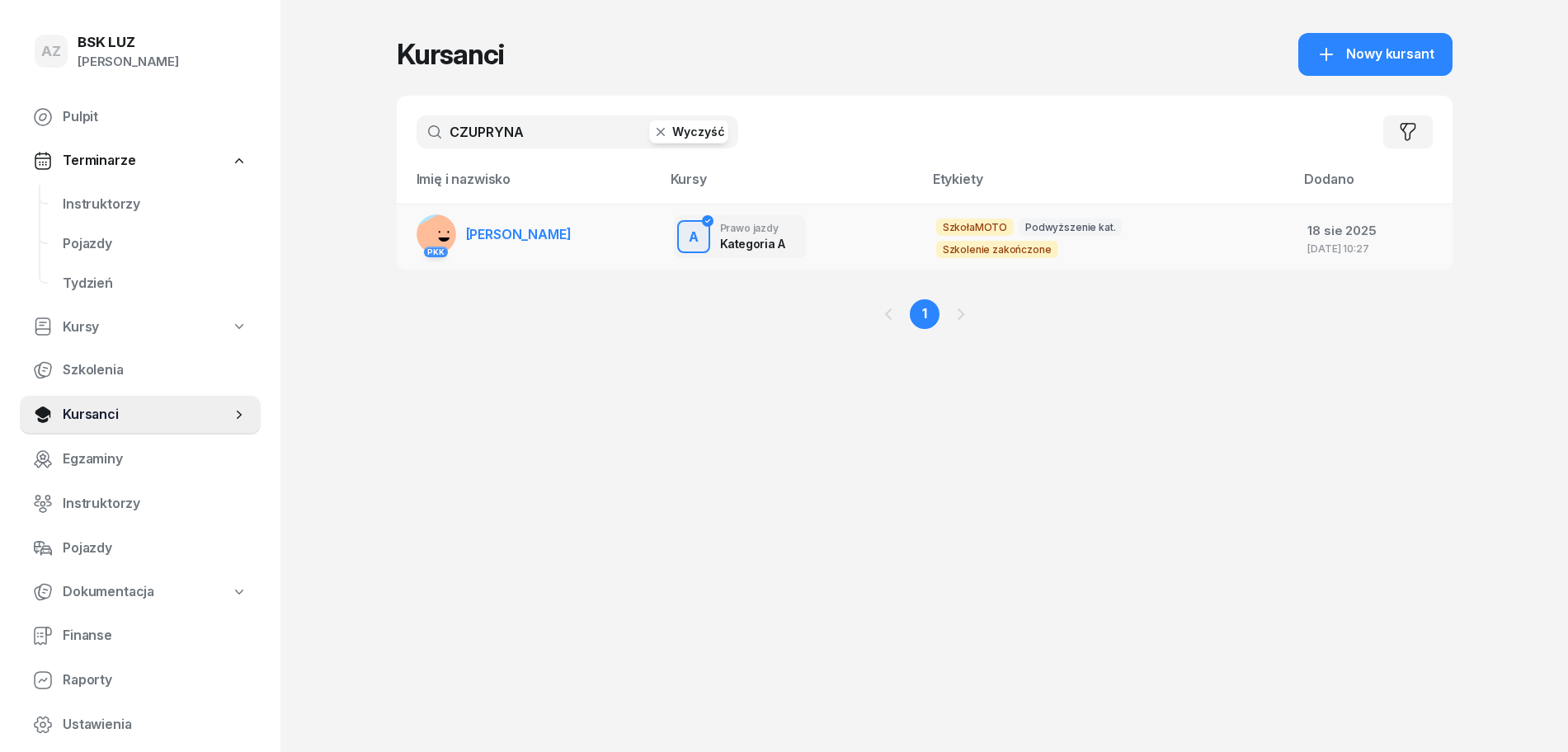
type input "CZUPRYNA"
click at [561, 245] on link "PKK [GEOGRAPHIC_DATA][PERSON_NAME]" at bounding box center [494, 235] width 155 height 40
